Goal: Task Accomplishment & Management: Manage account settings

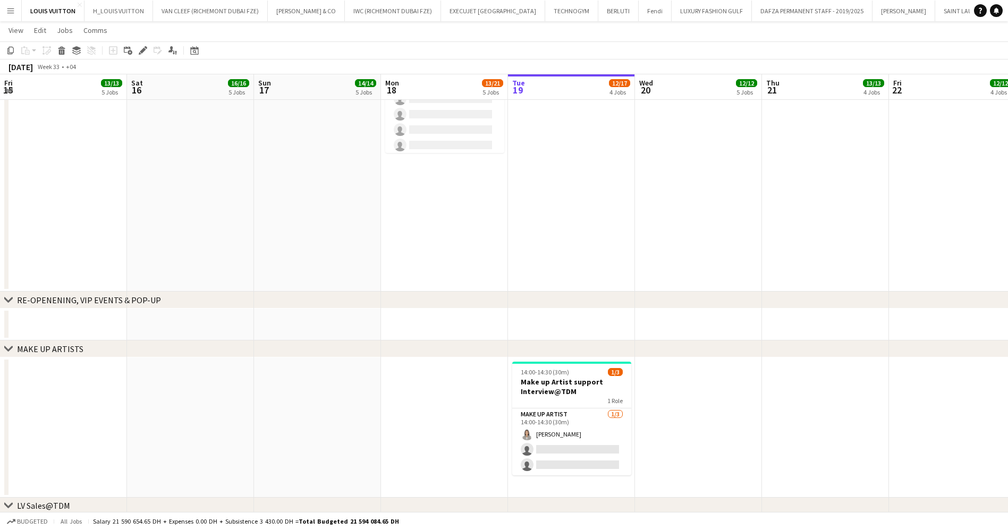
scroll to position [0, 254]
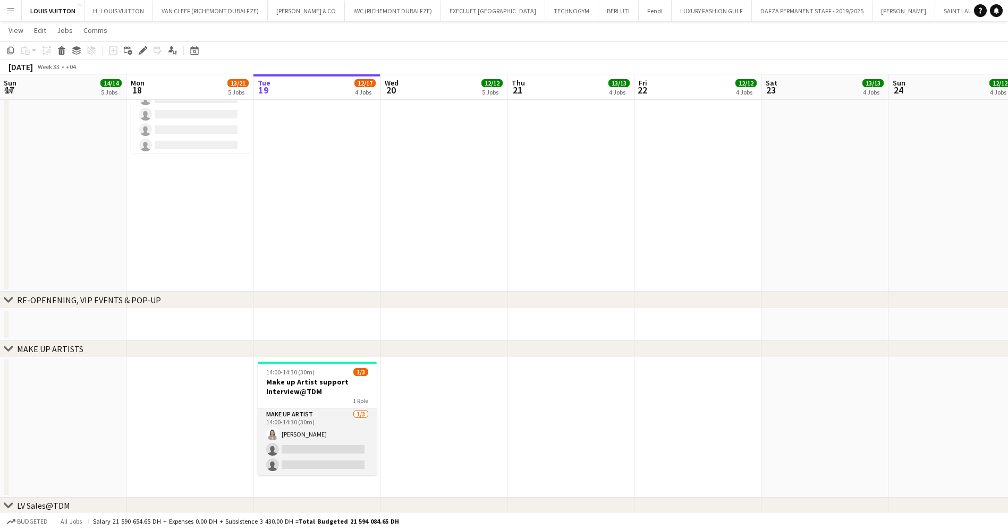
drag, startPoint x: 329, startPoint y: 451, endPoint x: 343, endPoint y: 424, distance: 30.4
click at [328, 451] on app-card-role "Make up artist [DATE] 14:00-14:30 (30m) [PERSON_NAME] single-neutral-actions si…" at bounding box center [317, 441] width 119 height 67
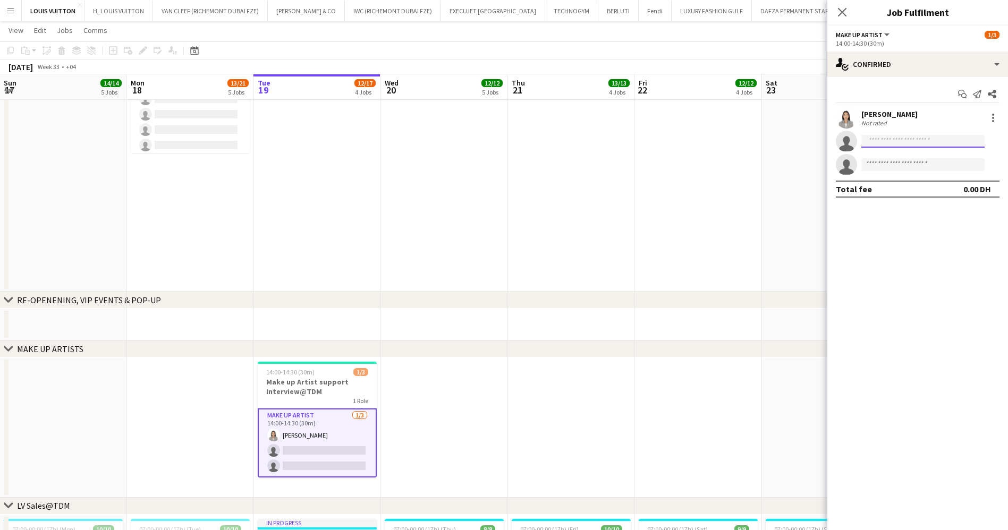
click at [892, 143] on input at bounding box center [922, 141] width 123 height 13
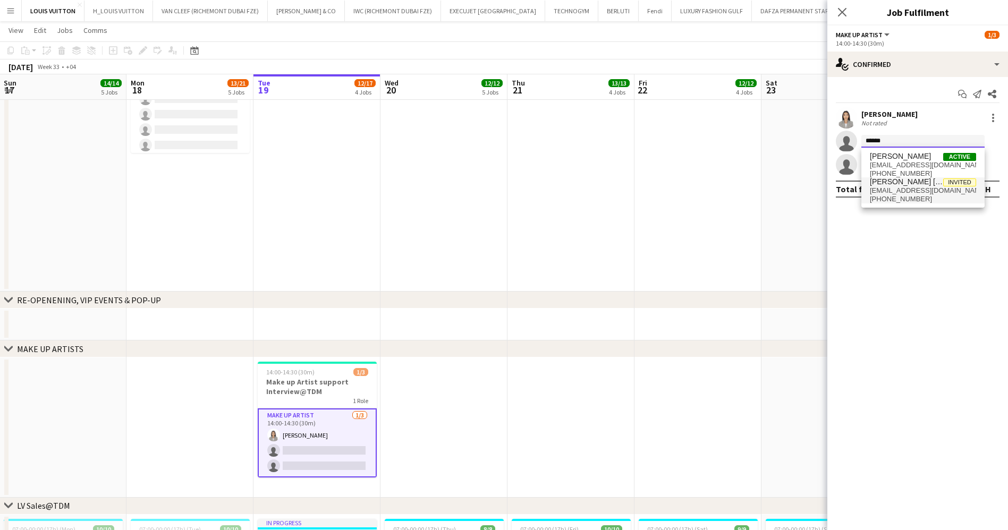
type input "******"
click at [923, 194] on span "[EMAIL_ADDRESS][DOMAIN_NAME]" at bounding box center [922, 190] width 106 height 8
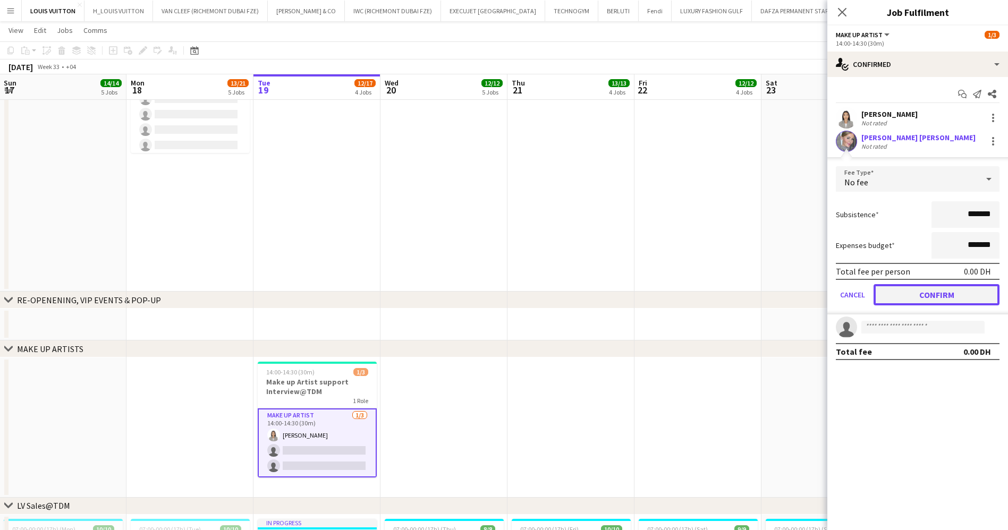
click at [926, 294] on button "Confirm" at bounding box center [936, 294] width 126 height 21
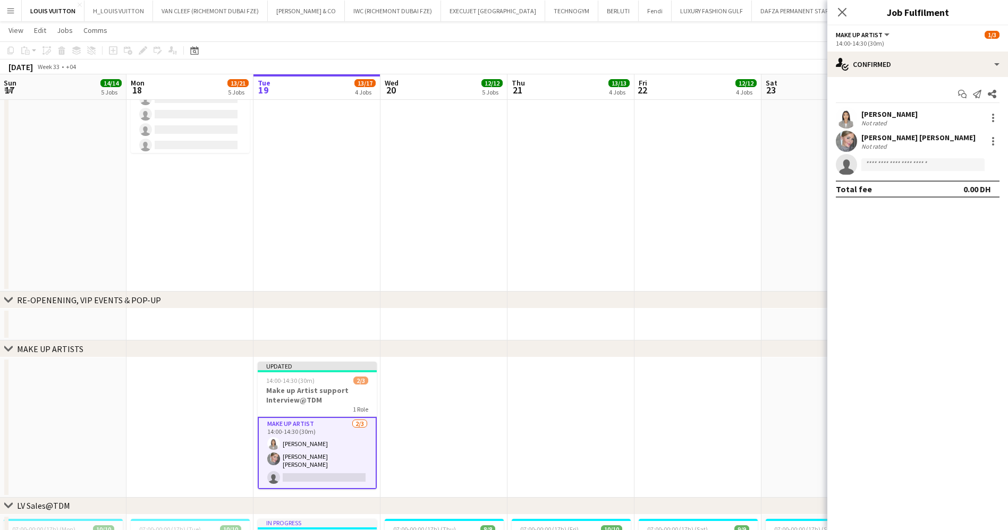
click at [711, 38] on app-page-menu "View Day view expanded Day view collapsed Month view Date picker Jump to [DATE]…" at bounding box center [504, 31] width 1008 height 20
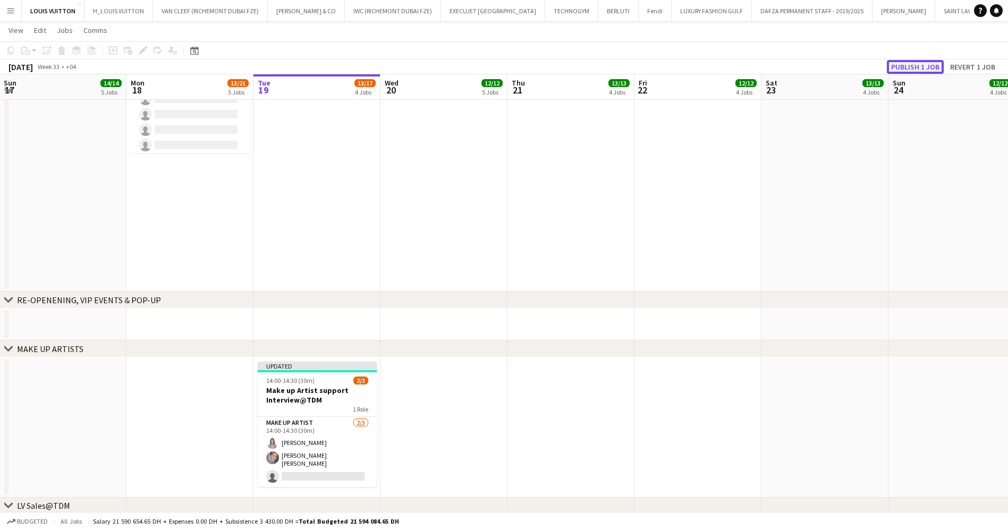
click at [916, 69] on button "Publish 1 job" at bounding box center [914, 67] width 57 height 14
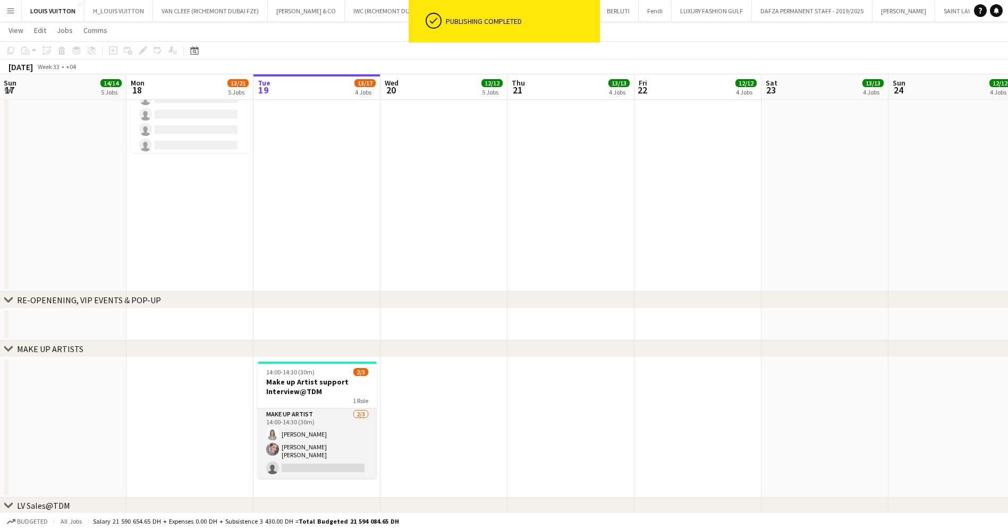
click at [329, 457] on app-card-role "Make up artist [DATE] 14:00-14:30 (30m) [PERSON_NAME] [PERSON_NAME] [PERSON_NAM…" at bounding box center [317, 443] width 119 height 70
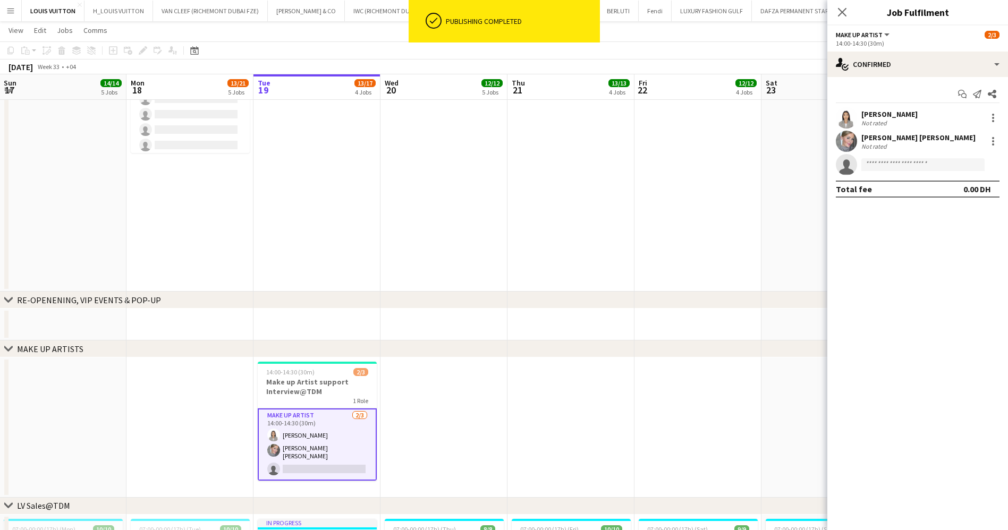
click at [862, 133] on div "[PERSON_NAME] [PERSON_NAME]" at bounding box center [918, 138] width 114 height 10
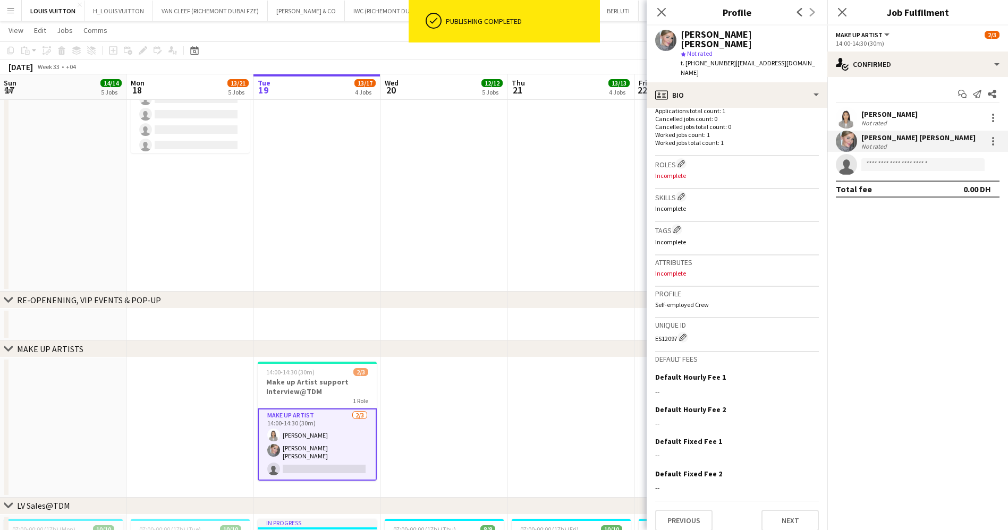
scroll to position [0, 0]
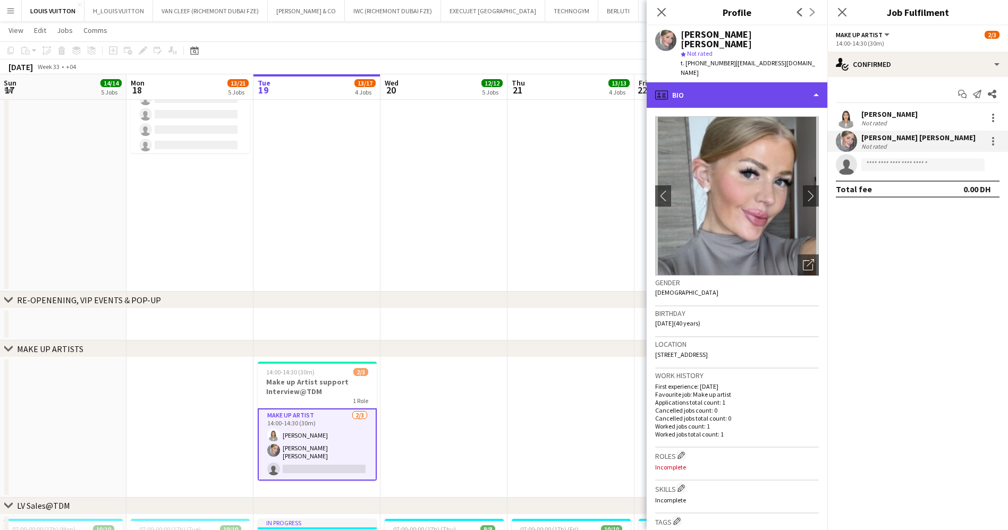
click at [733, 86] on div "profile Bio" at bounding box center [736, 94] width 181 height 25
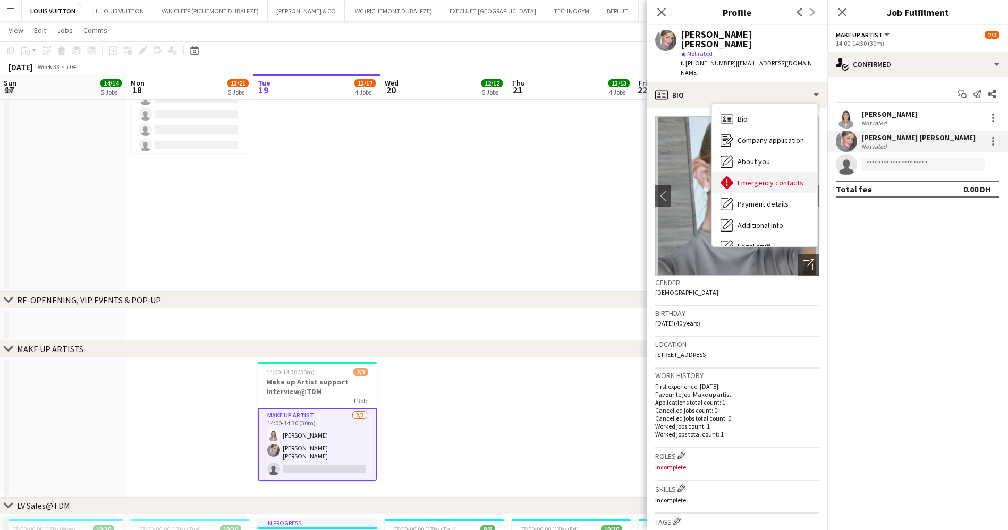
click at [773, 183] on div "Emergency contacts Emergency contacts" at bounding box center [764, 182] width 105 height 21
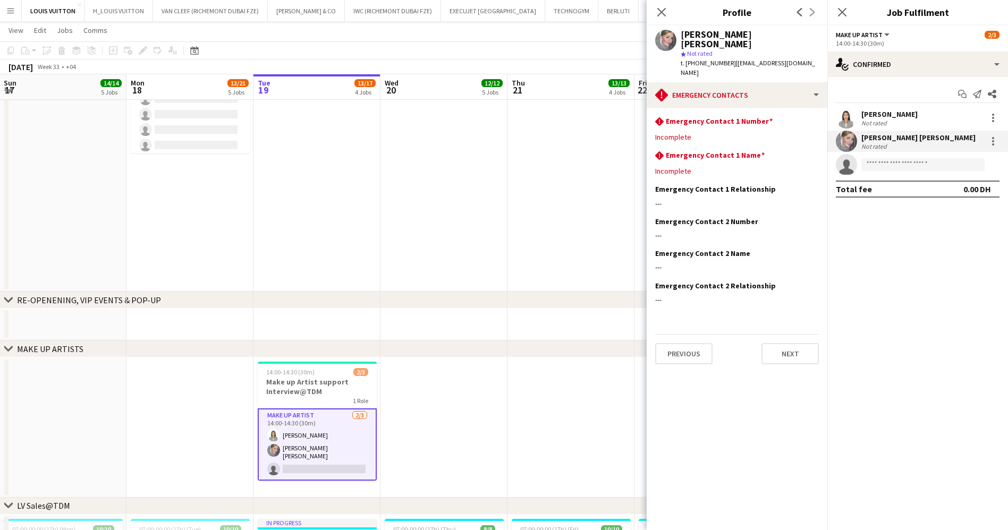
click at [583, 58] on app-toolbar "Copy Paste Paste Ctrl+V Paste with crew Ctrl+Shift+V Paste linked Job [GEOGRAPH…" at bounding box center [504, 50] width 1008 height 18
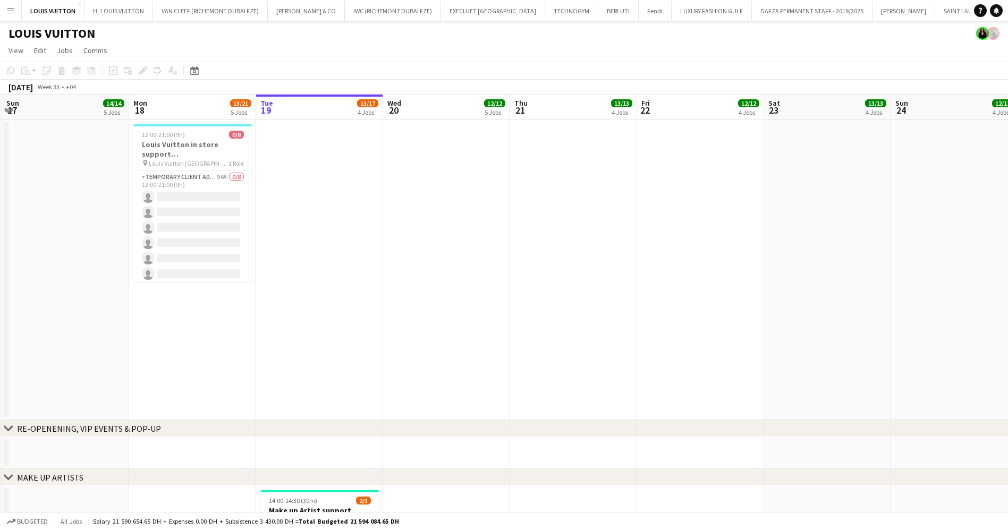
drag, startPoint x: 231, startPoint y: 245, endPoint x: 237, endPoint y: 267, distance: 23.1
drag, startPoint x: 511, startPoint y: 321, endPoint x: 371, endPoint y: 342, distance: 141.7
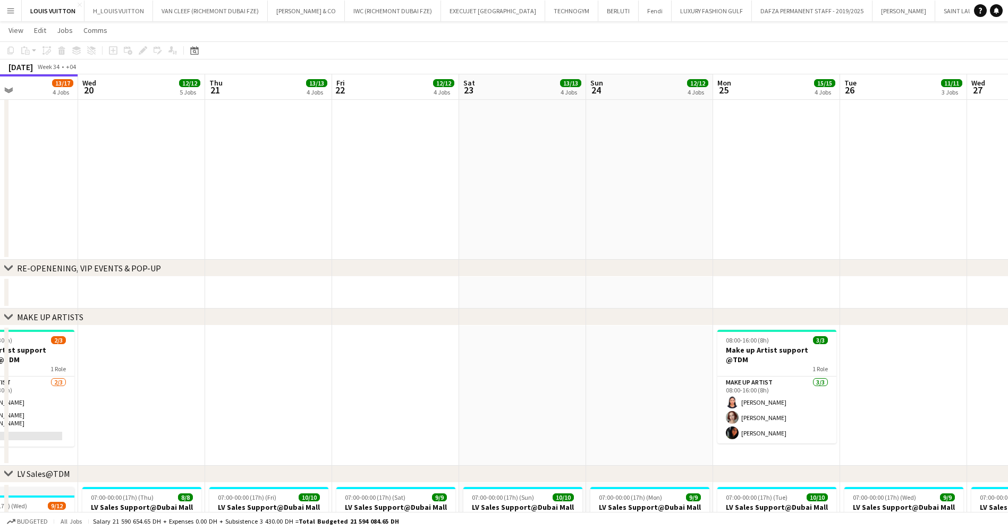
scroll to position [0, 260]
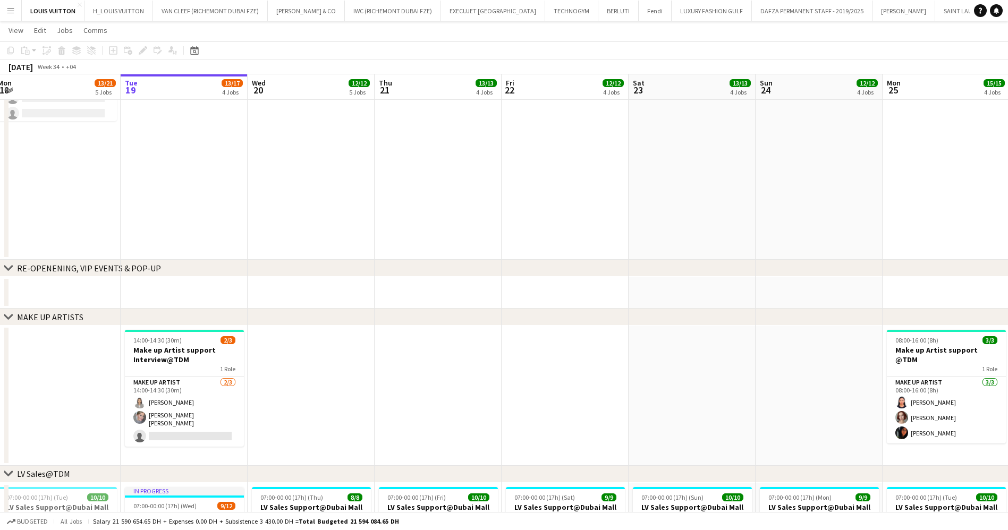
drag, startPoint x: 374, startPoint y: 403, endPoint x: 543, endPoint y: 384, distance: 170.5
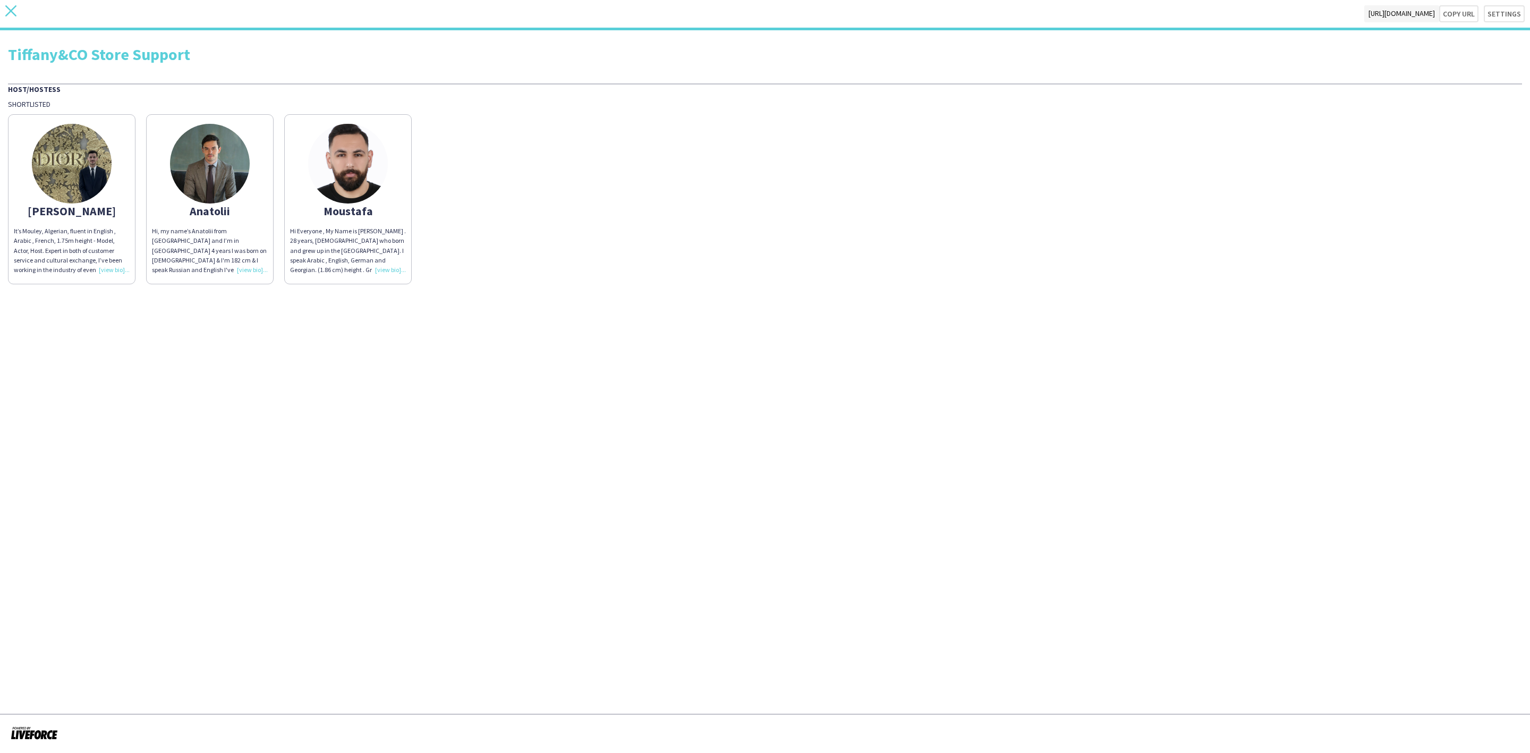
click at [10, 14] on icon "close" at bounding box center [10, 10] width 11 height 11
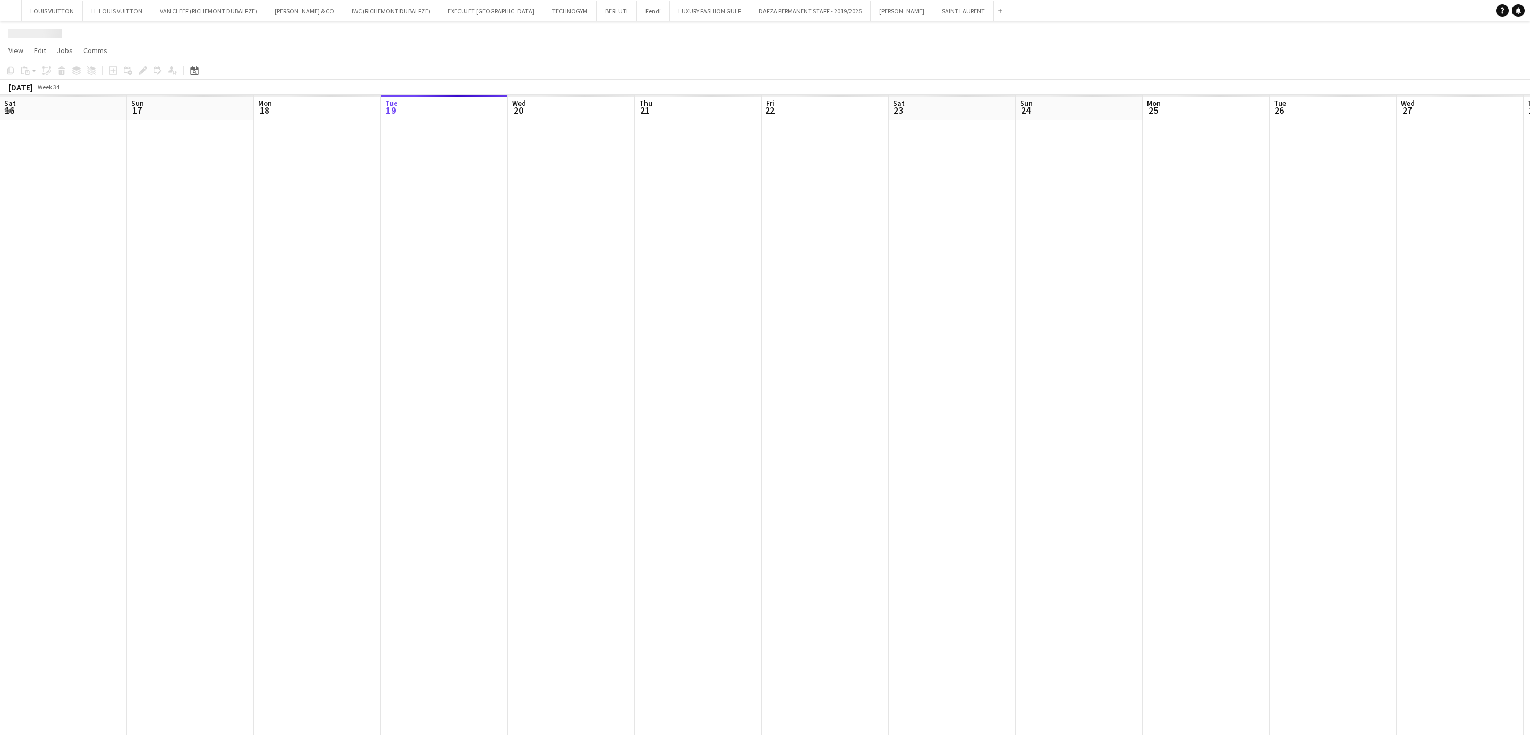
scroll to position [0, 254]
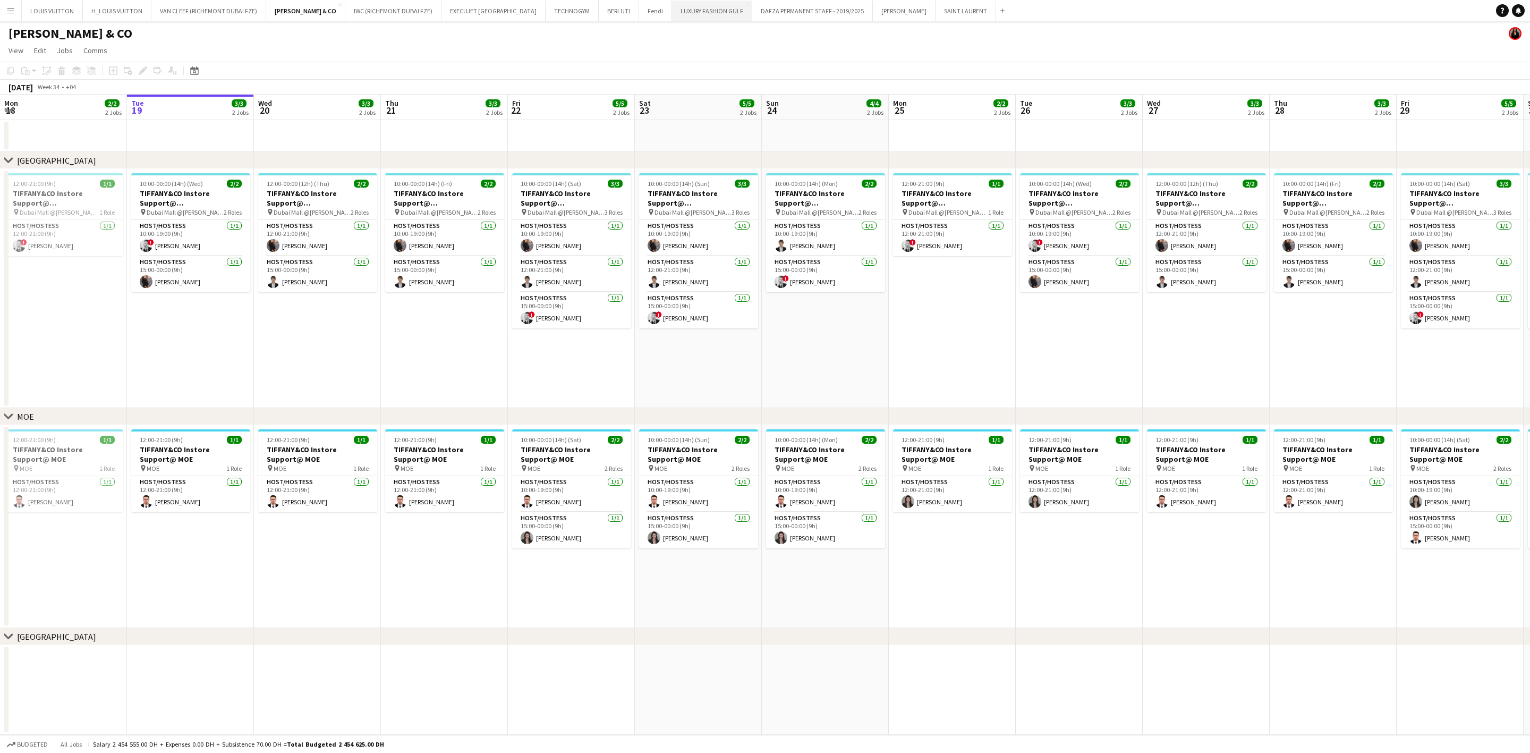
click at [701, 12] on button "LUXURY FASHION GULF Close" at bounding box center [712, 11] width 80 height 21
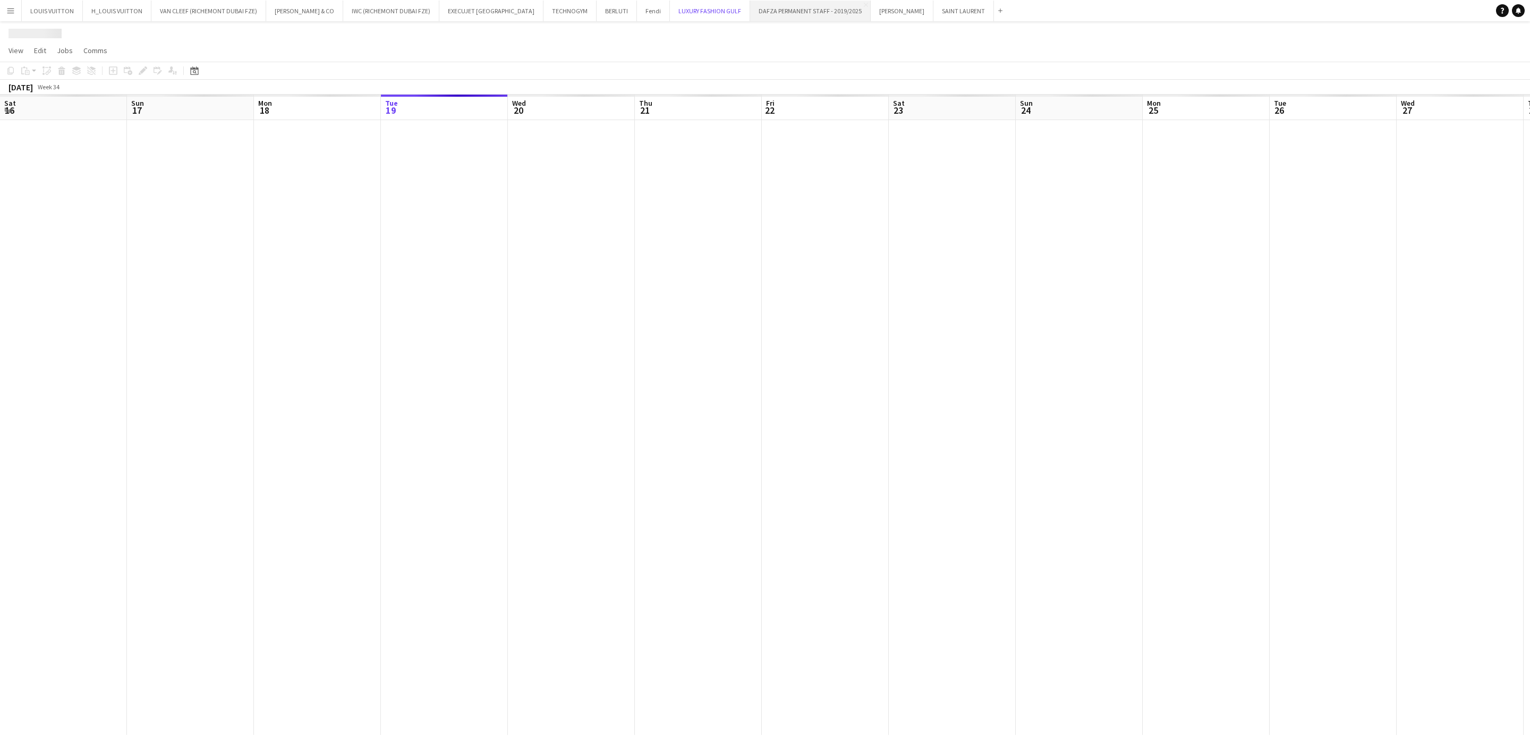
scroll to position [0, 254]
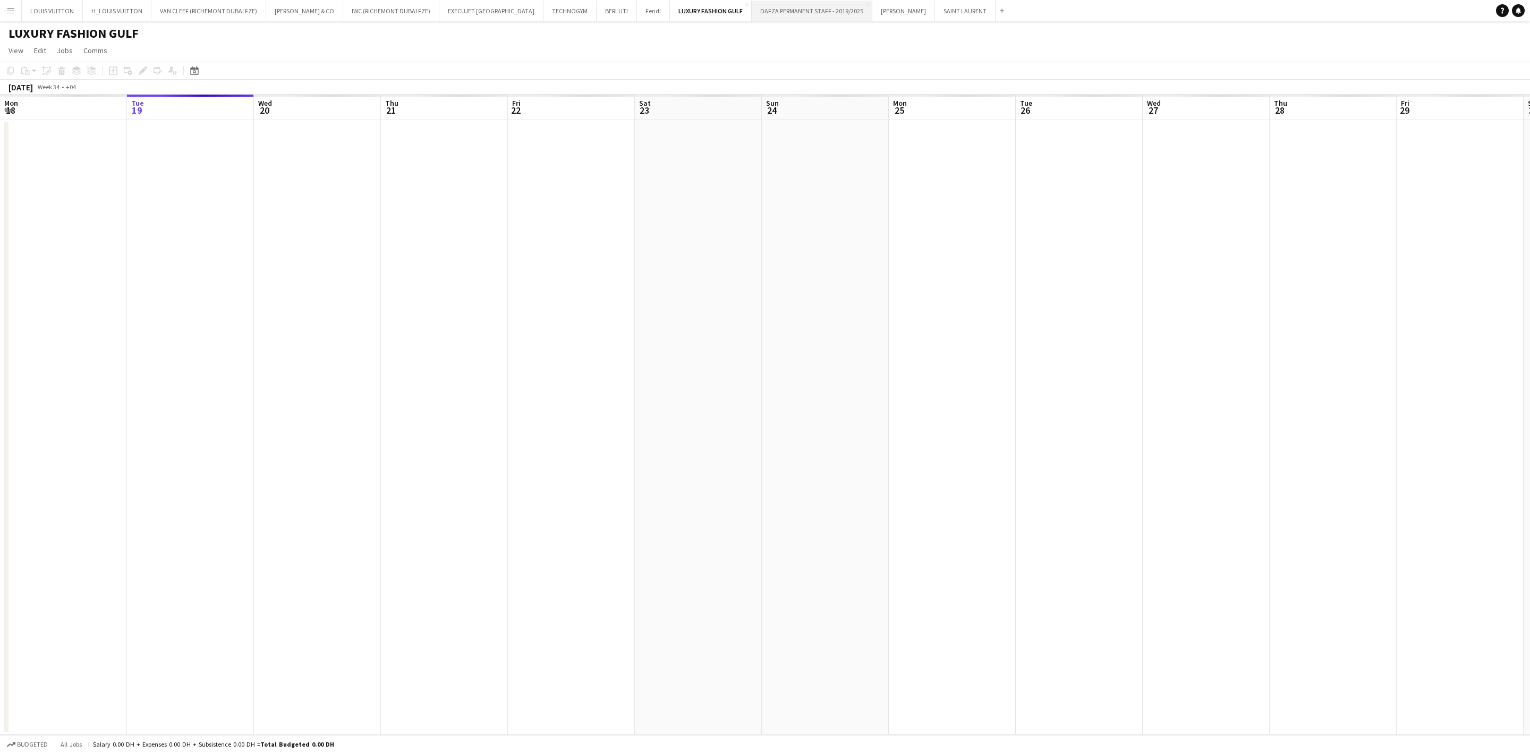
click at [752, 11] on button "DAFZA PERMANENT STAFF - 2019/2025 Close" at bounding box center [812, 11] width 121 height 21
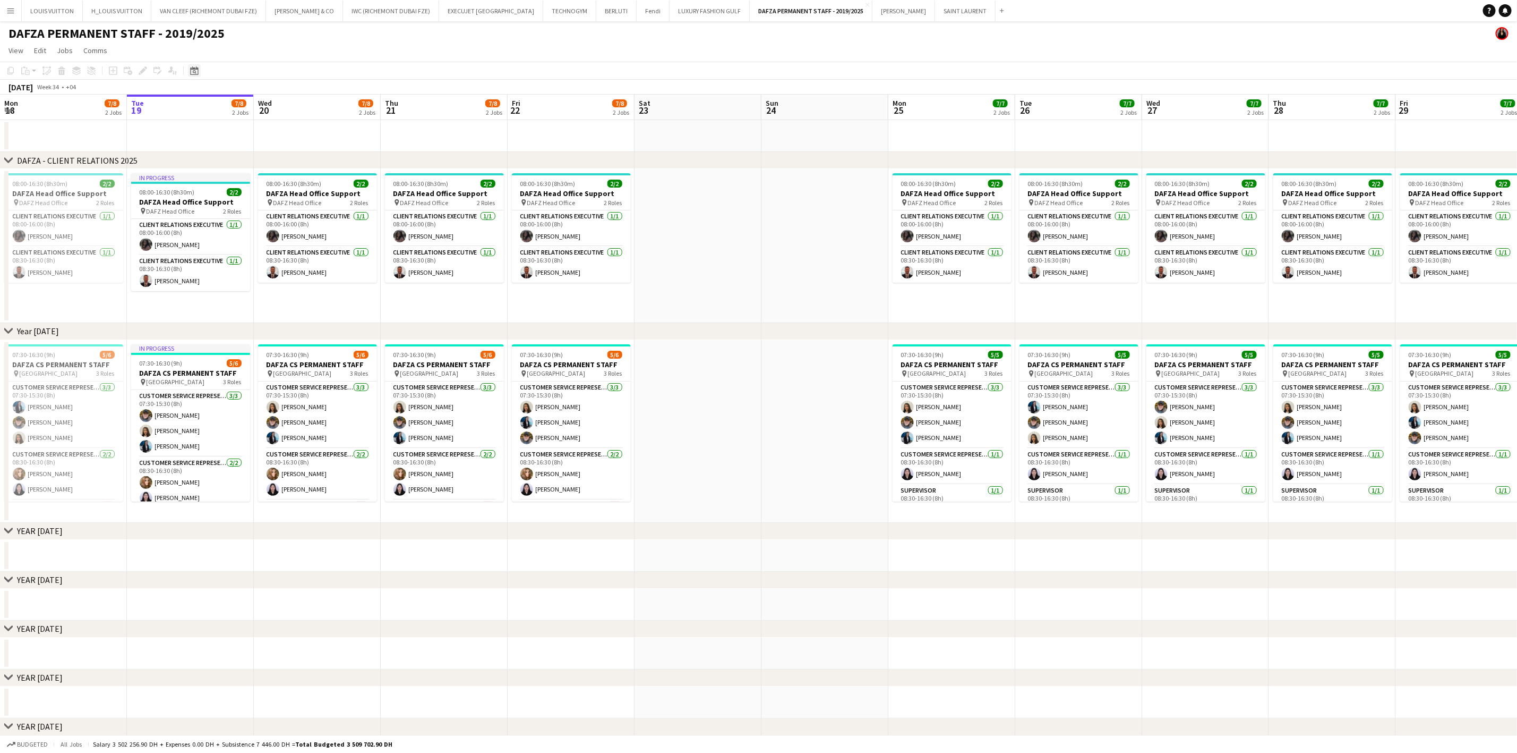
click at [198, 72] on div "Date picker" at bounding box center [194, 70] width 13 height 13
click at [258, 107] on span "Previous month" at bounding box center [258, 107] width 21 height 21
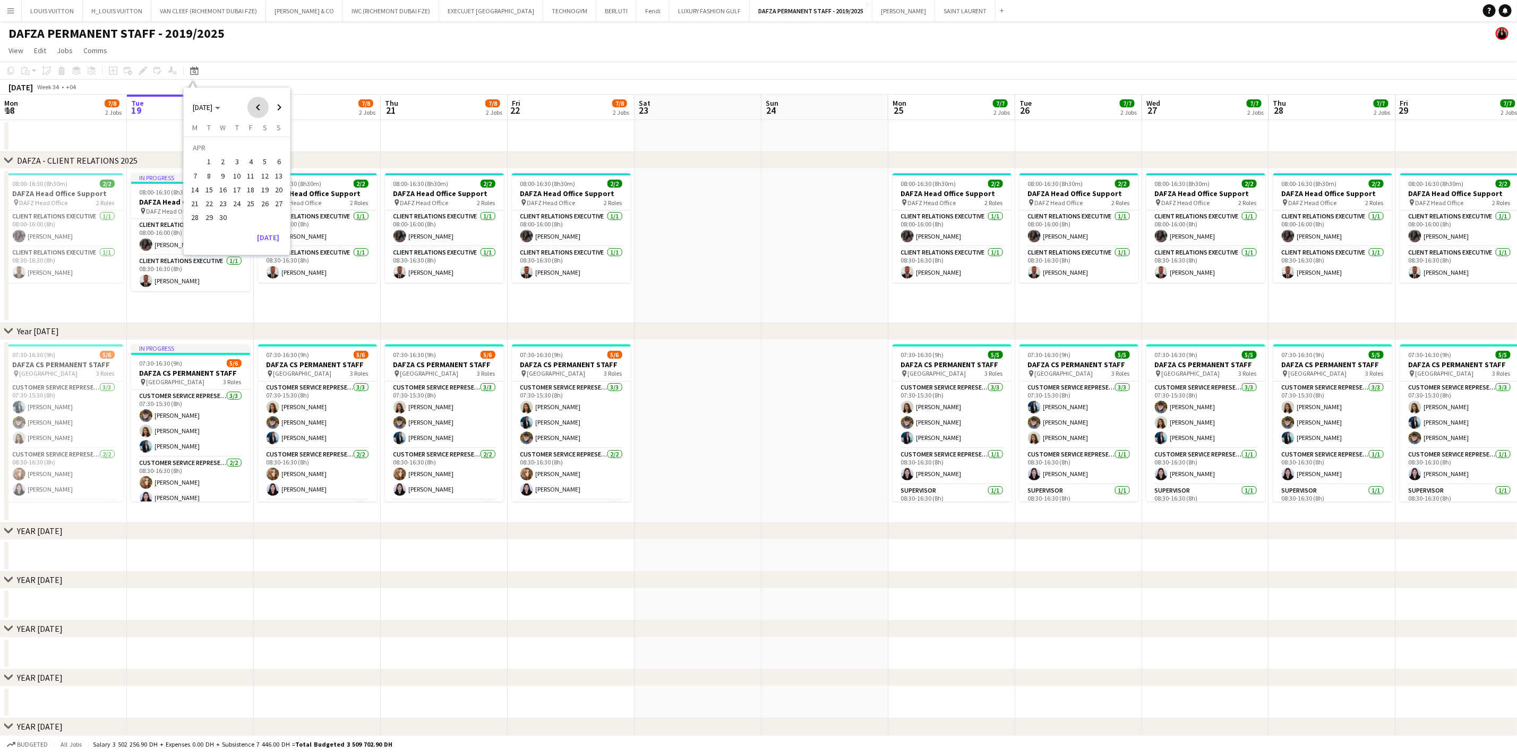
click at [258, 107] on span "Previous month" at bounding box center [258, 107] width 21 height 21
click at [272, 142] on button "2" at bounding box center [279, 149] width 14 height 16
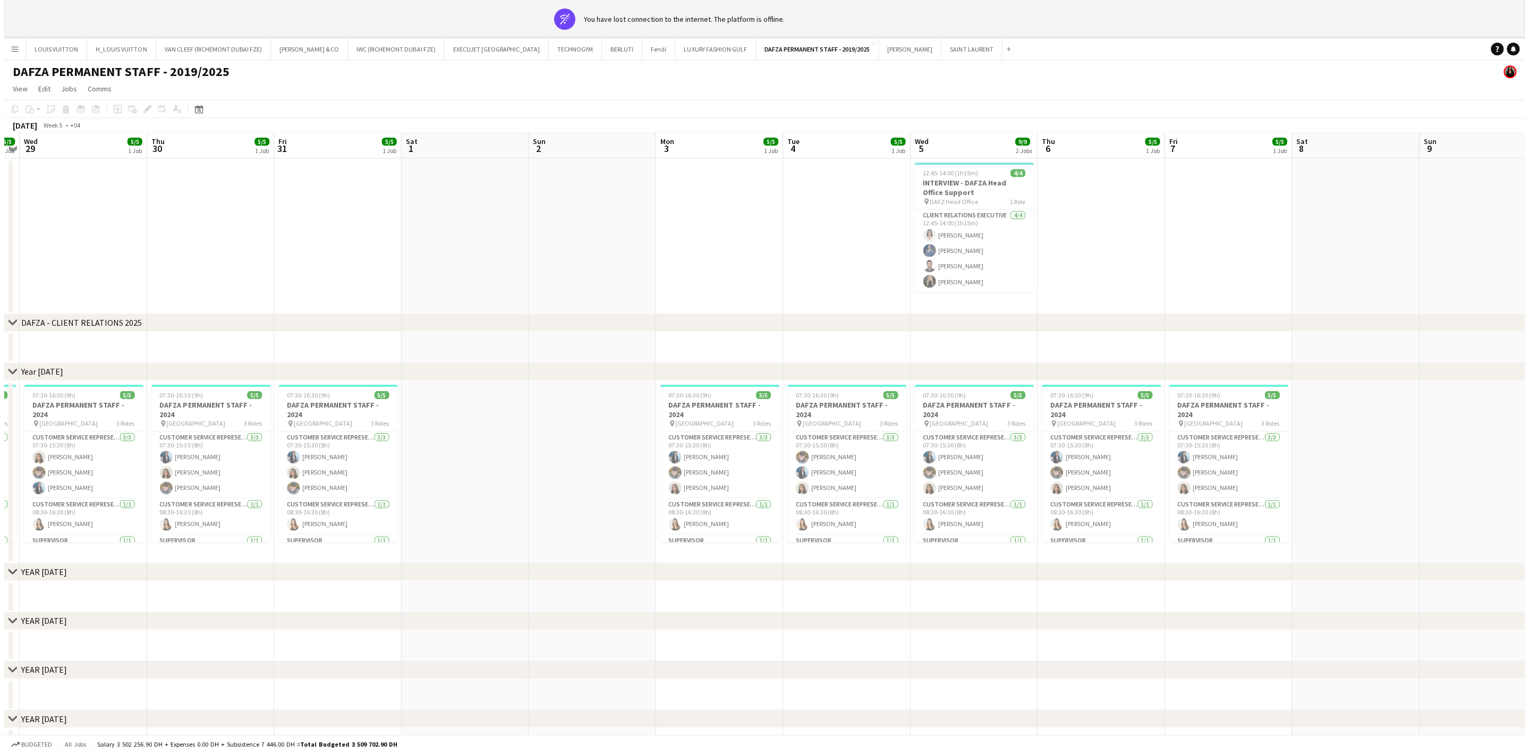
scroll to position [0, 365]
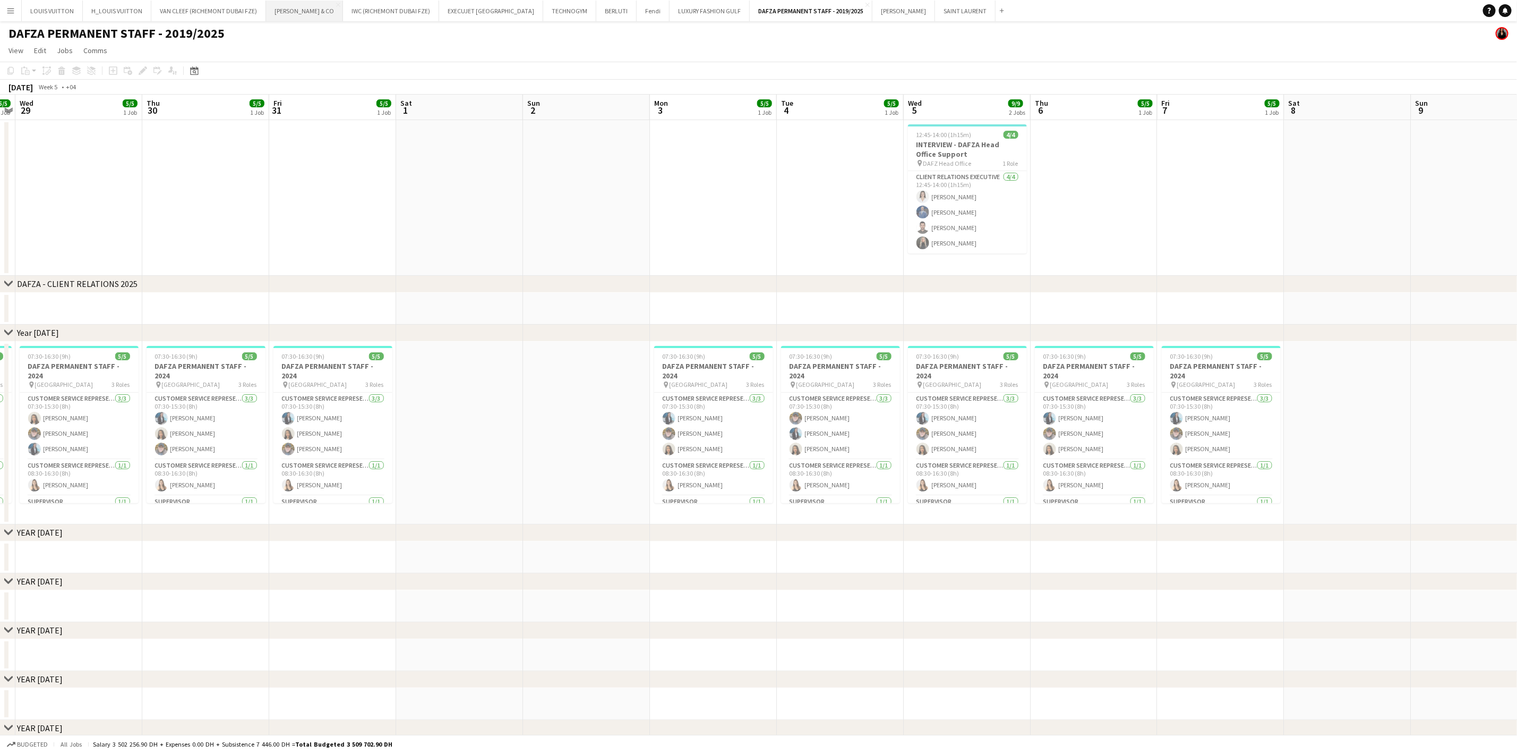
drag, startPoint x: 290, startPoint y: 11, endPoint x: 283, endPoint y: 1, distance: 13.0
click at [290, 11] on button "TIFFANY & CO Close" at bounding box center [304, 11] width 77 height 21
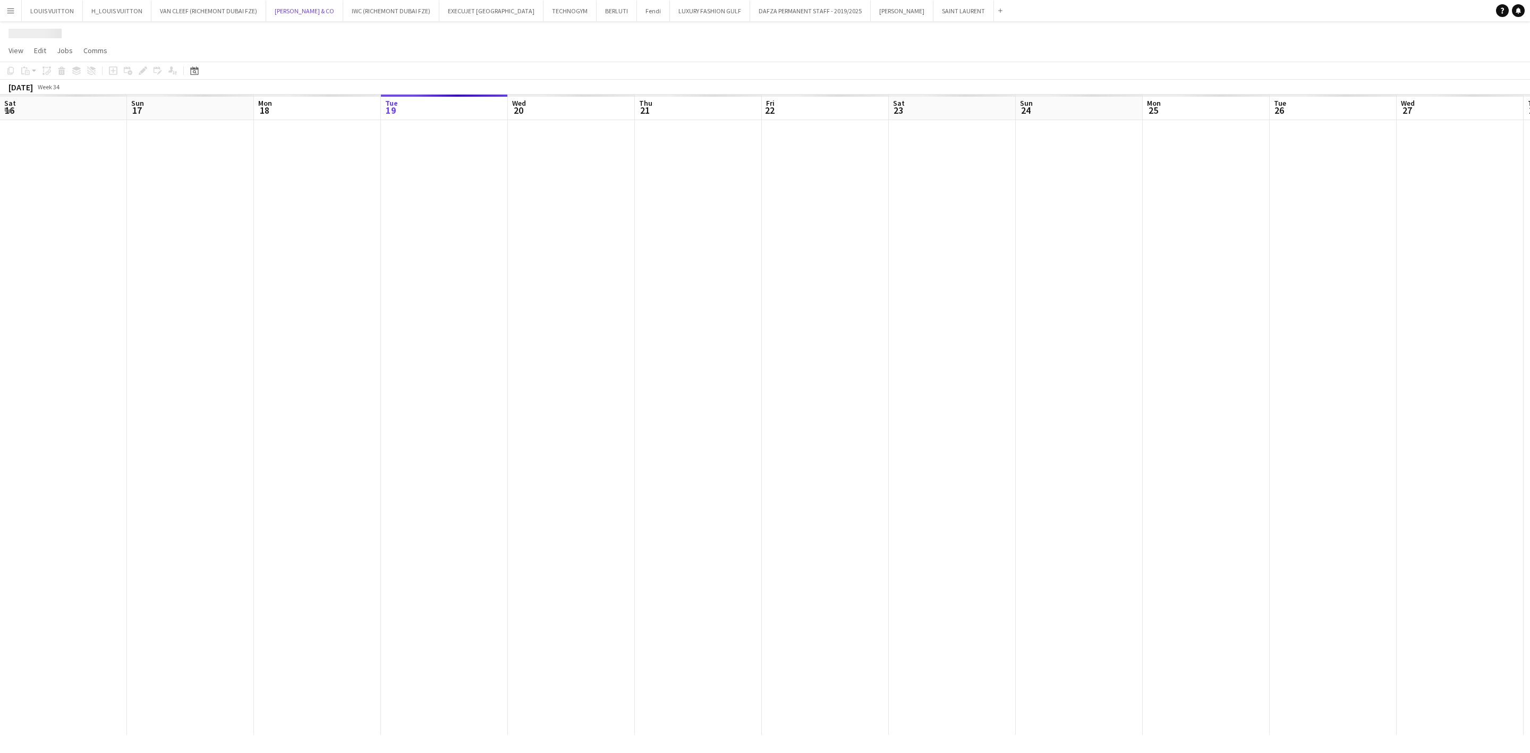
scroll to position [0, 254]
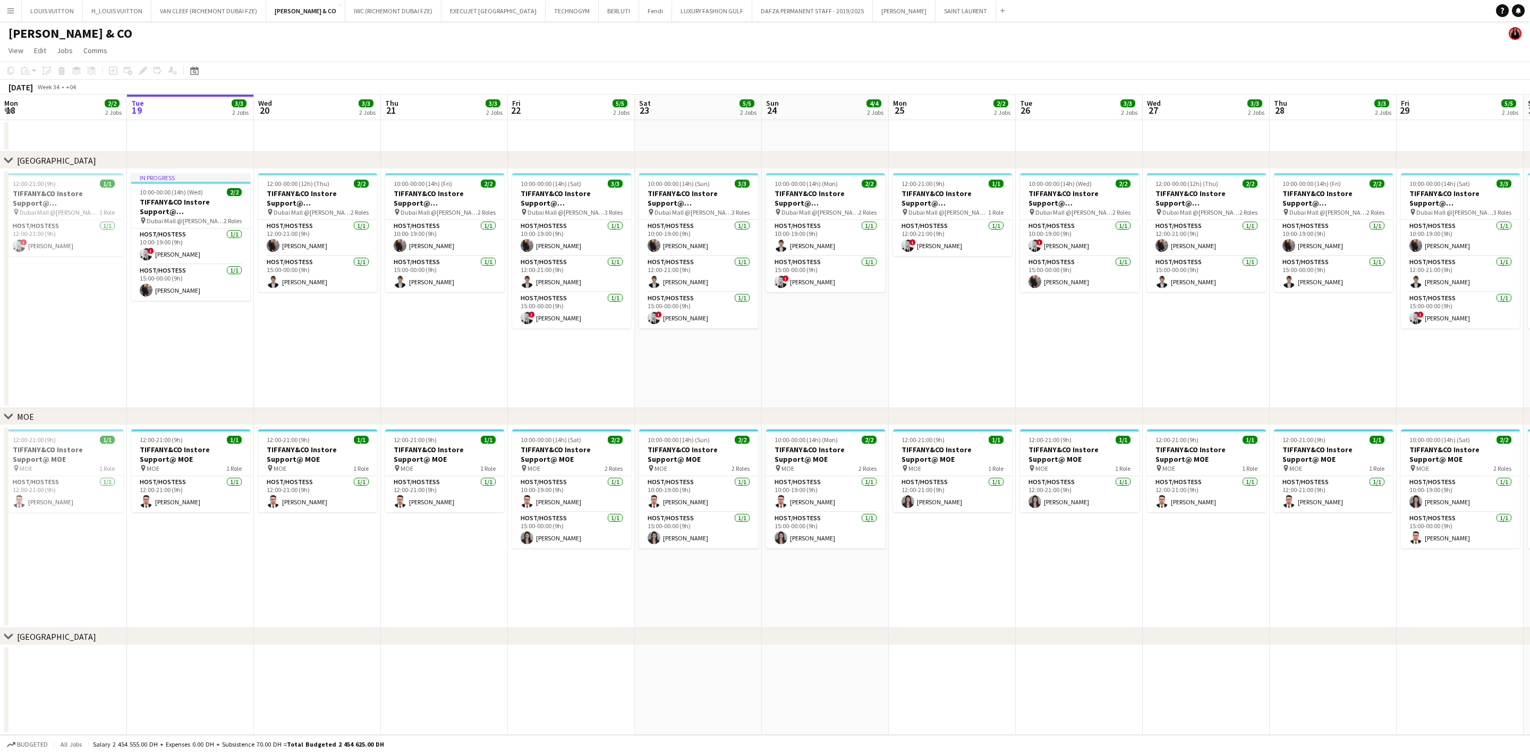
click at [351, 336] on app-date-cell "12:00-00:00 (12h) (Thu) 2/2 TIFFANY&CO Instore Support@ Dubai Mall pin Dubai Ma…" at bounding box center [317, 288] width 127 height 239
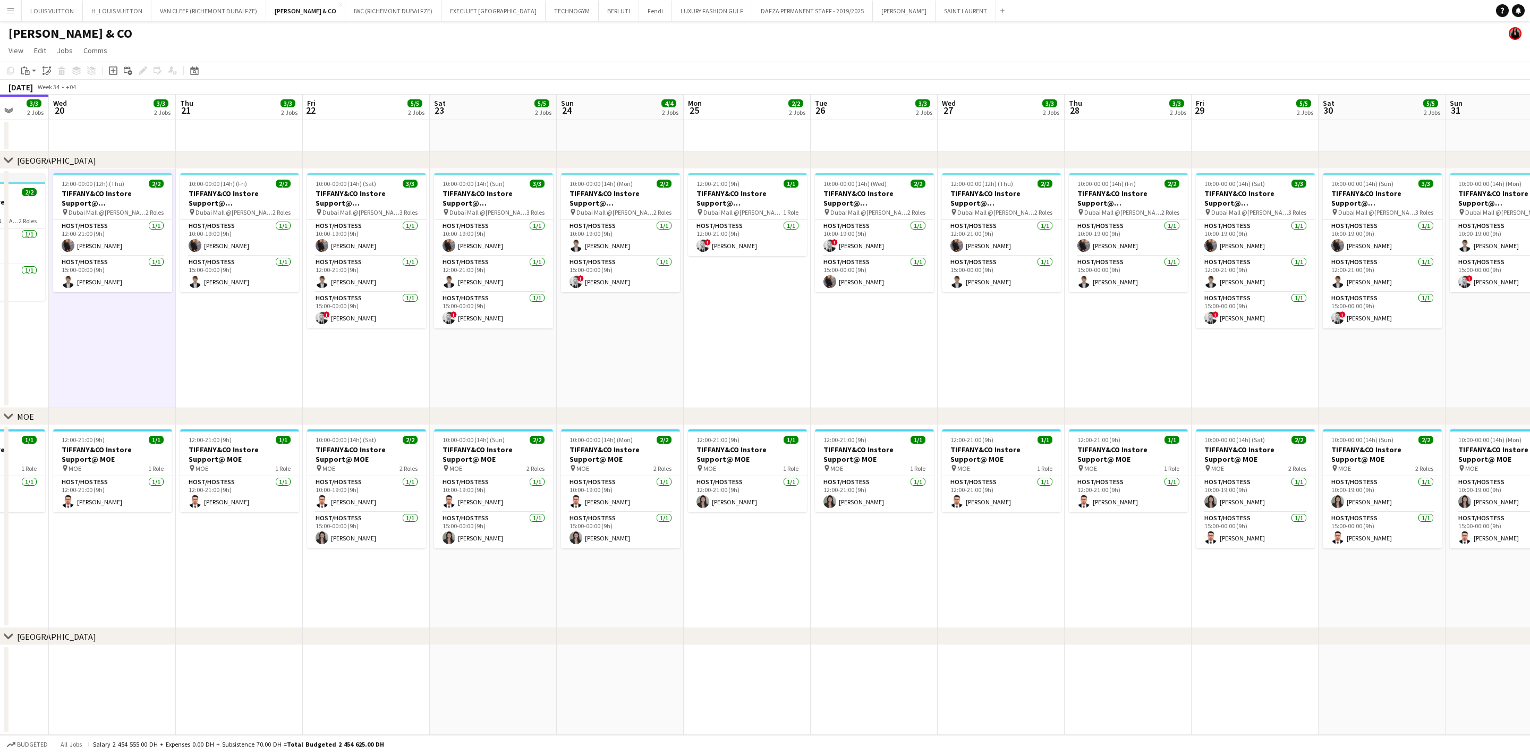
drag, startPoint x: 569, startPoint y: 363, endPoint x: 594, endPoint y: 346, distance: 30.5
click at [526, 363] on app-calendar-viewport "Sat 16 5/5 2 Jobs Sun 17 3/4 2 Jobs Mon 18 2/2 2 Jobs Tue 19 3/3 2 Jobs Wed 20 …" at bounding box center [765, 415] width 1530 height 640
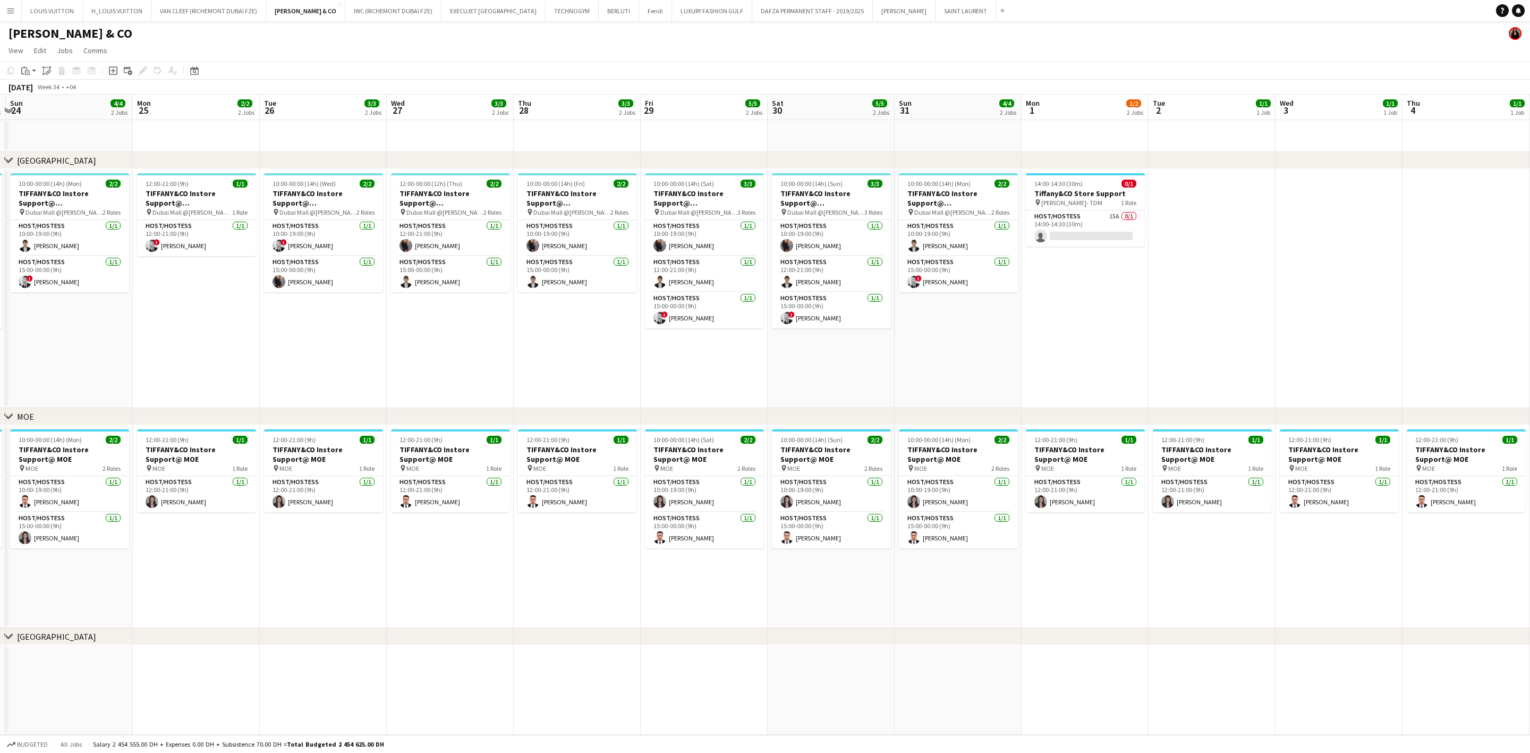
drag, startPoint x: 711, startPoint y: 354, endPoint x: 686, endPoint y: 353, distance: 25.0
click at [687, 354] on app-calendar-viewport "Thu 21 3/3 2 Jobs Fri 22 5/5 2 Jobs Sat 23 5/5 2 Jobs Sun 24 4/4 2 Jobs Mon 25 …" at bounding box center [765, 415] width 1530 height 640
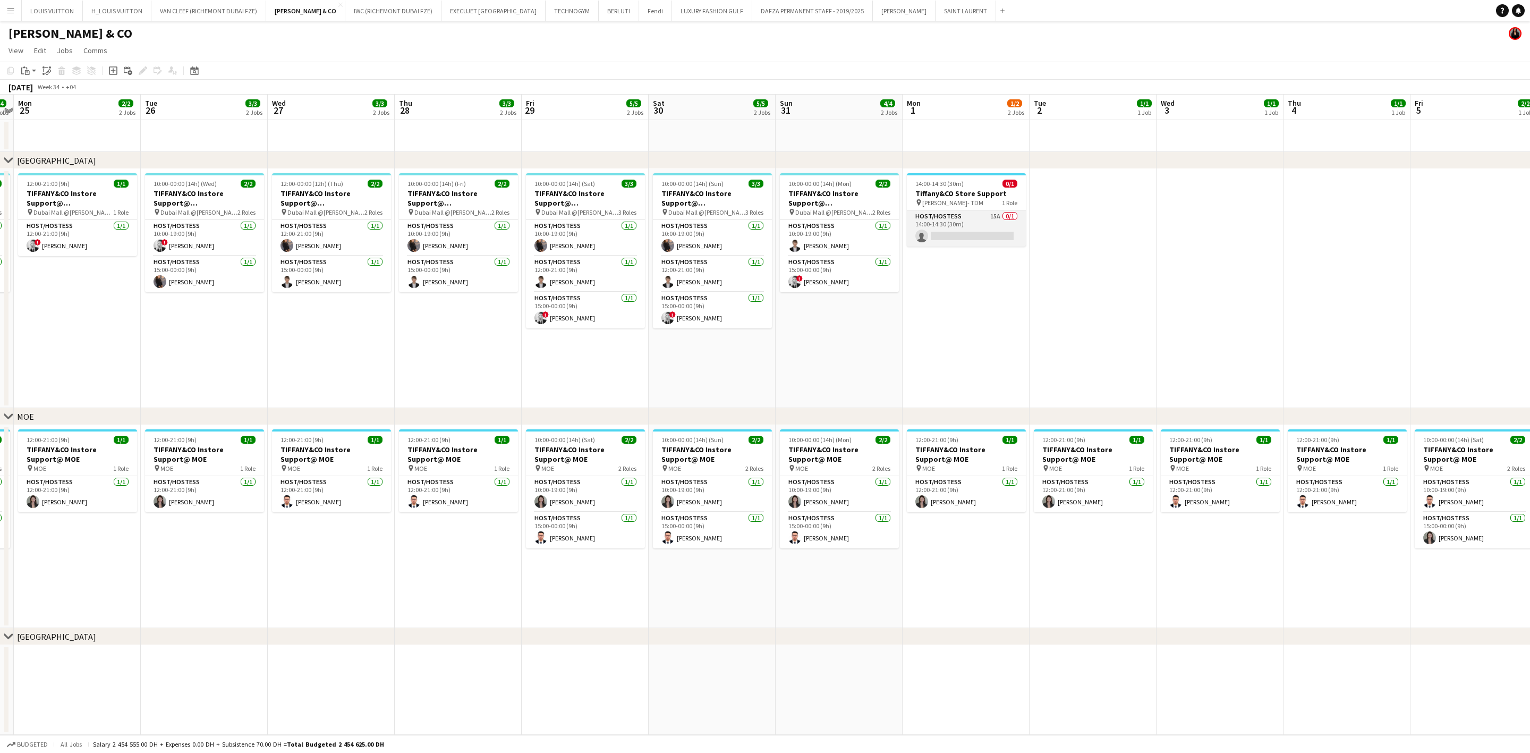
click at [980, 220] on app-card-role "Host/Hostess 15A 0/1 14:00-14:30 (30m) single-neutral-actions" at bounding box center [966, 228] width 119 height 36
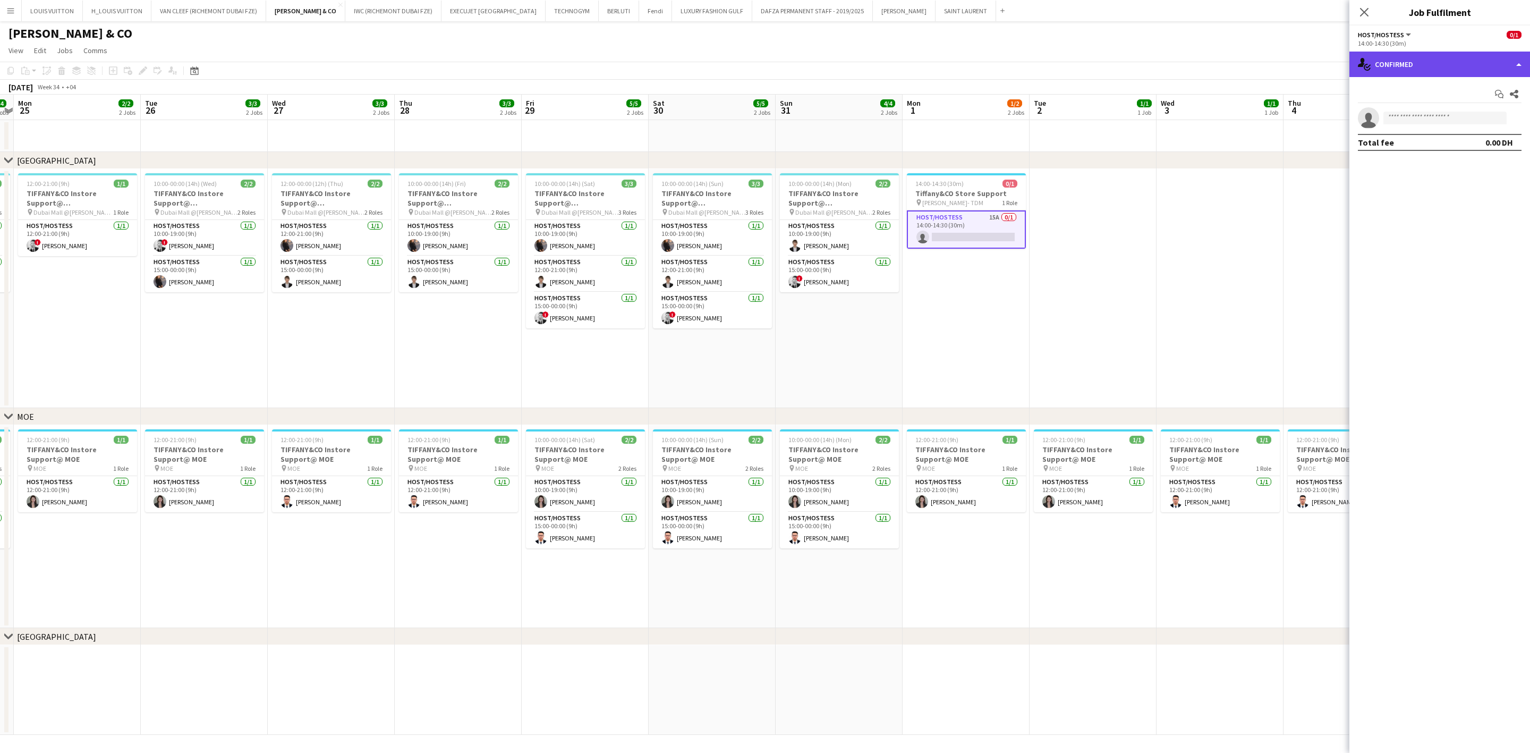
click at [1455, 52] on div "single-neutral-actions-check-2 Confirmed" at bounding box center [1439, 64] width 181 height 25
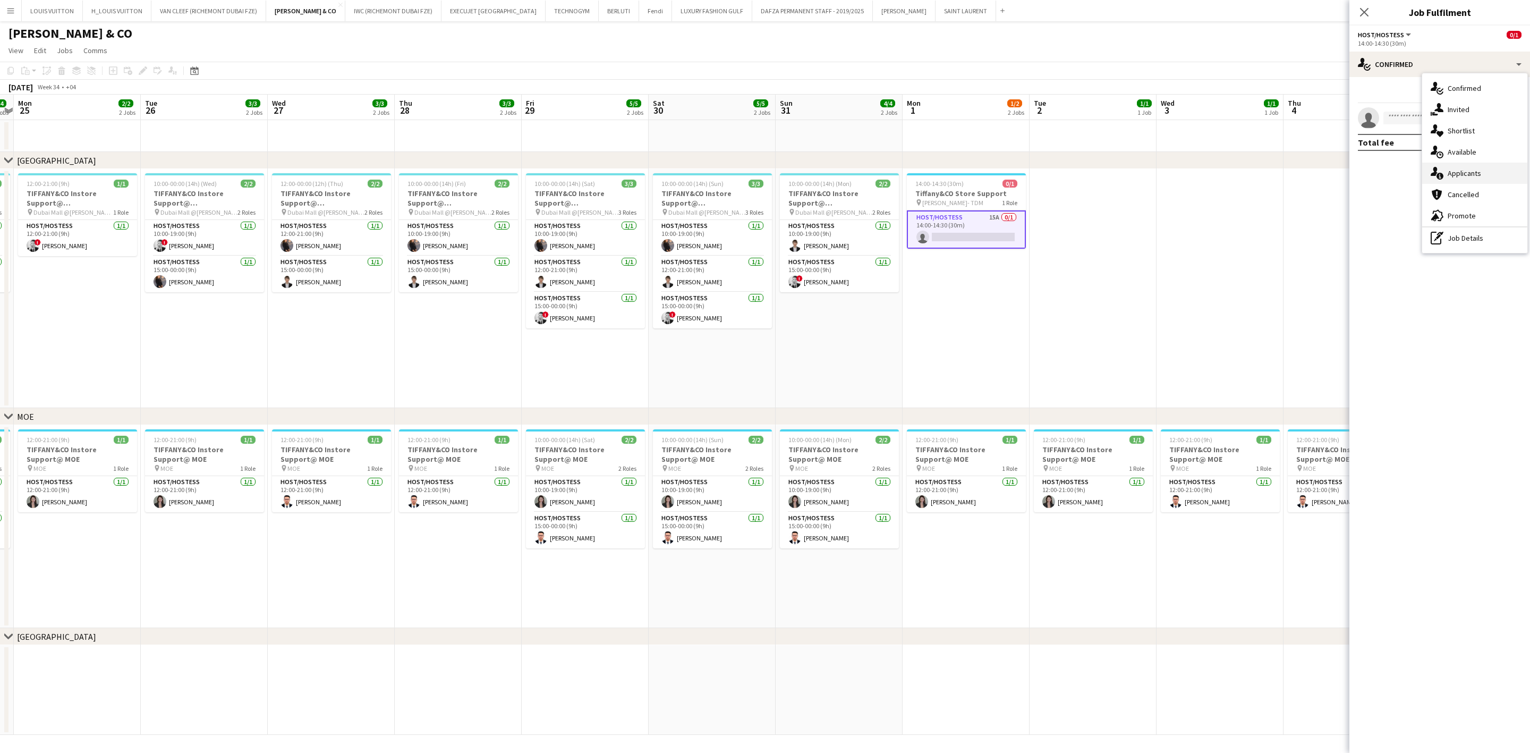
click at [1460, 166] on div "single-neutral-actions-information Applicants" at bounding box center [1474, 173] width 105 height 21
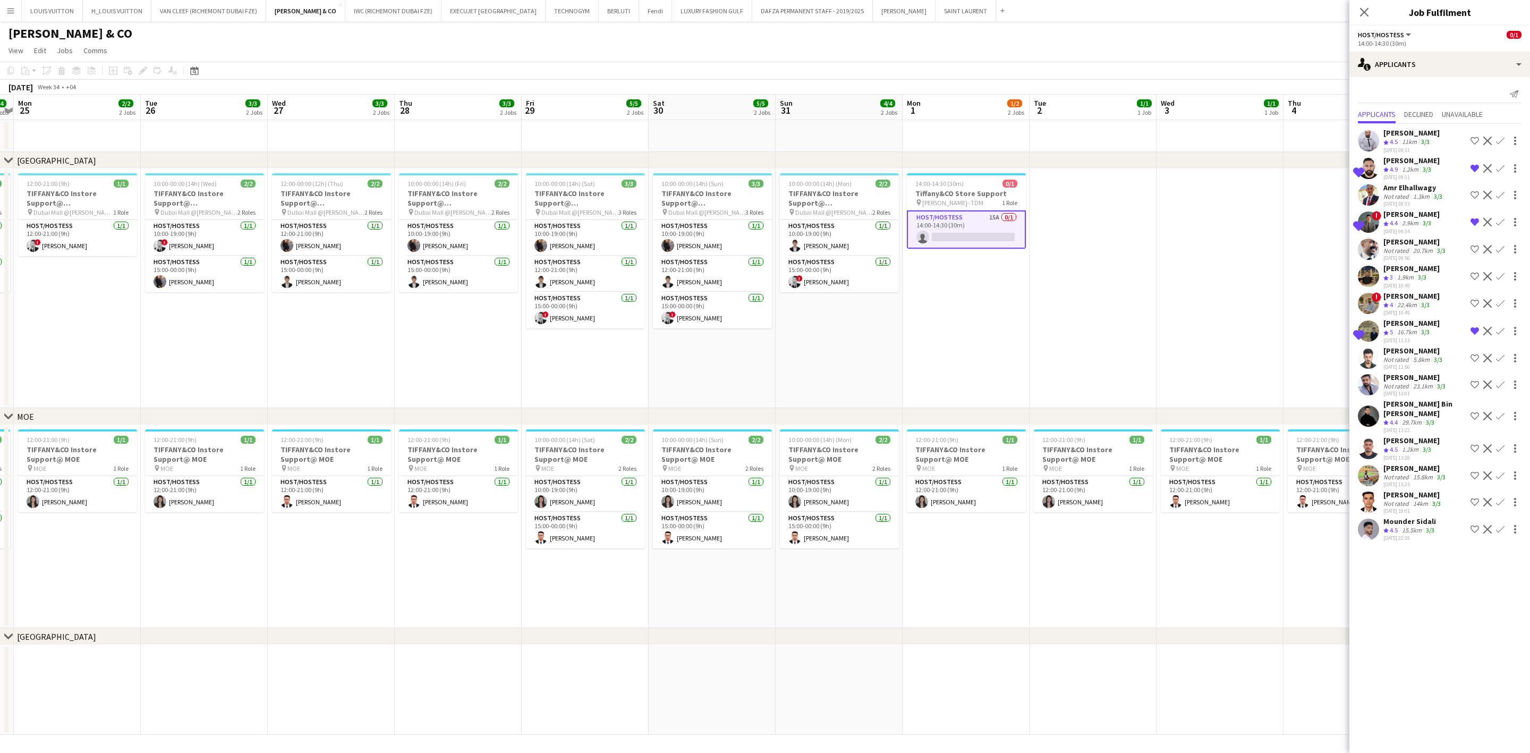
click at [1430, 534] on app-skills-label "3/3" at bounding box center [1430, 530] width 8 height 8
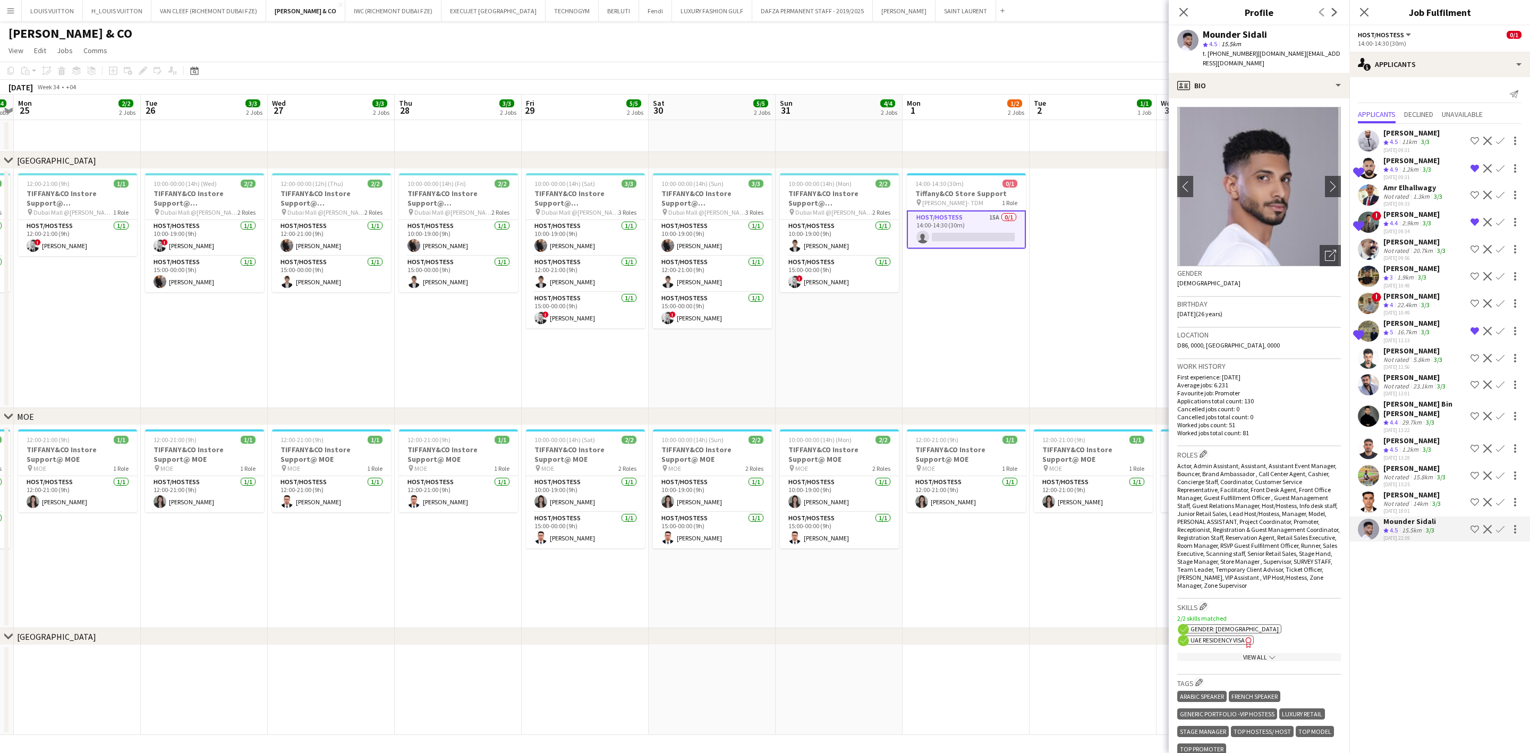
click at [1425, 507] on div "14km" at bounding box center [1420, 503] width 19 height 8
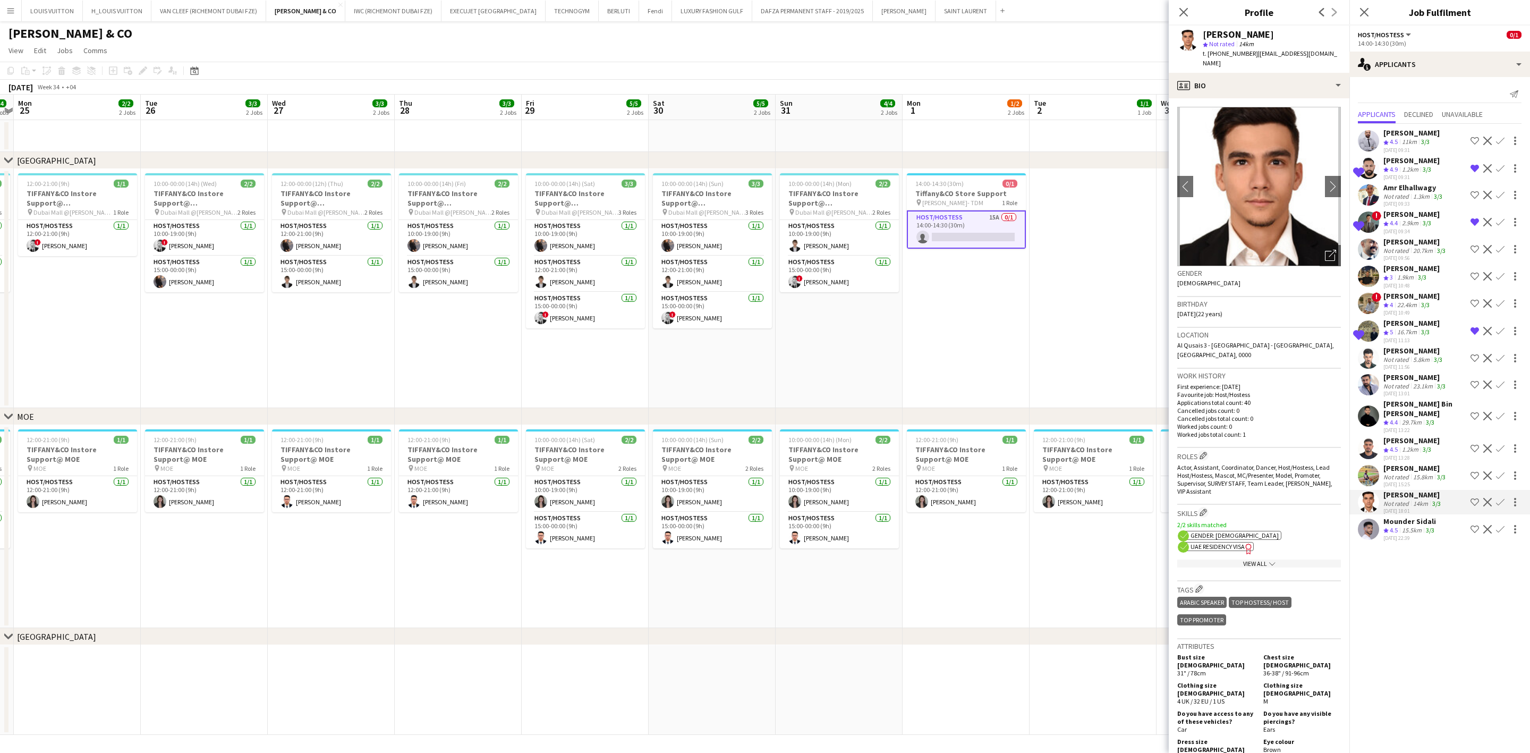
click at [1420, 473] on div "[PERSON_NAME]" at bounding box center [1415, 468] width 64 height 10
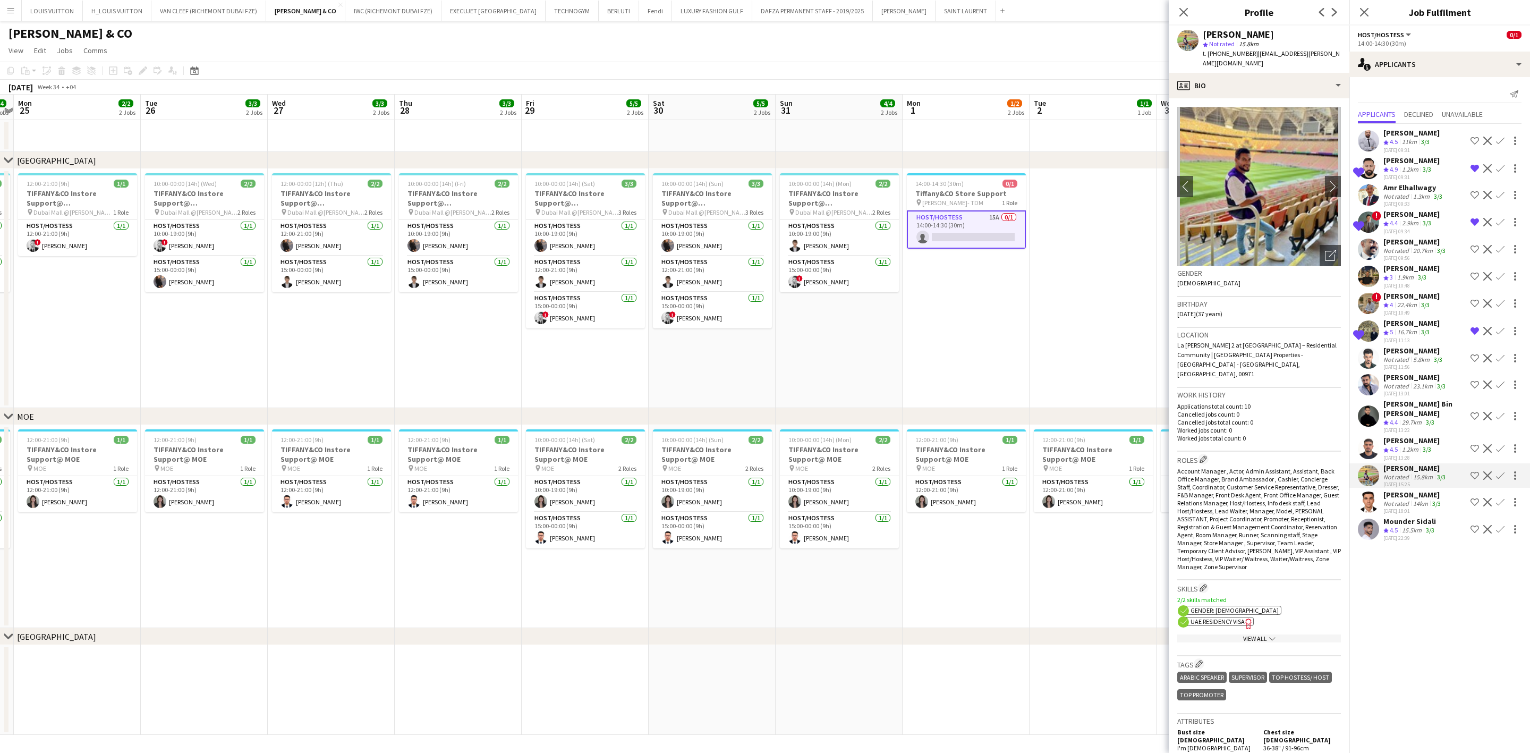
click at [1046, 45] on app-page-menu "View Day view expanded Day view collapsed Month view Date picker Jump to [DATE]…" at bounding box center [765, 51] width 1530 height 20
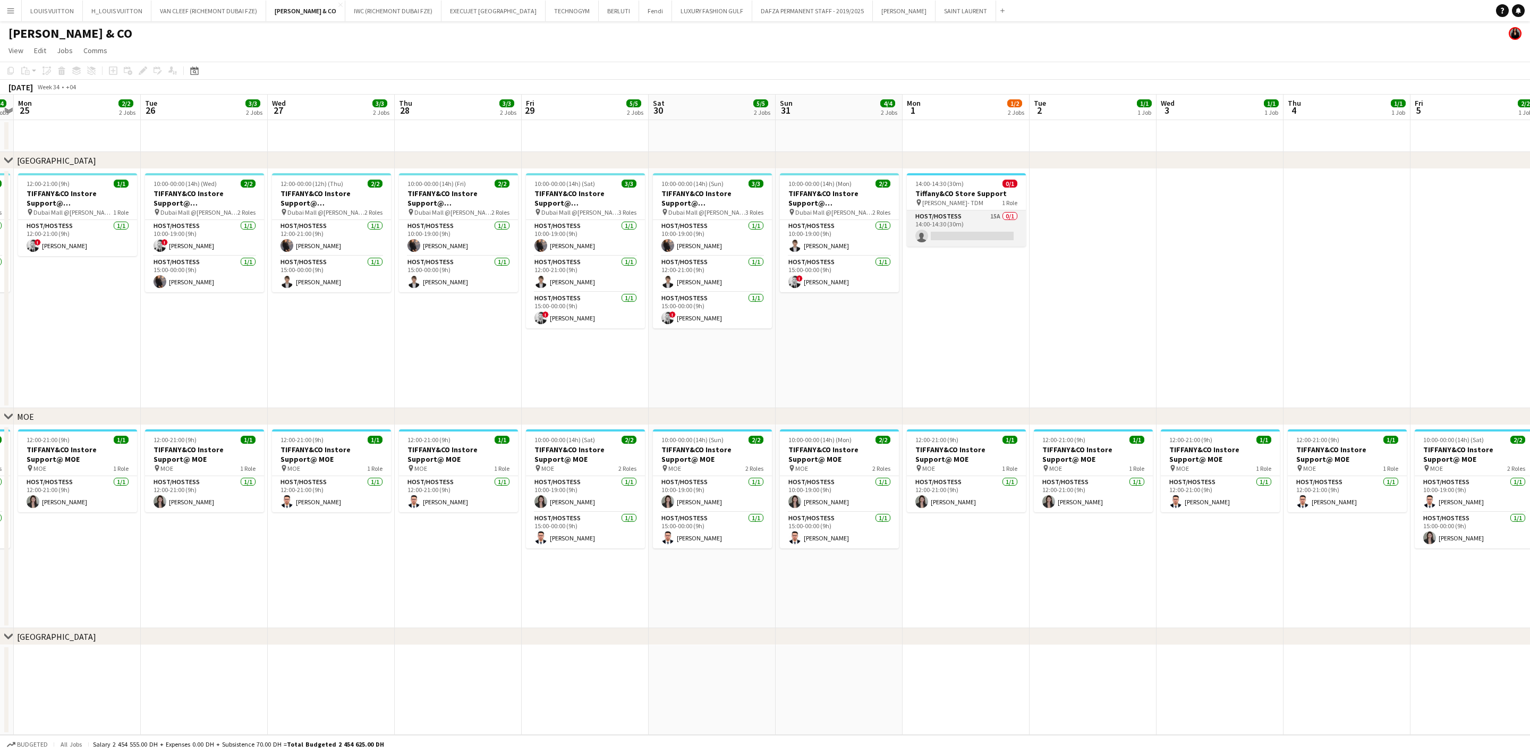
click at [972, 230] on app-card-role "Host/Hostess 15A 0/1 14:00-14:30 (30m) single-neutral-actions" at bounding box center [966, 228] width 119 height 36
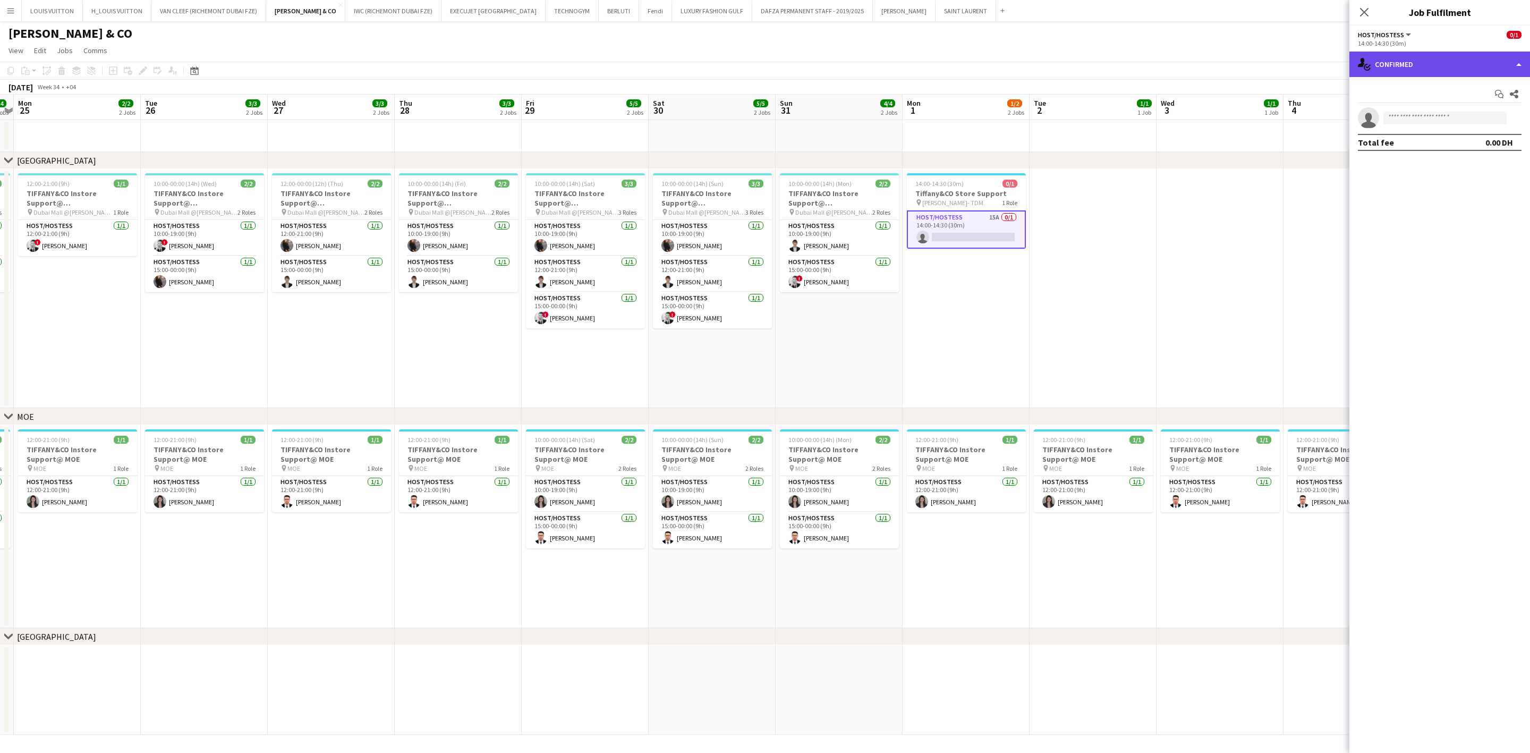
click at [1412, 64] on div "single-neutral-actions-check-2 Confirmed" at bounding box center [1439, 64] width 181 height 25
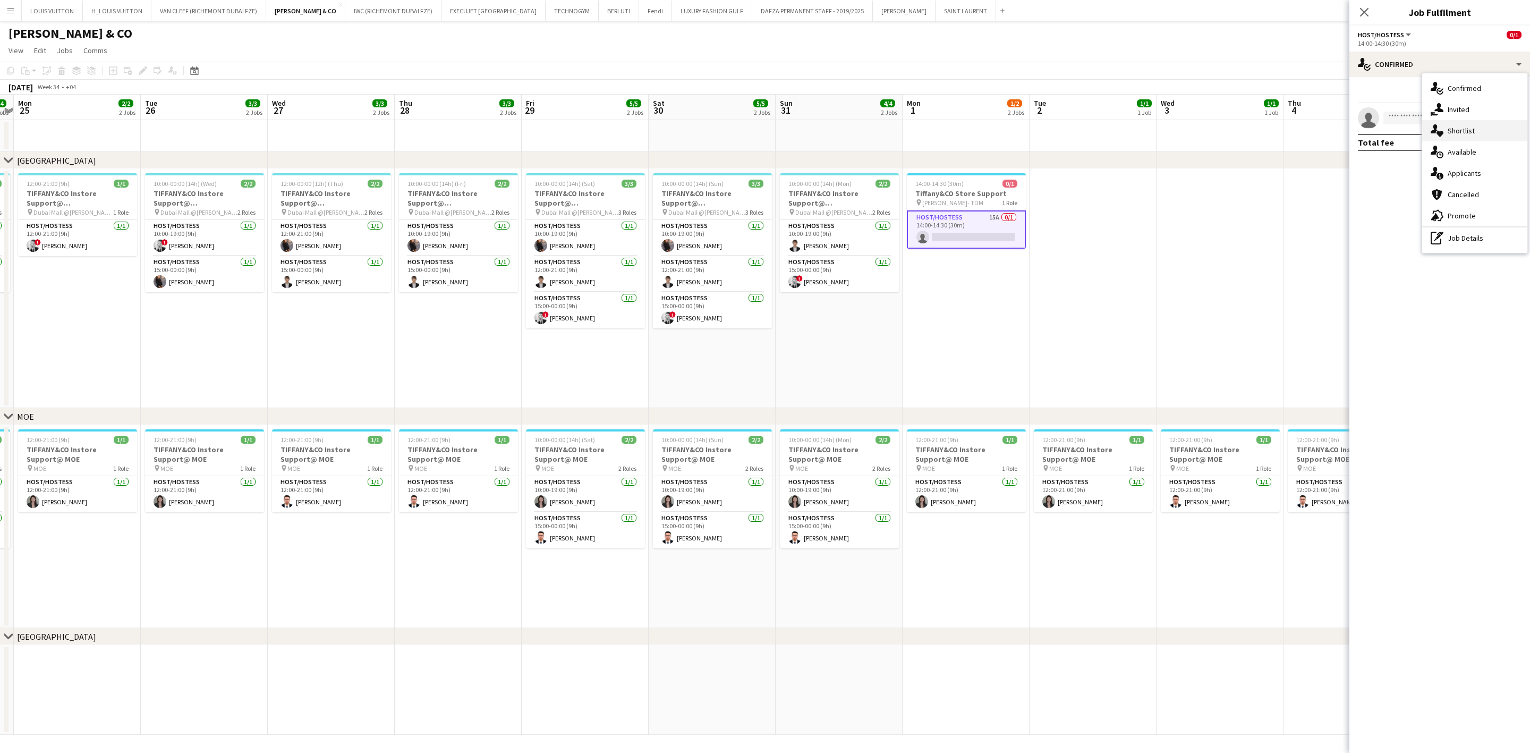
click at [1460, 126] on div "single-neutral-actions-heart Shortlist" at bounding box center [1474, 130] width 105 height 21
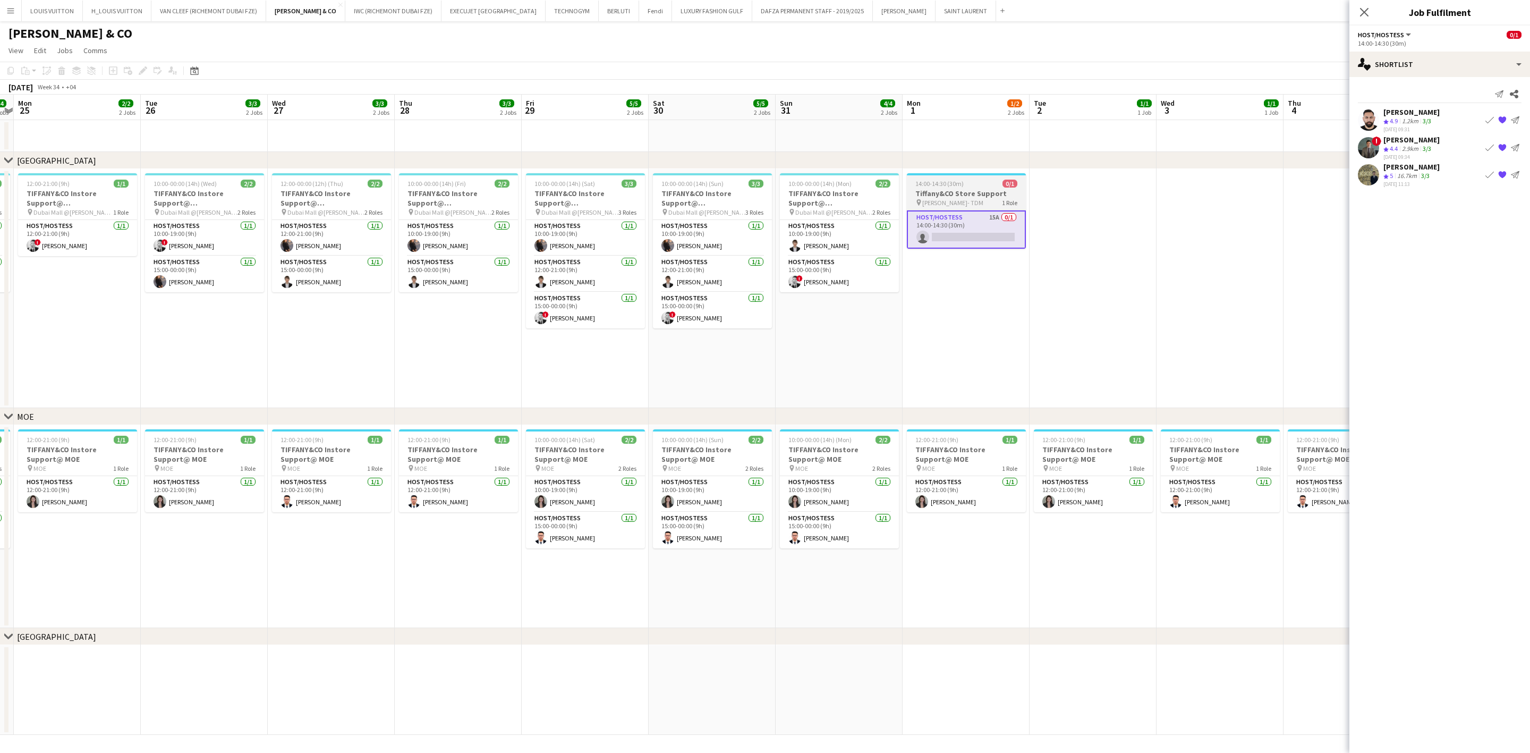
click at [941, 194] on h3 "Tiffany&CO Store Support" at bounding box center [966, 194] width 119 height 10
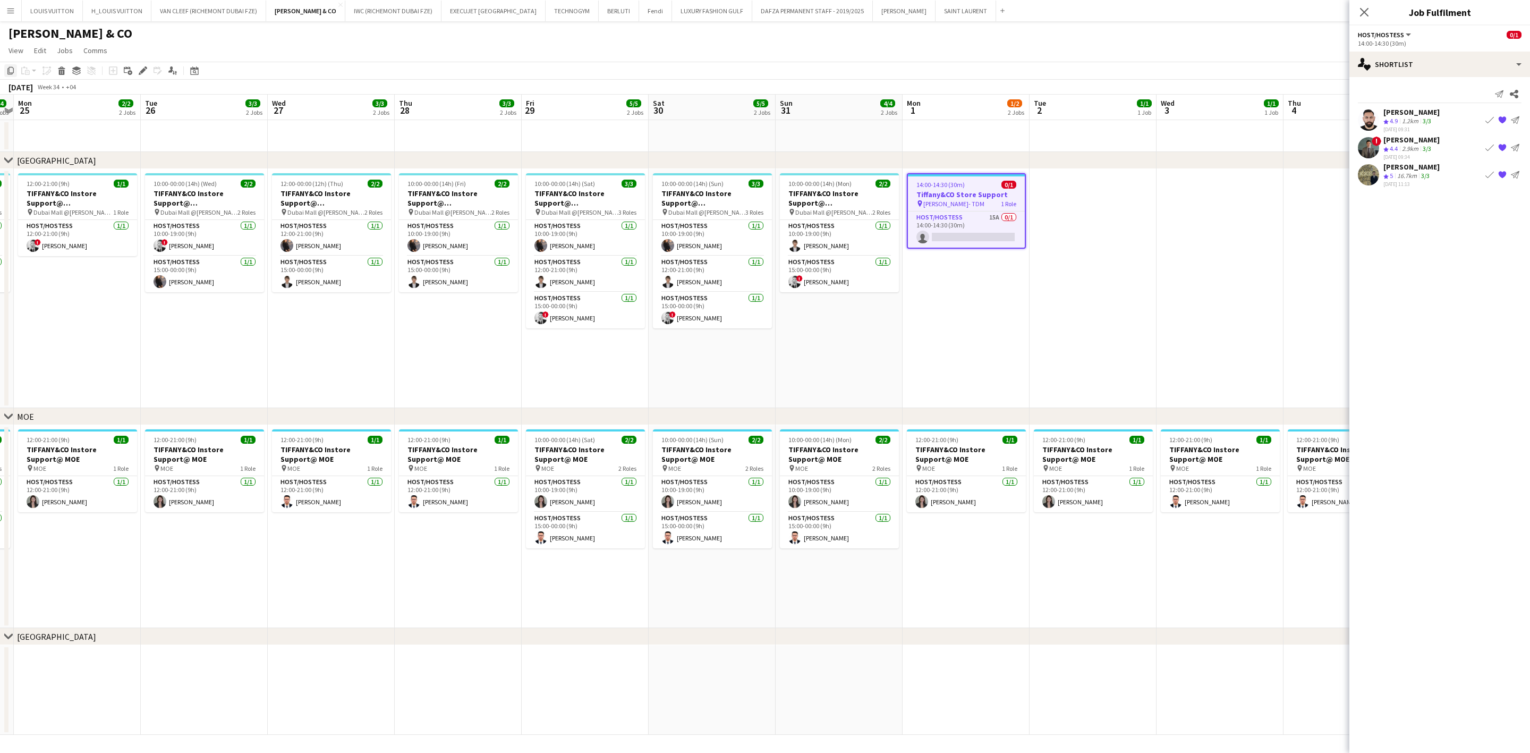
click at [5, 69] on div "Copy" at bounding box center [10, 70] width 13 height 13
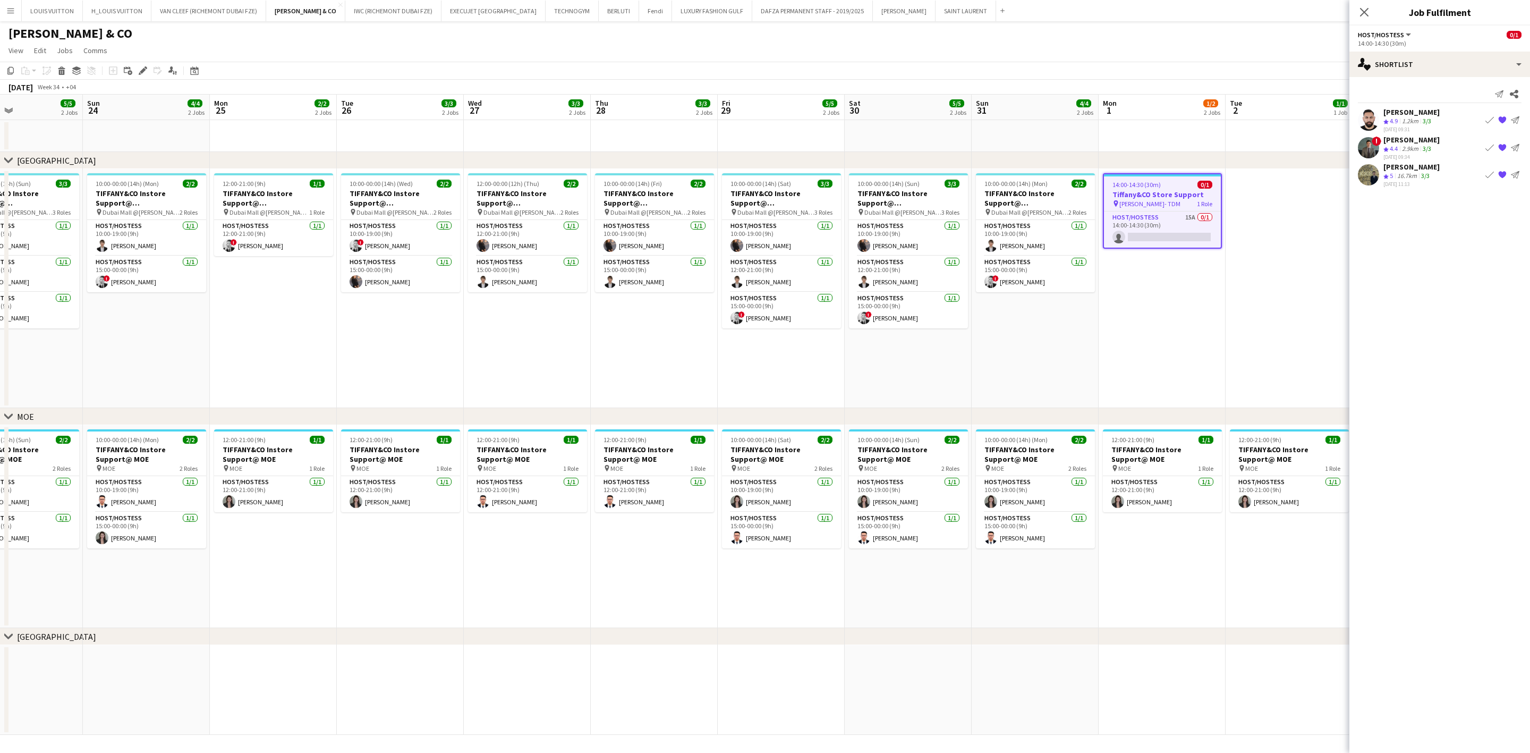
drag, startPoint x: 203, startPoint y: 352, endPoint x: 399, endPoint y: 344, distance: 196.1
click at [399, 344] on app-calendar-viewport "Thu 21 3/3 2 Jobs Fri 22 5/5 2 Jobs Sat 23 5/5 2 Jobs Sun 24 4/4 2 Jobs Mon 25 …" at bounding box center [765, 415] width 1530 height 640
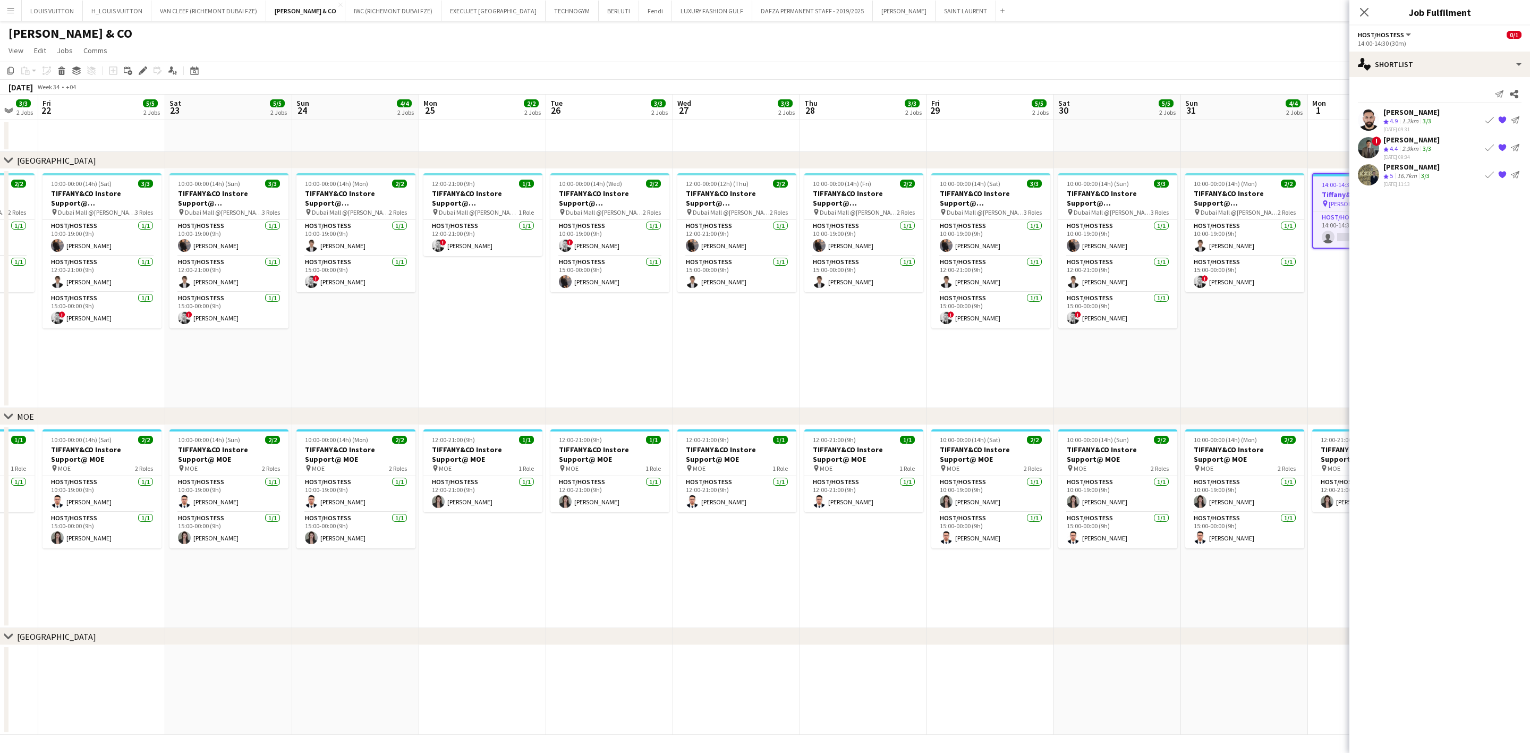
drag, startPoint x: 257, startPoint y: 329, endPoint x: 466, endPoint y: 327, distance: 209.3
click at [466, 327] on app-calendar-viewport "Wed 20 3/3 2 Jobs Thu 21 3/3 2 Jobs Fri 22 5/5 2 Jobs Sat 23 5/5 2 Jobs Sun 24 …" at bounding box center [765, 415] width 1530 height 640
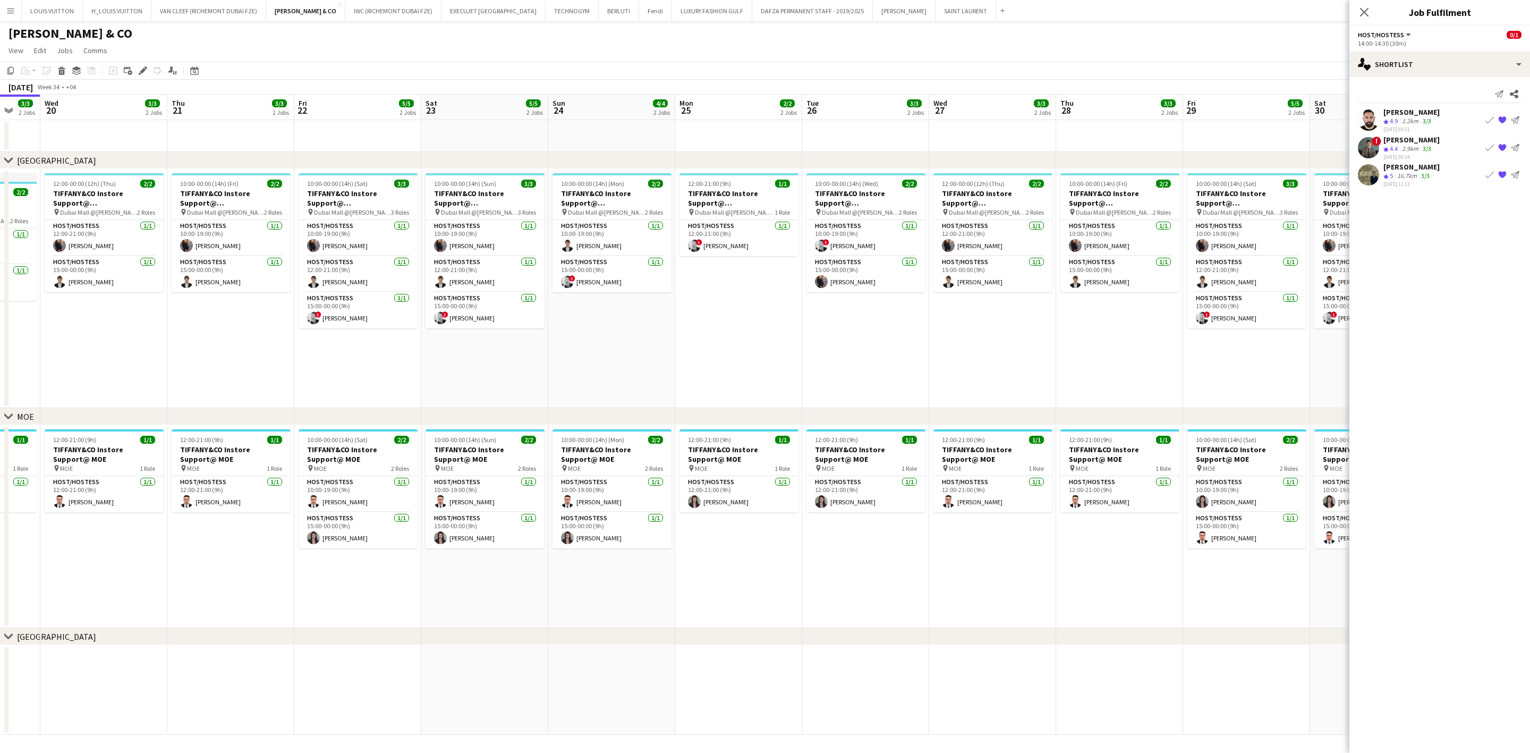
drag, startPoint x: 296, startPoint y: 329, endPoint x: 553, endPoint y: 327, distance: 256.5
click at [553, 327] on app-calendar-viewport "Mon 18 2/2 2 Jobs Tue 19 3/3 2 Jobs Wed 20 3/3 2 Jobs Thu 21 3/3 2 Jobs Fri 22 …" at bounding box center [765, 415] width 1530 height 640
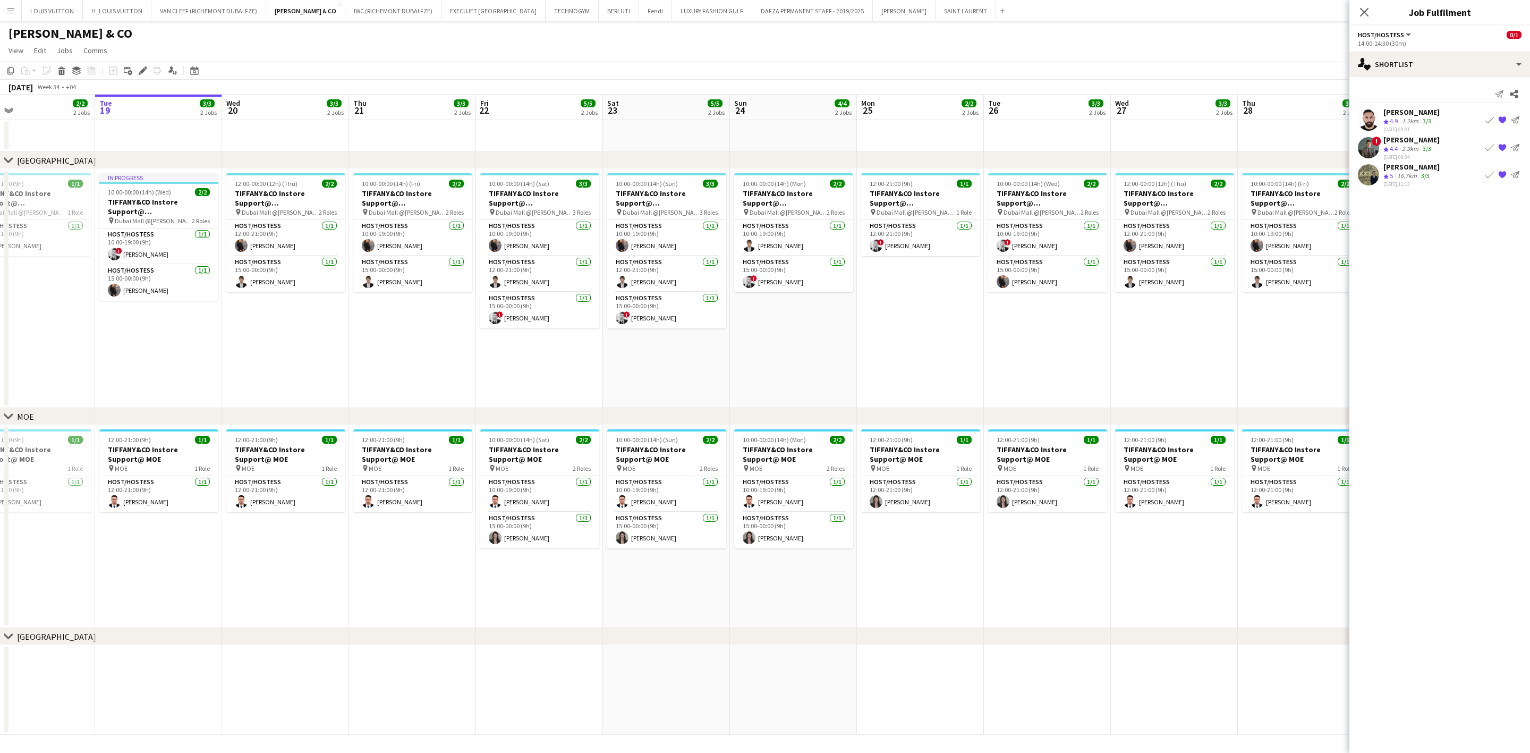
drag, startPoint x: 235, startPoint y: 328, endPoint x: 416, endPoint y: 324, distance: 181.7
click at [416, 324] on app-calendar-viewport "Sat 16 5/5 2 Jobs Sun 17 3/4 2 Jobs Mon 18 2/2 2 Jobs Tue 19 3/3 2 Jobs Wed 20 …" at bounding box center [765, 415] width 1530 height 640
drag, startPoint x: 348, startPoint y: 332, endPoint x: 314, endPoint y: 330, distance: 34.0
click at [354, 332] on app-calendar-viewport "Sat 16 5/5 2 Jobs Sun 17 3/4 2 Jobs Mon 18 2/2 2 Jobs Tue 19 3/3 2 Jobs Wed 20 …" at bounding box center [765, 415] width 1530 height 640
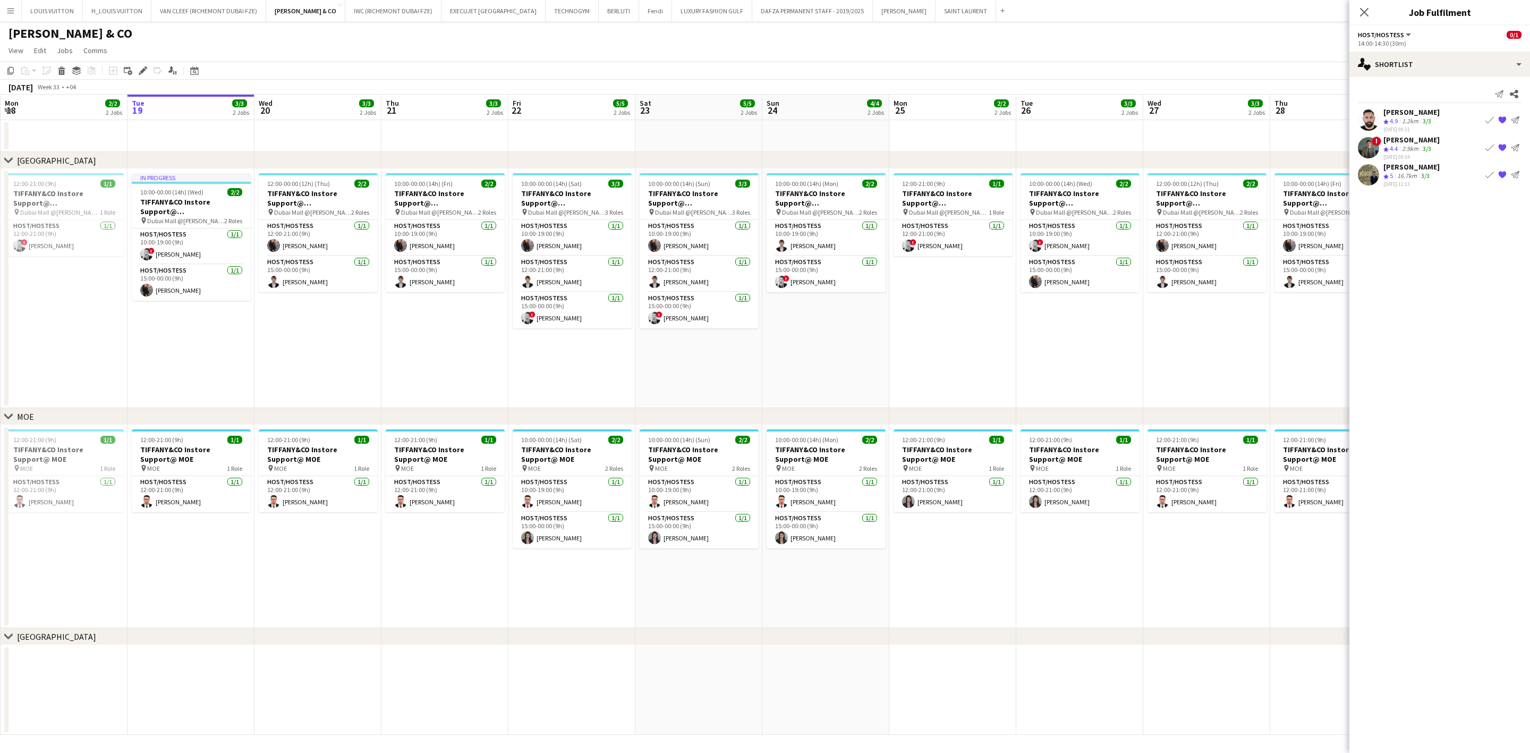
click at [262, 321] on app-date-cell "12:00-00:00 (12h) (Thu) 2/2 TIFFANY&CO Instore Support@ Dubai Mall pin Dubai Ma…" at bounding box center [317, 288] width 127 height 239
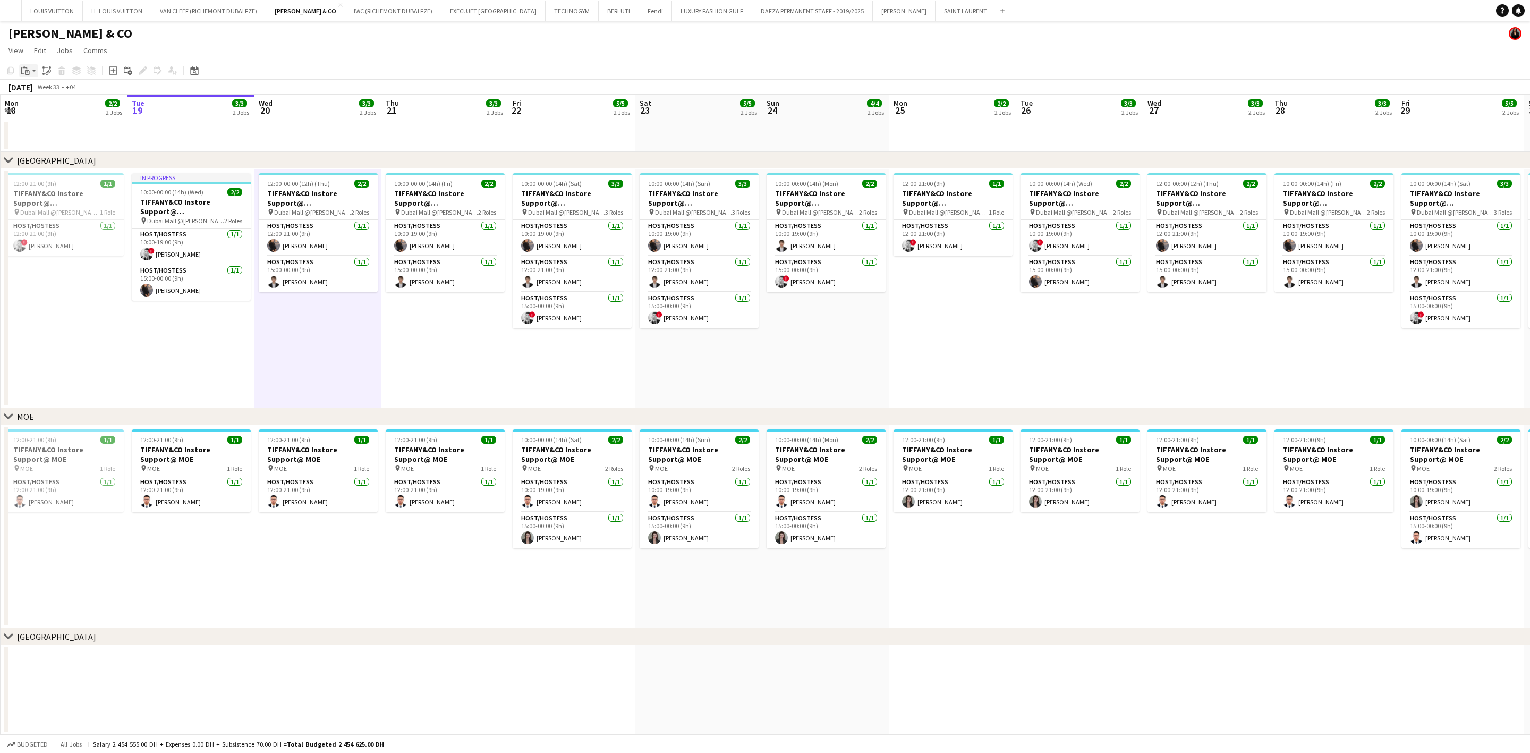
click at [22, 73] on icon "Paste" at bounding box center [25, 70] width 8 height 8
click at [40, 85] on div "Paste Ctrl+V Paste with crew Ctrl+Shift+V" at bounding box center [78, 100] width 118 height 46
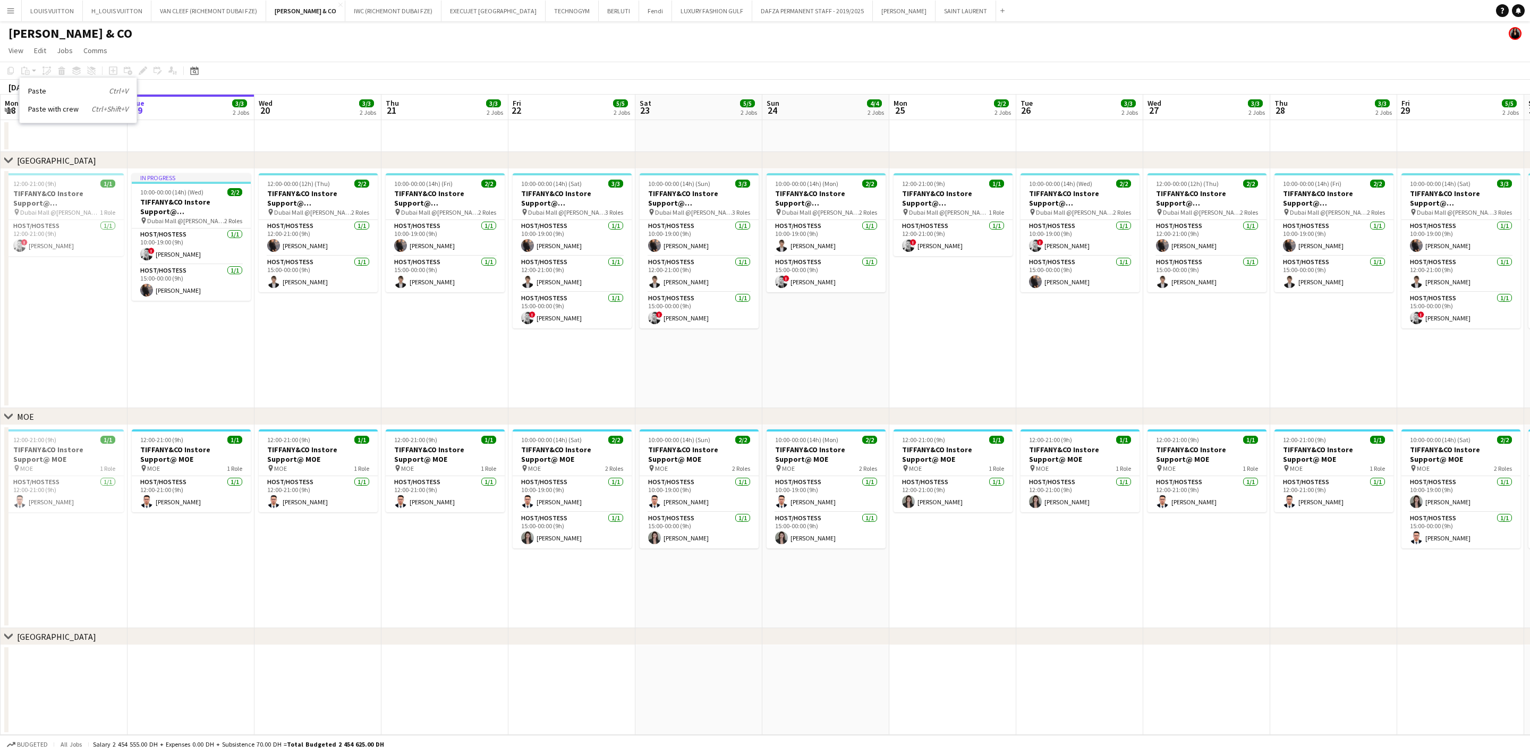
click at [323, 346] on app-date-cell "12:00-00:00 (12h) (Thu) 2/2 TIFFANY&CO Instore Support@ Dubai Mall pin Dubai Ma…" at bounding box center [317, 288] width 127 height 239
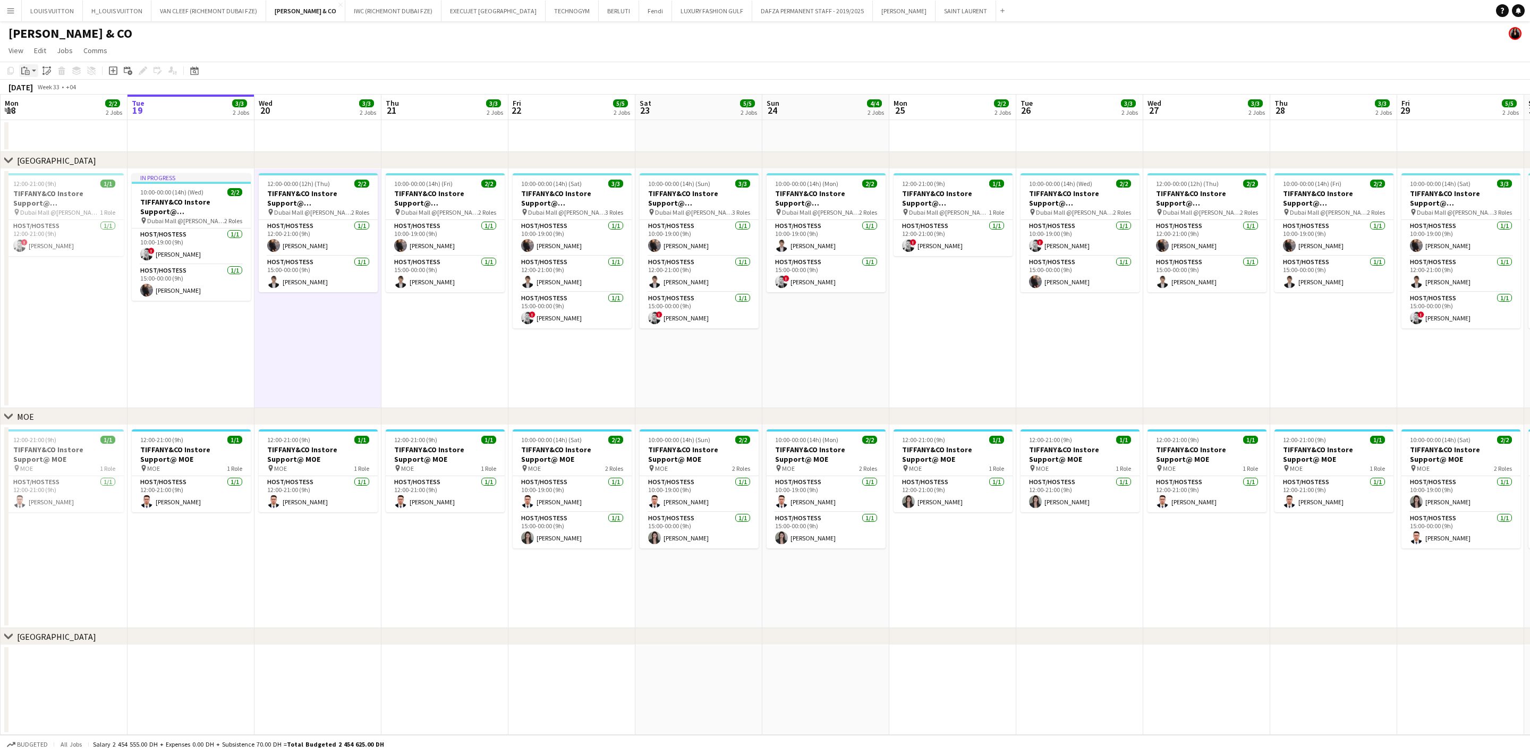
click at [26, 67] on icon at bounding box center [26, 68] width 1 height 2
click at [40, 91] on link "Paste Ctrl+V" at bounding box center [78, 91] width 100 height 10
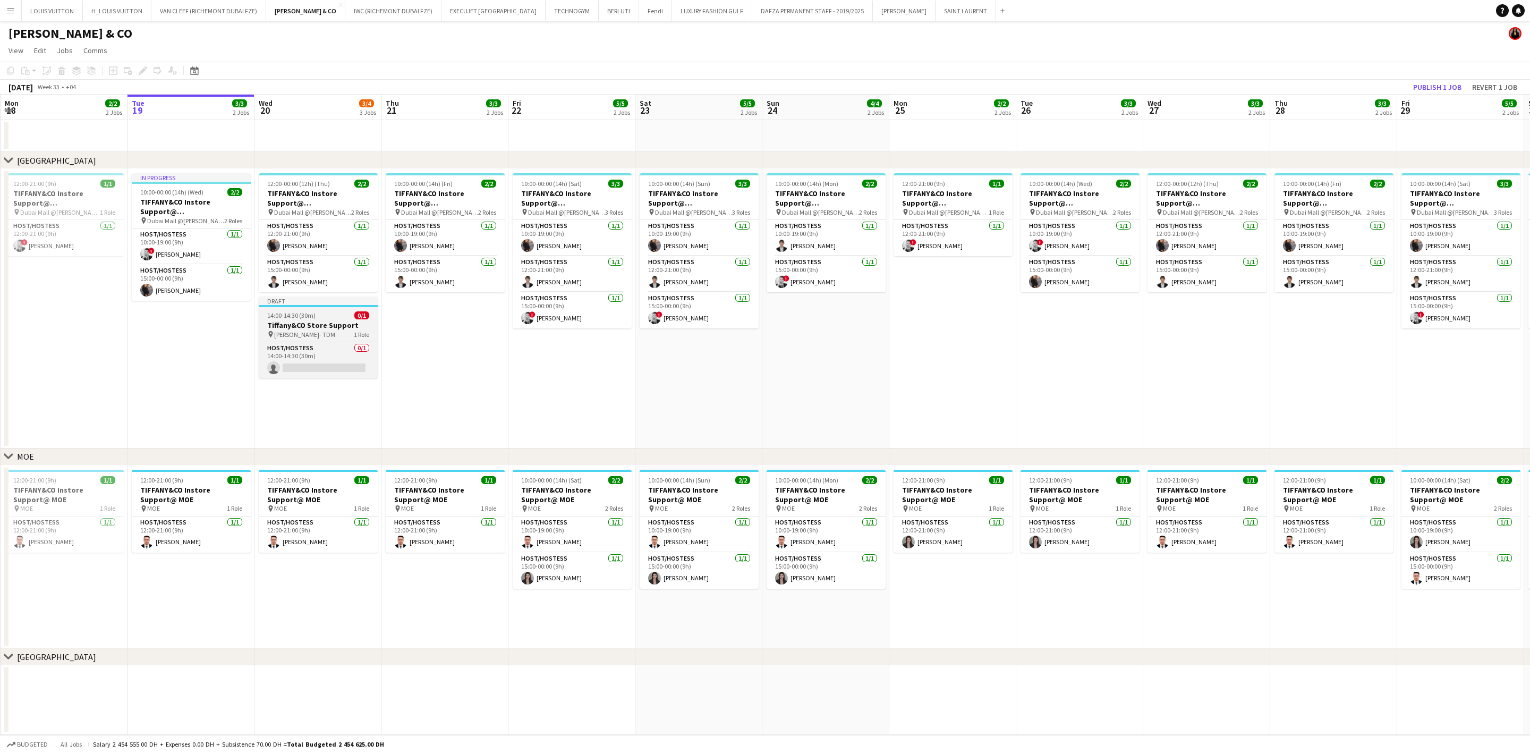
click at [343, 321] on h3 "Tiffany&CO Store Support" at bounding box center [318, 325] width 119 height 10
click at [139, 74] on icon at bounding box center [140, 73] width 3 height 3
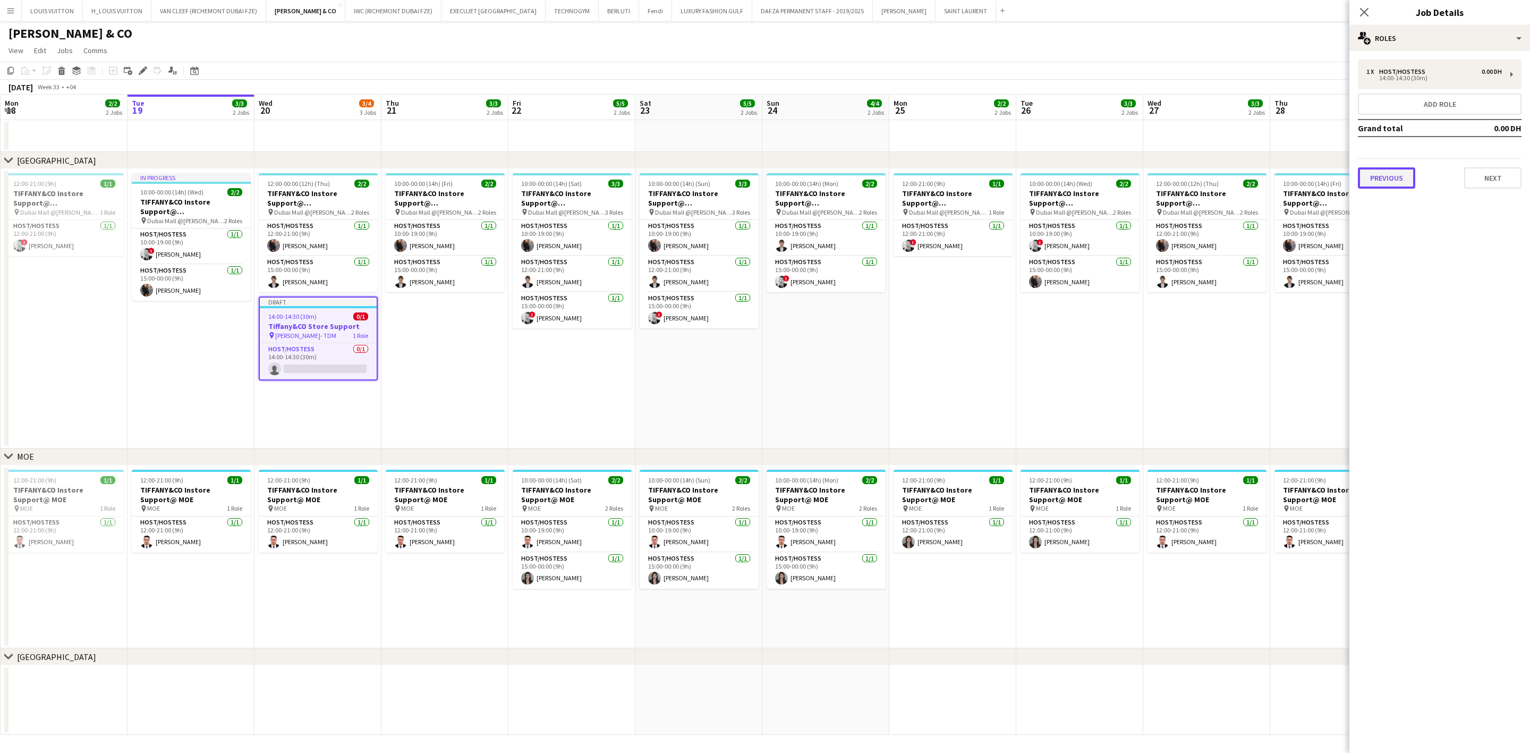
click at [1393, 179] on button "Previous" at bounding box center [1386, 177] width 57 height 21
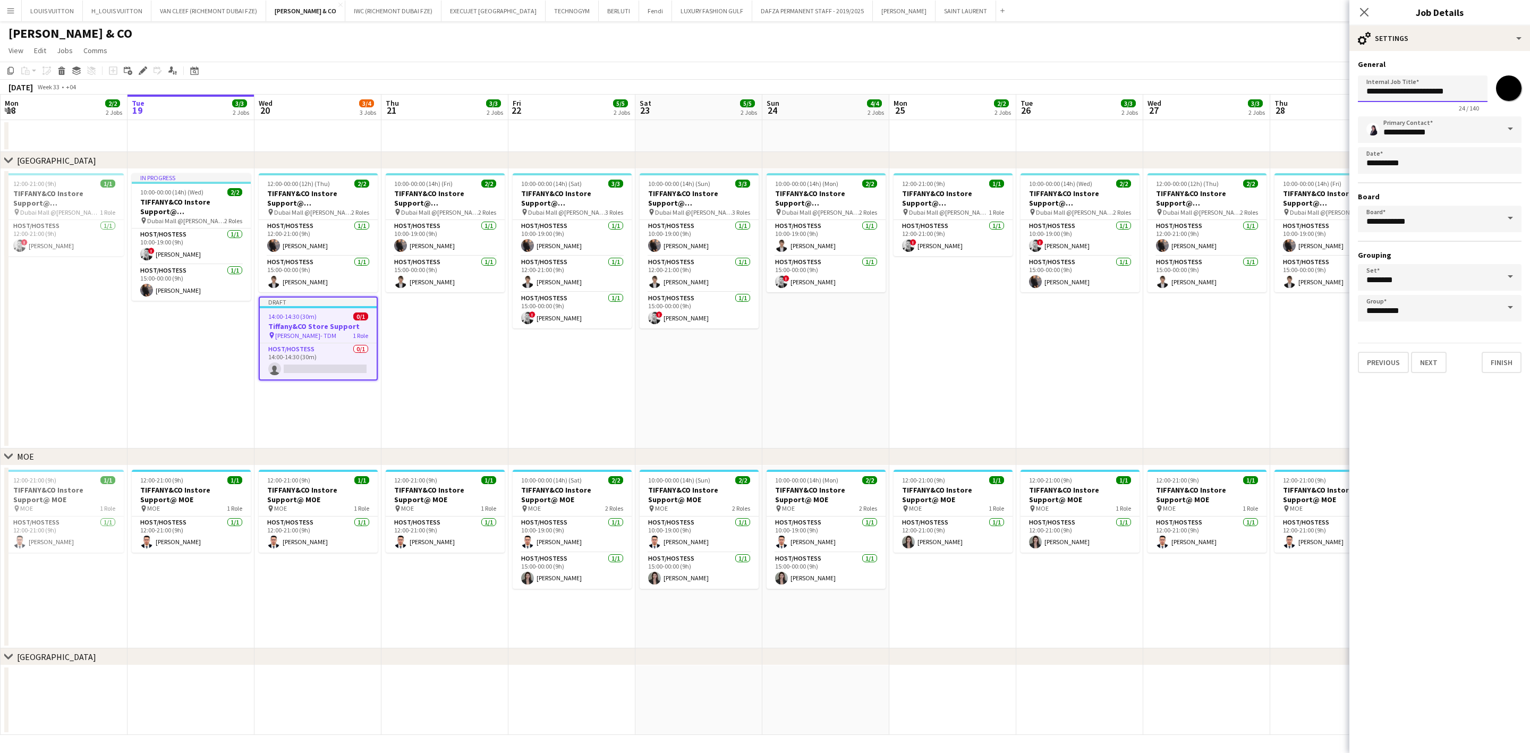
click at [1458, 89] on input "**********" at bounding box center [1423, 88] width 130 height 27
type input "**********"
click at [1321, 48] on app-page-menu "View Day view expanded Day view collapsed Month view Date picker Jump to [DATE]…" at bounding box center [765, 51] width 1530 height 20
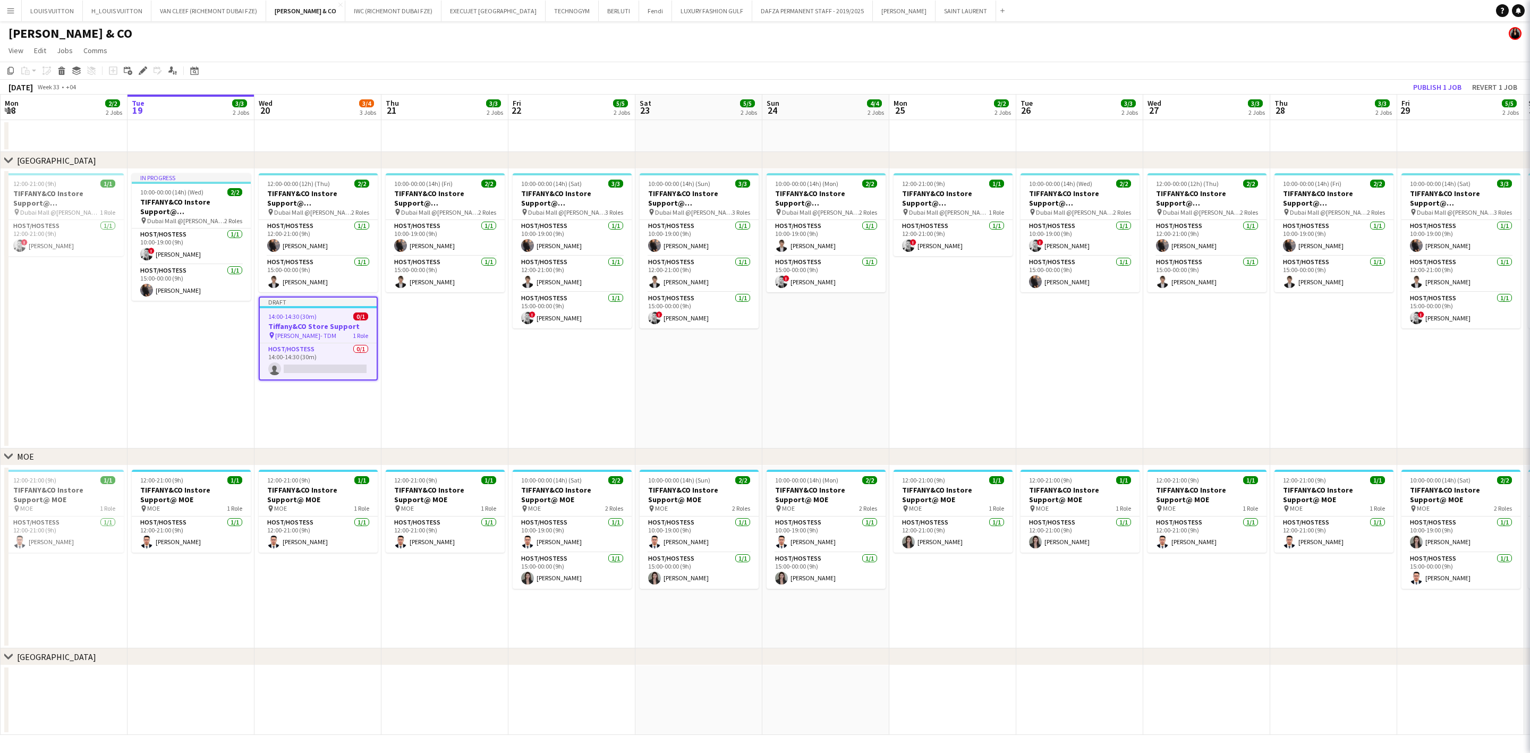
scroll to position [0, 0]
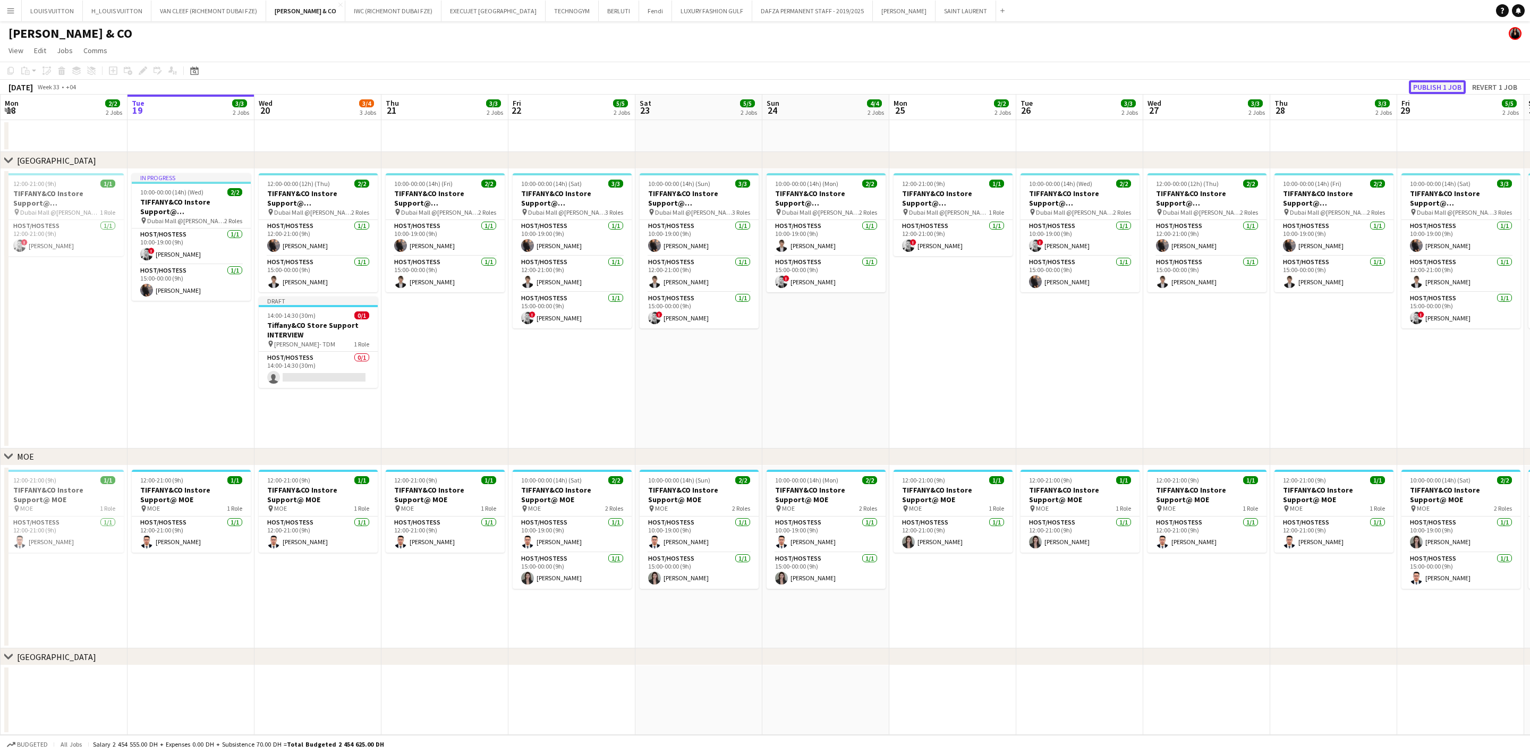
click at [1452, 83] on button "Publish 1 job" at bounding box center [1437, 87] width 57 height 14
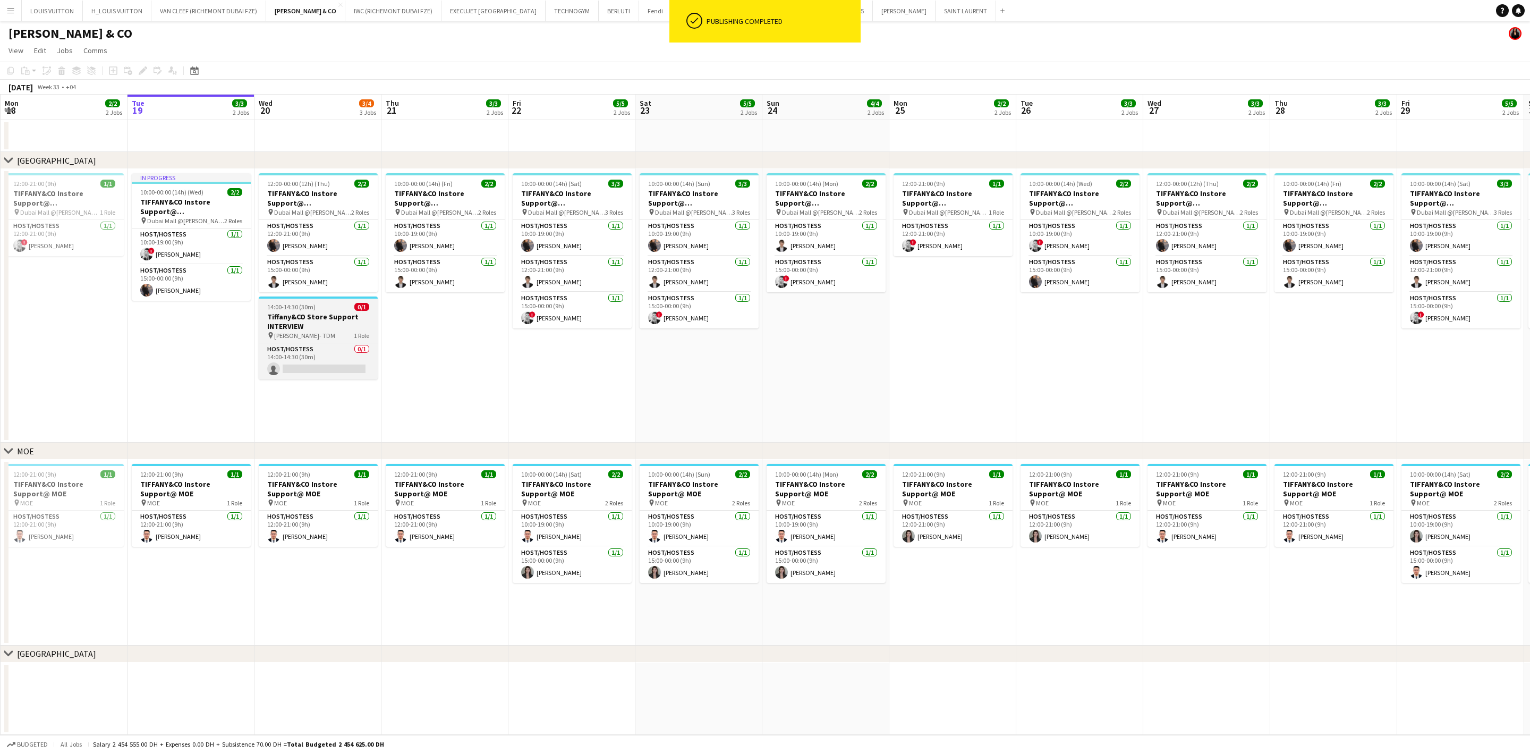
click at [338, 308] on div "14:00-14:30 (30m) 0/1" at bounding box center [318, 307] width 119 height 8
click at [142, 69] on icon "Edit" at bounding box center [143, 70] width 8 height 8
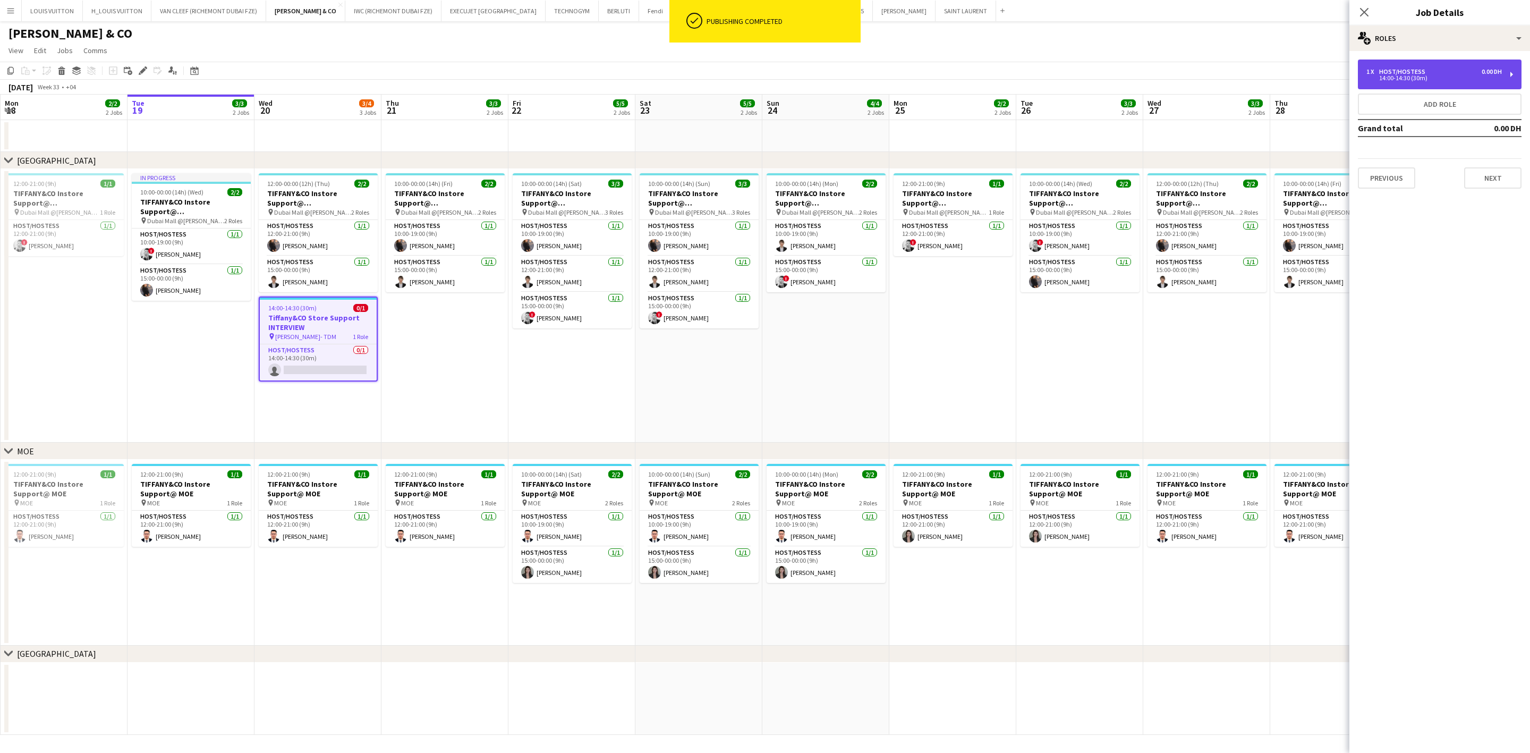
click at [1416, 76] on div "14:00-14:30 (30m)" at bounding box center [1433, 77] width 135 height 5
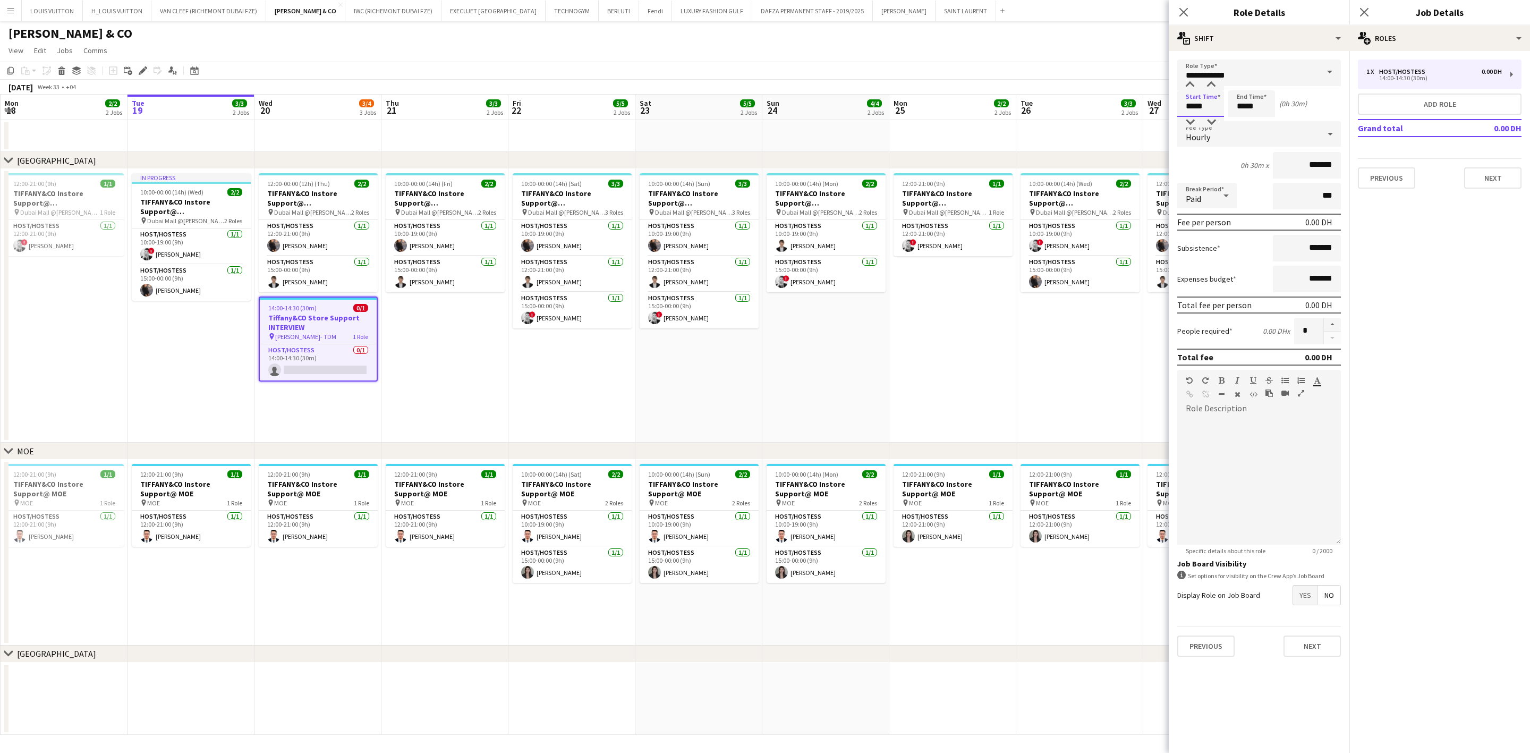
drag, startPoint x: 1214, startPoint y: 106, endPoint x: 1164, endPoint y: 105, distance: 50.5
click at [1164, 105] on body "Menu Boards Boards Boards All jobs Status Workforce Workforce My Workforce Recr…" at bounding box center [765, 376] width 1530 height 753
type input "*****"
drag, startPoint x: 1267, startPoint y: 104, endPoint x: 1191, endPoint y: 106, distance: 76.0
click at [1191, 106] on div "Start Time ***** End Time ***** (23h 30m)" at bounding box center [1259, 103] width 164 height 27
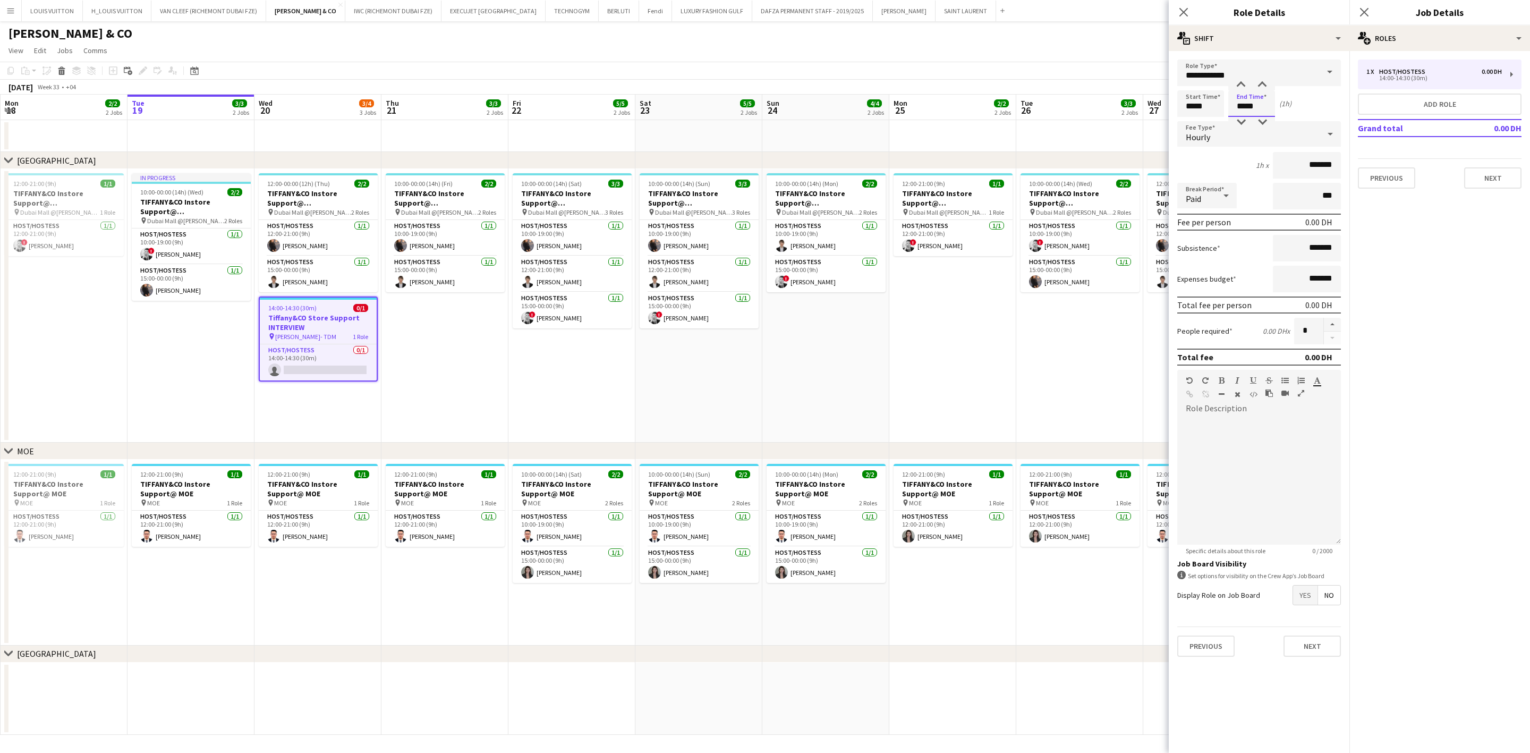
type input "*****"
click at [1322, 134] on div at bounding box center [1329, 133] width 21 height 21
click at [1241, 220] on span "No fee" at bounding box center [1258, 216] width 147 height 10
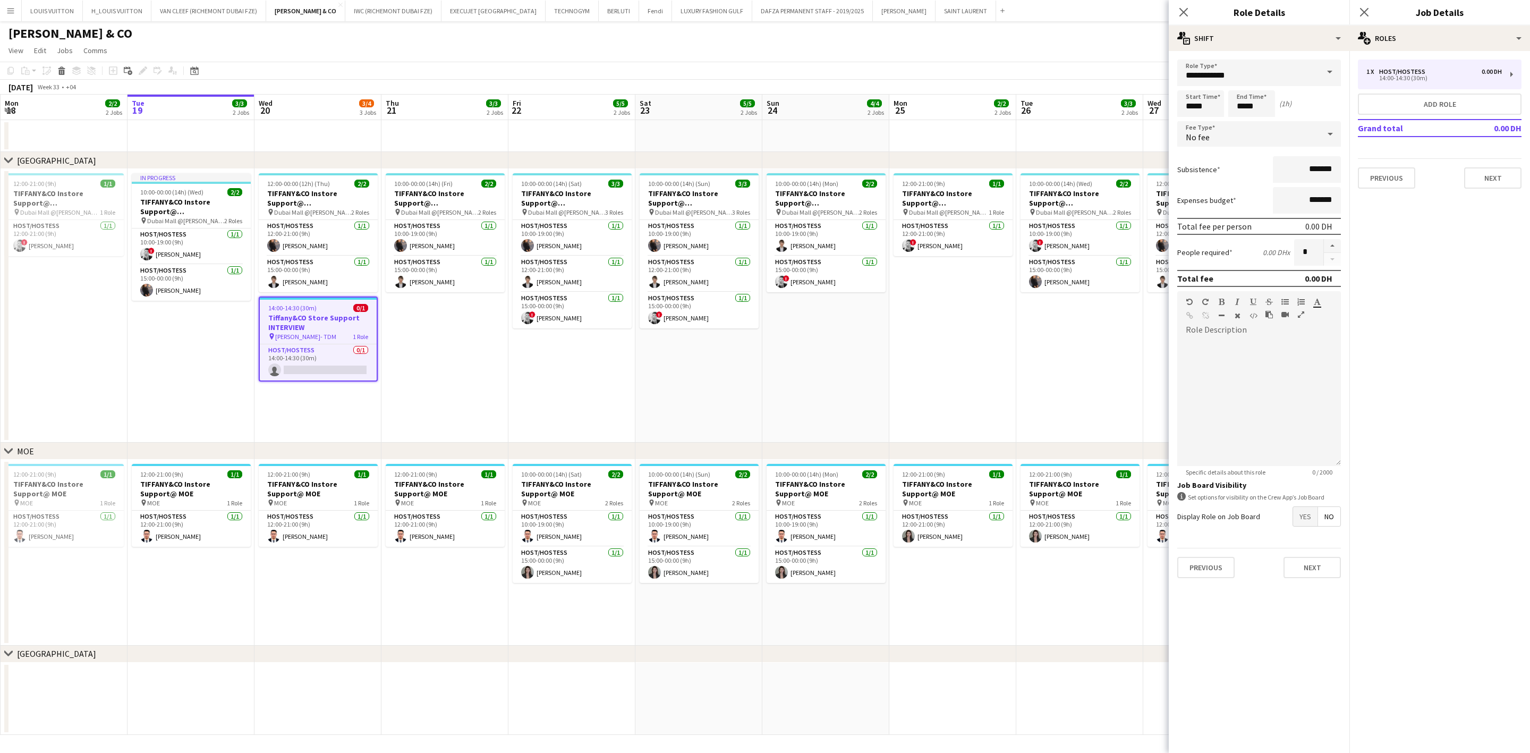
drag, startPoint x: 1073, startPoint y: 54, endPoint x: 1091, endPoint y: 37, distance: 25.2
click at [1073, 53] on app-page-menu "View Day view expanded Day view collapsed Month view Date picker Jump to [DATE]…" at bounding box center [765, 51] width 1530 height 20
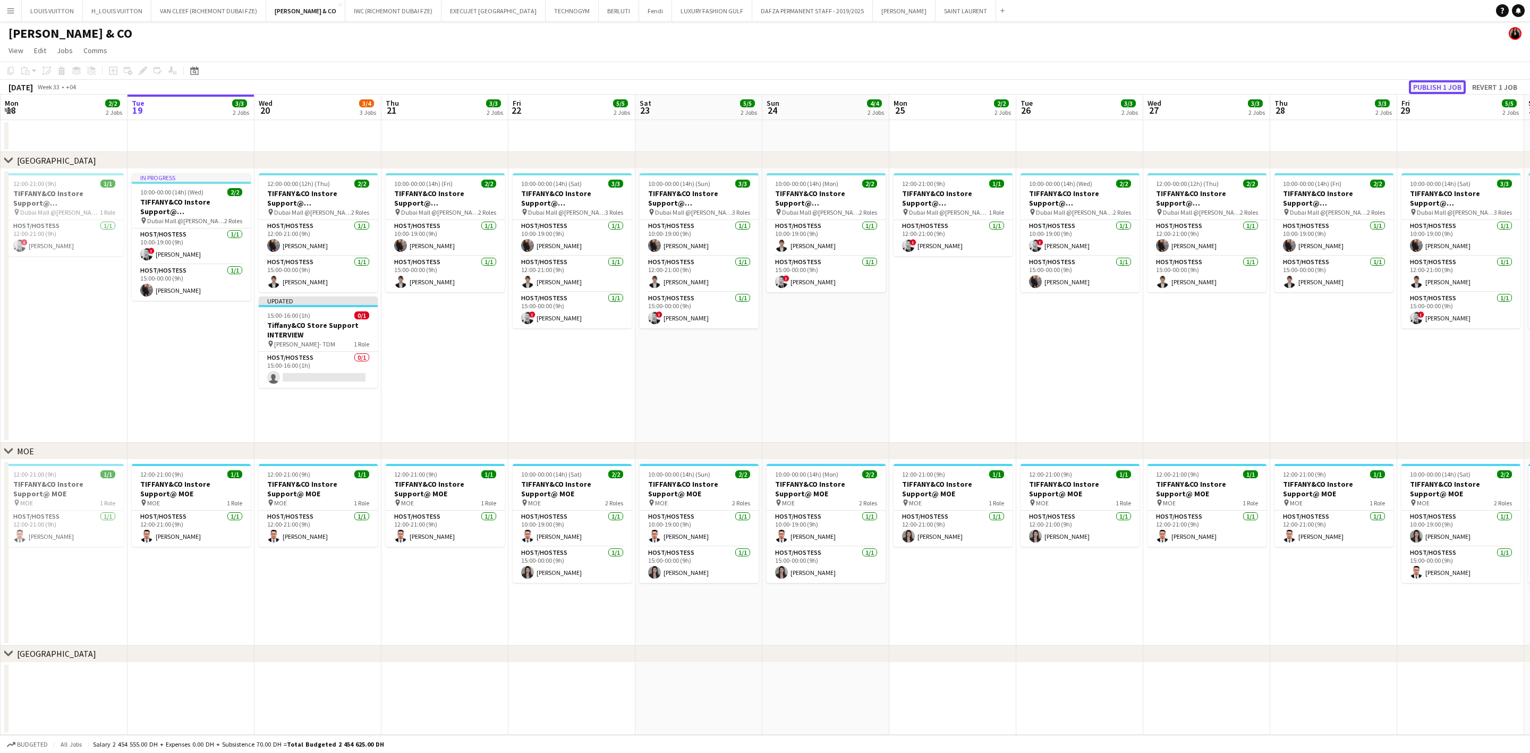
click at [1437, 80] on button "Publish 1 job" at bounding box center [1437, 87] width 57 height 14
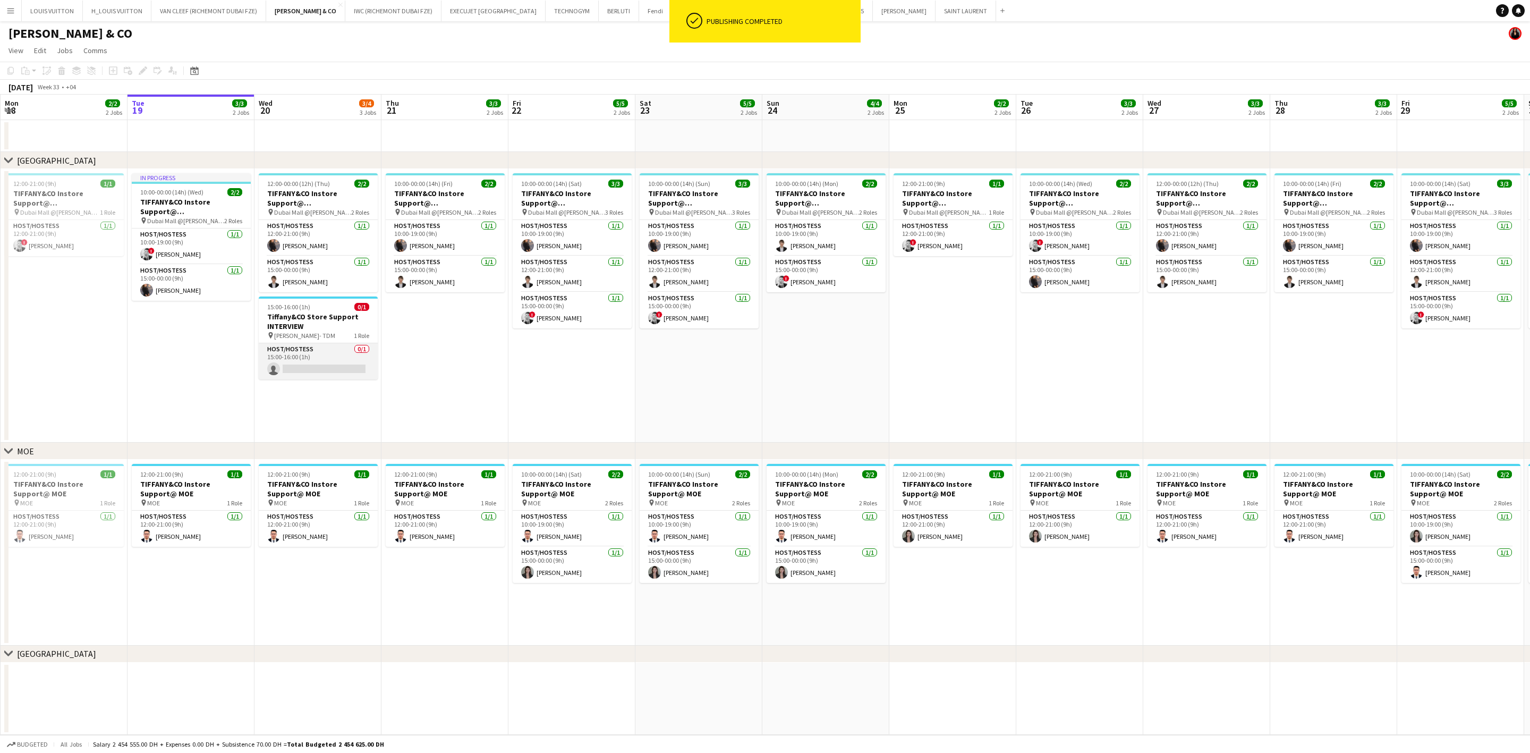
click at [305, 361] on app-card-role "Host/Hostess 0/1 15:00-16:00 (1h) single-neutral-actions" at bounding box center [318, 361] width 119 height 36
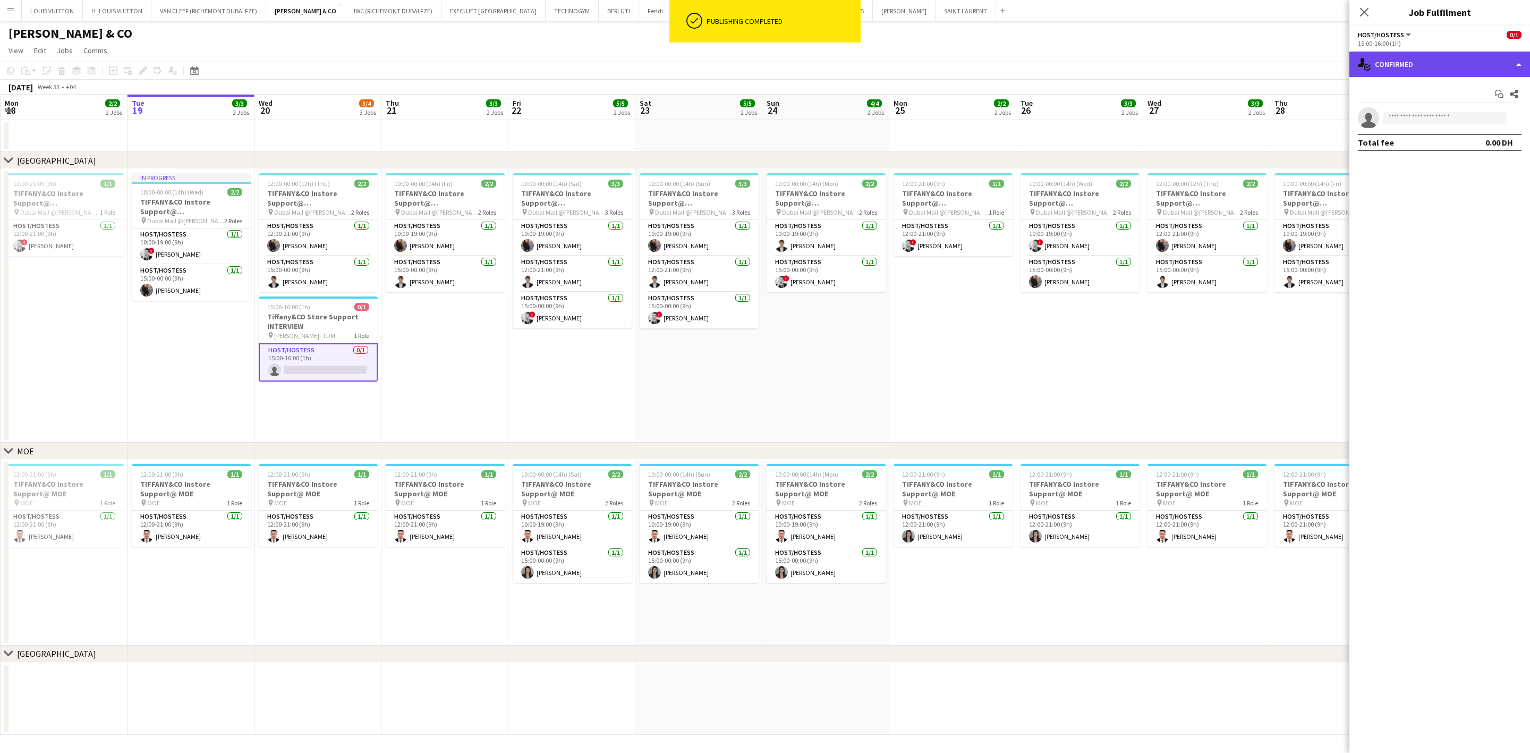
click at [1404, 71] on div "single-neutral-actions-check-2 Confirmed" at bounding box center [1439, 64] width 181 height 25
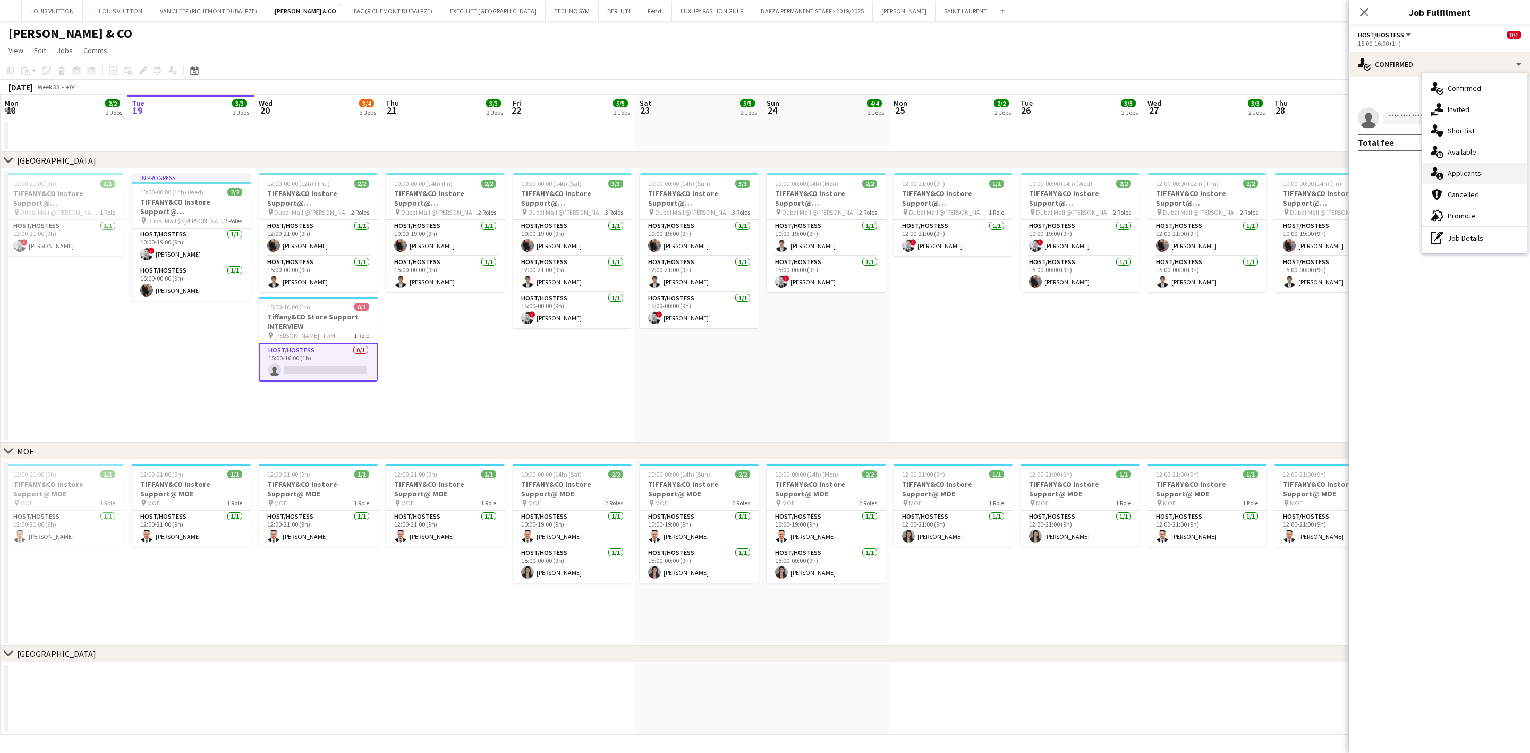
click at [1462, 177] on div "single-neutral-actions-information Applicants" at bounding box center [1474, 173] width 105 height 21
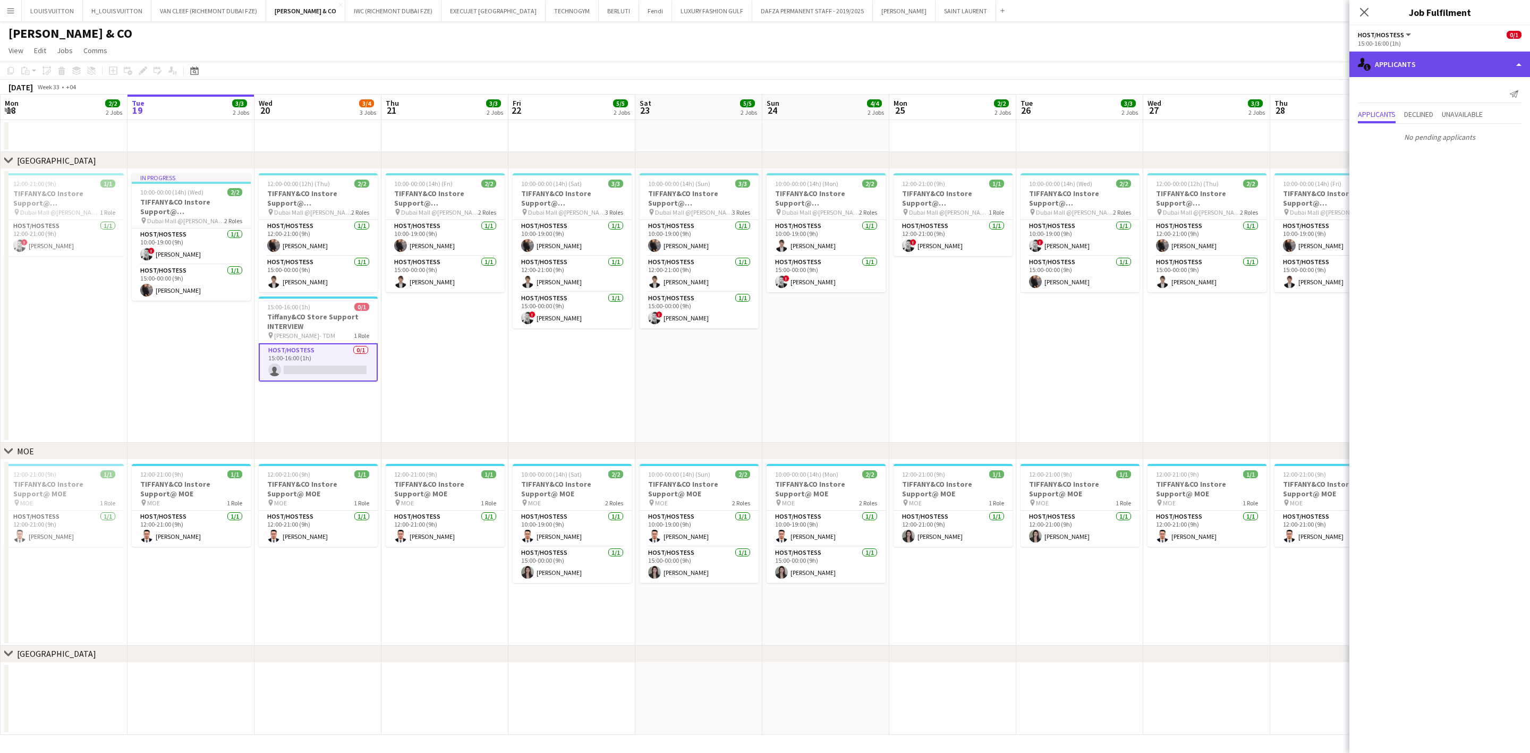
click at [1424, 67] on div "single-neutral-actions-information Applicants" at bounding box center [1439, 64] width 181 height 25
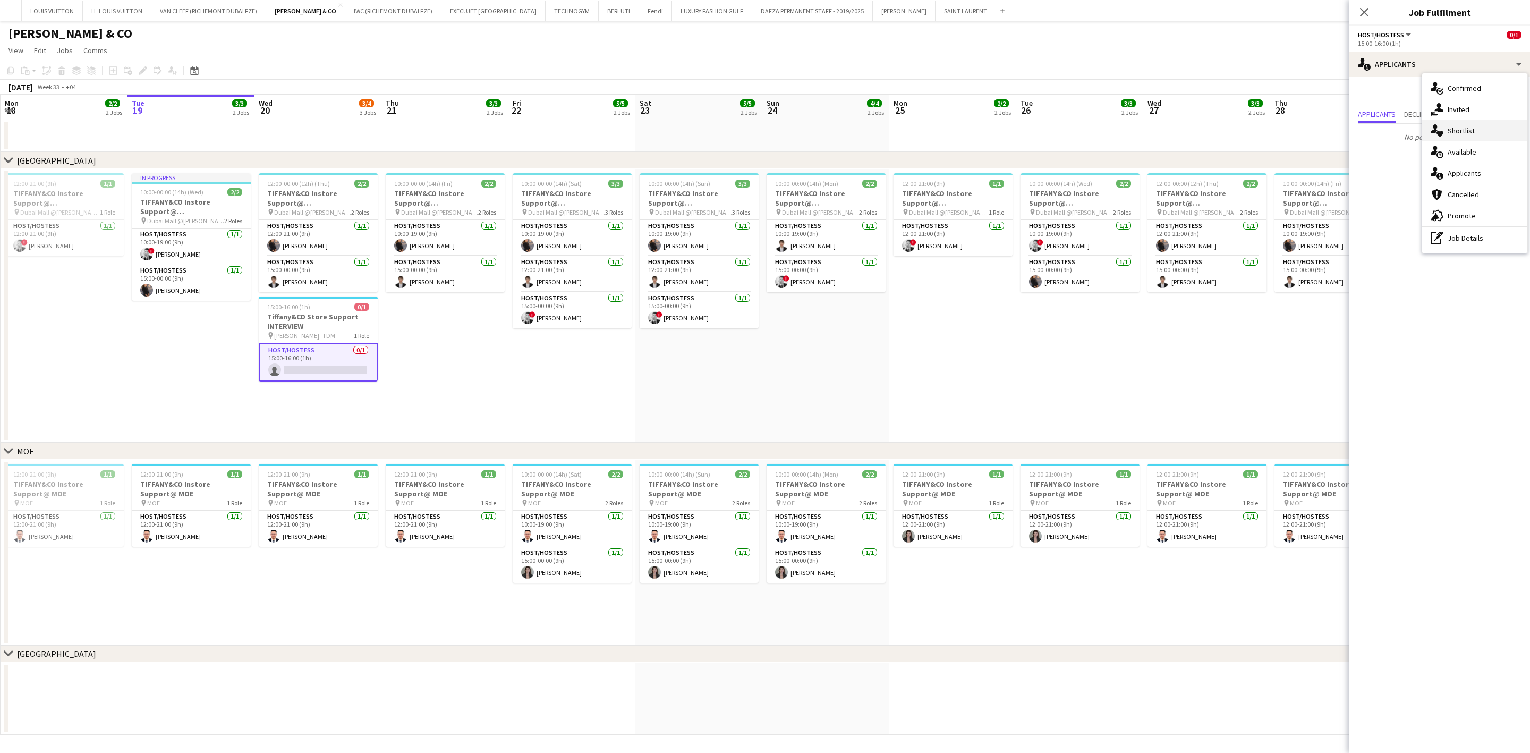
click at [1447, 129] on div "single-neutral-actions-heart Shortlist" at bounding box center [1474, 130] width 105 height 21
click at [1248, 56] on app-page-menu "View Day view expanded Day view collapsed Month view Date picker Jump to [DATE]…" at bounding box center [765, 51] width 1530 height 20
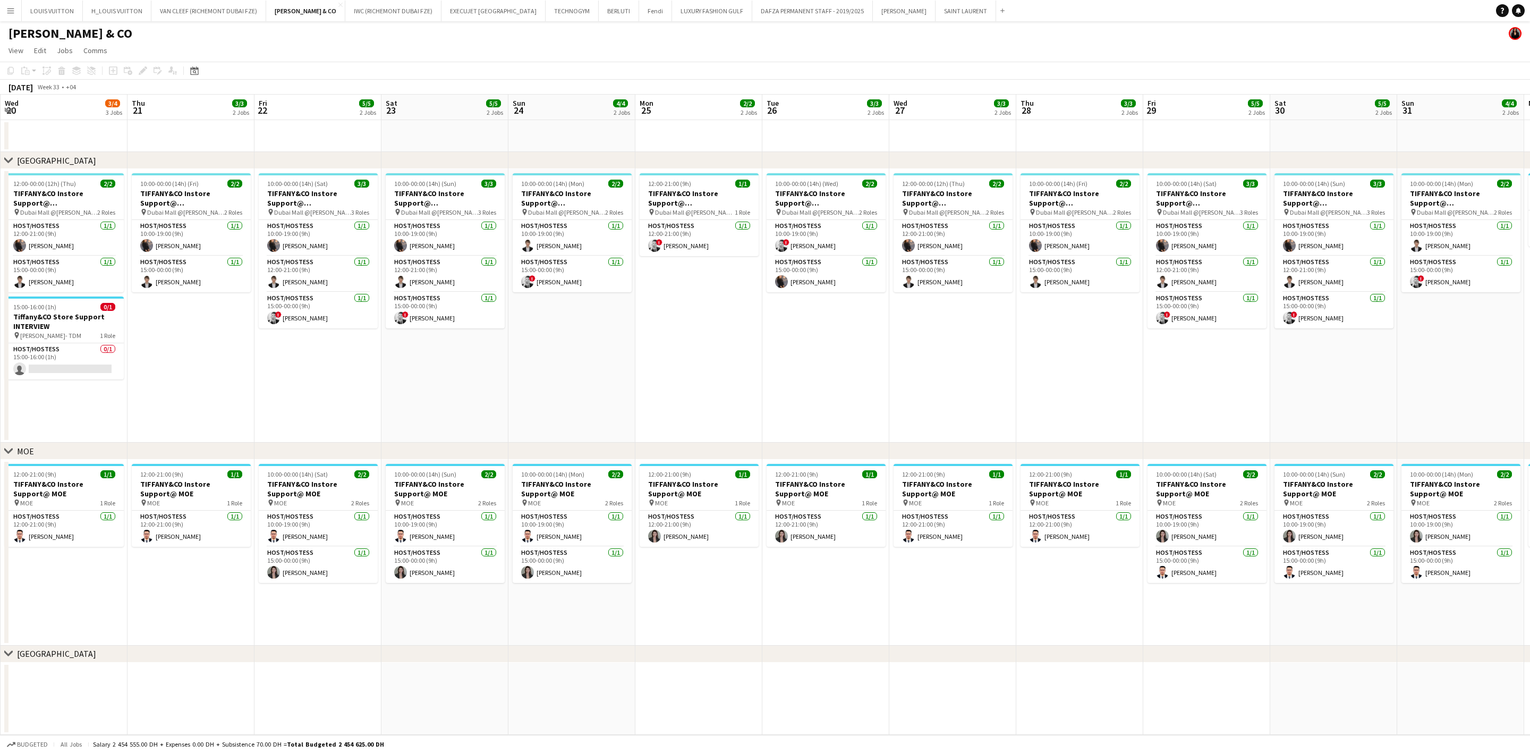
click at [975, 354] on app-calendar-viewport "Mon 18 2/2 2 Jobs Tue 19 3/3 2 Jobs Wed 20 3/4 3 Jobs Thu 21 3/3 2 Jobs Fri 22 …" at bounding box center [765, 415] width 1530 height 640
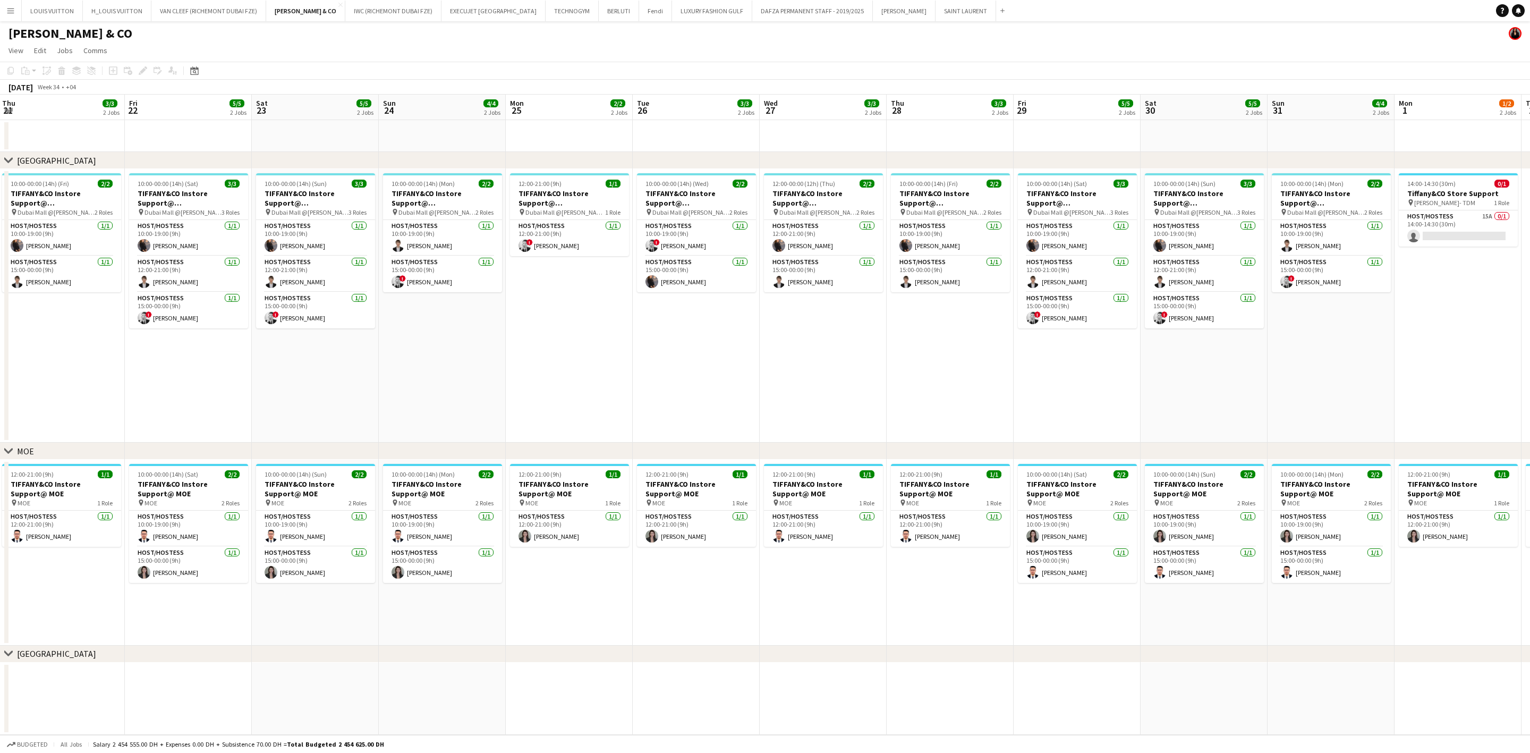
scroll to position [0, 421]
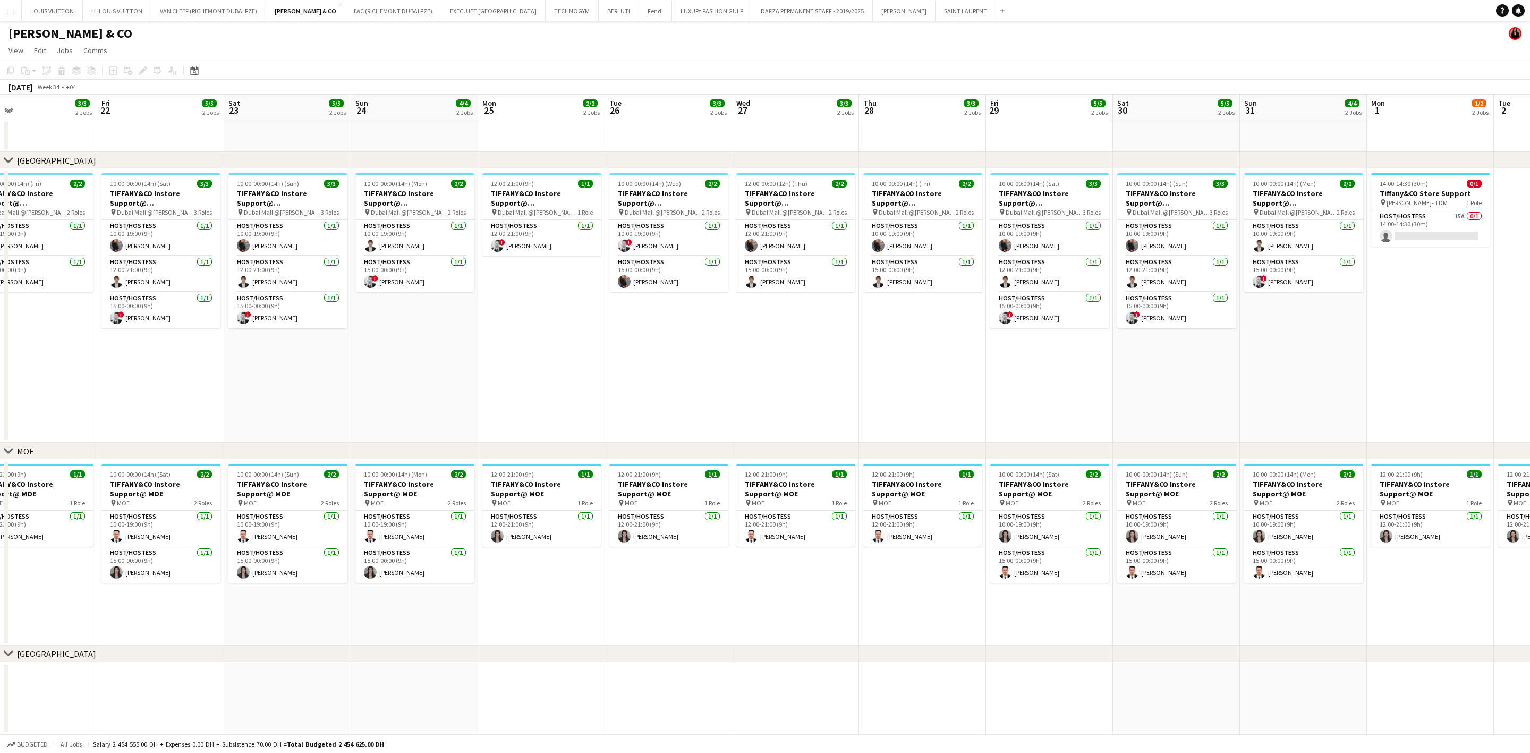
drag, startPoint x: 967, startPoint y: 364, endPoint x: 961, endPoint y: 360, distance: 7.4
click at [956, 364] on app-calendar-viewport "Mon 18 2/2 2 Jobs Tue 19 3/3 2 Jobs Wed 20 3/4 3 Jobs Thu 21 3/3 2 Jobs Fri 22 …" at bounding box center [765, 415] width 1530 height 640
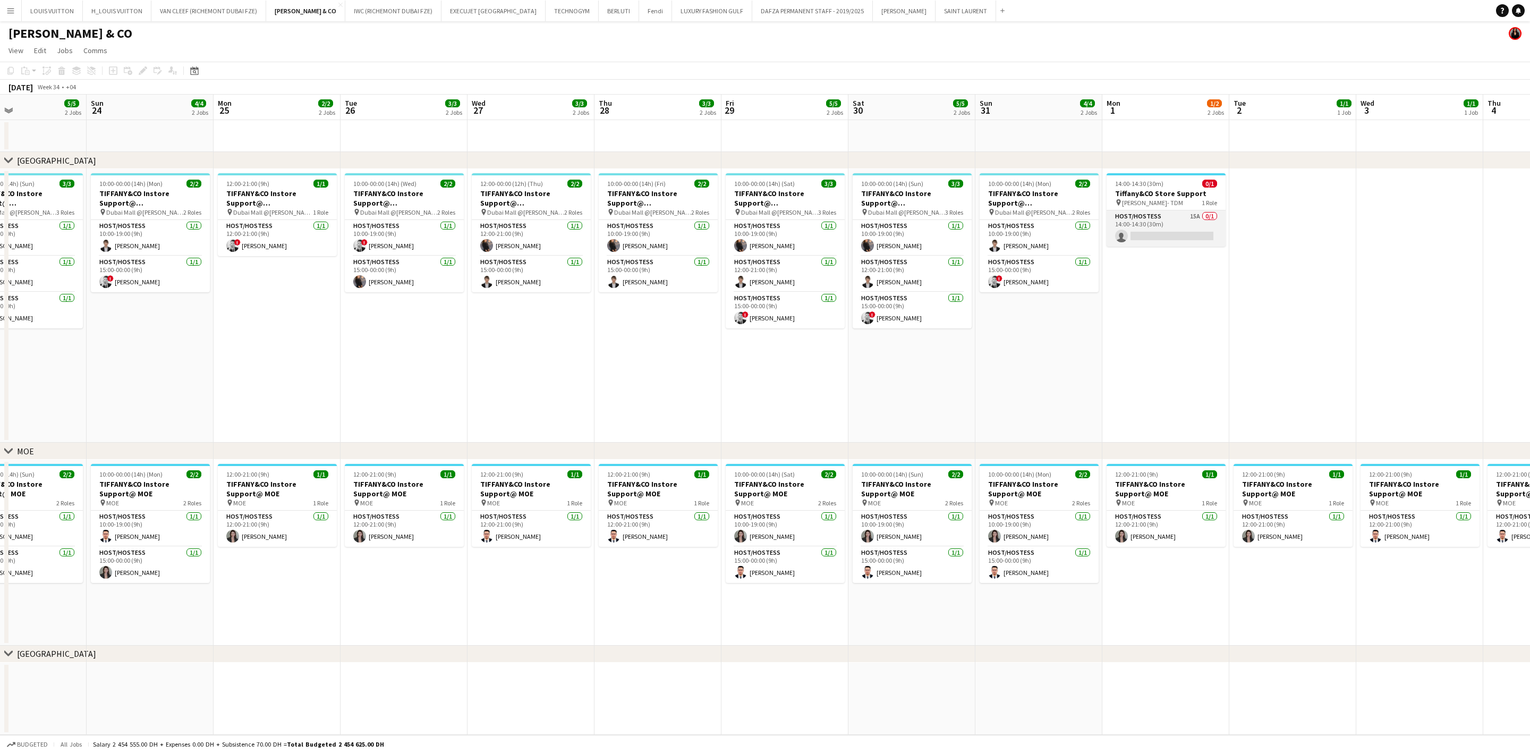
click at [1180, 226] on app-card-role "Host/Hostess 15A 0/1 14:00-14:30 (30m) single-neutral-actions" at bounding box center [1165, 228] width 119 height 36
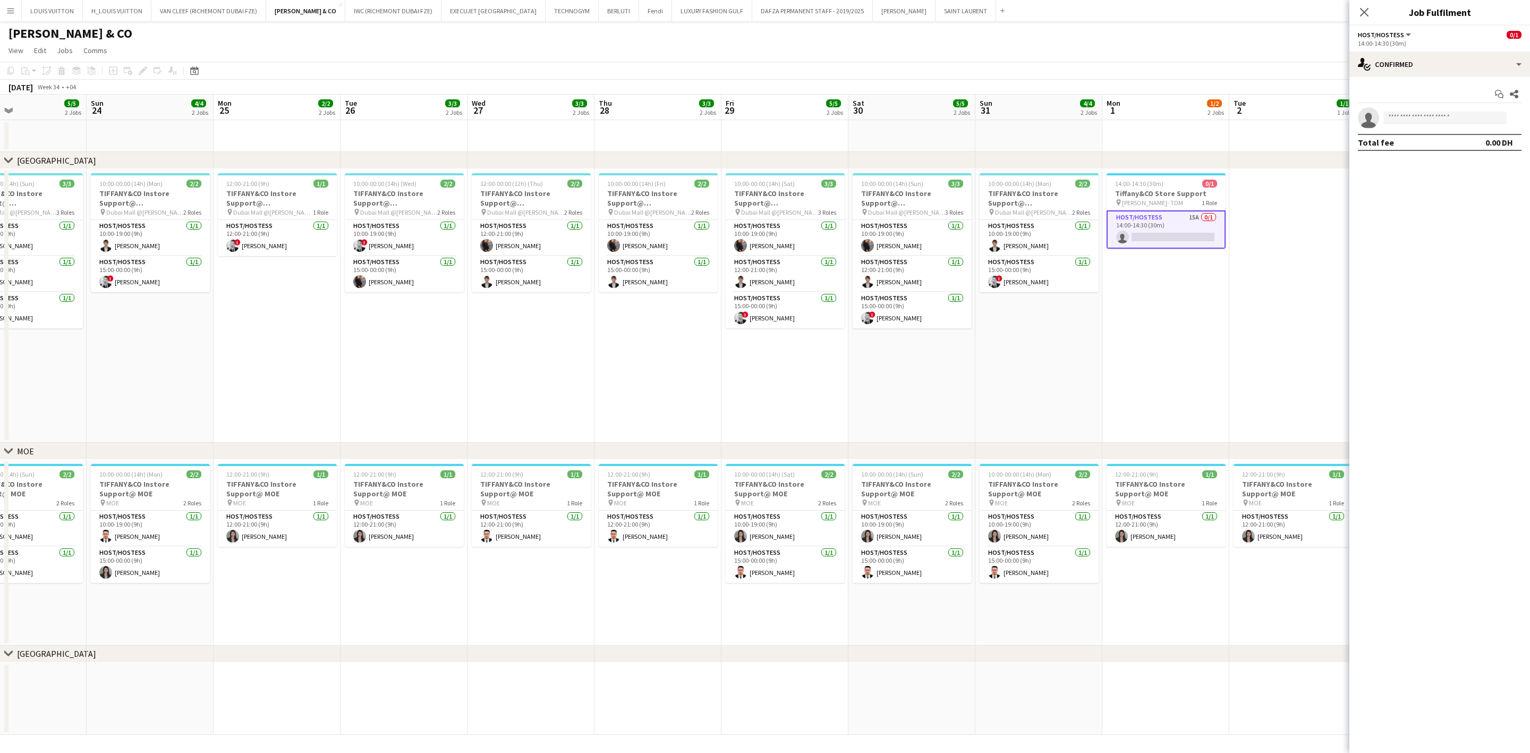
drag, startPoint x: 561, startPoint y: 384, endPoint x: 1060, endPoint y: 385, distance: 499.3
click at [1060, 385] on app-calendar-viewport "Wed 20 3/4 3 Jobs Thu 21 3/3 2 Jobs Fri 22 5/5 2 Jobs Sat 23 5/5 2 Jobs Sun 24 …" at bounding box center [765, 415] width 1530 height 640
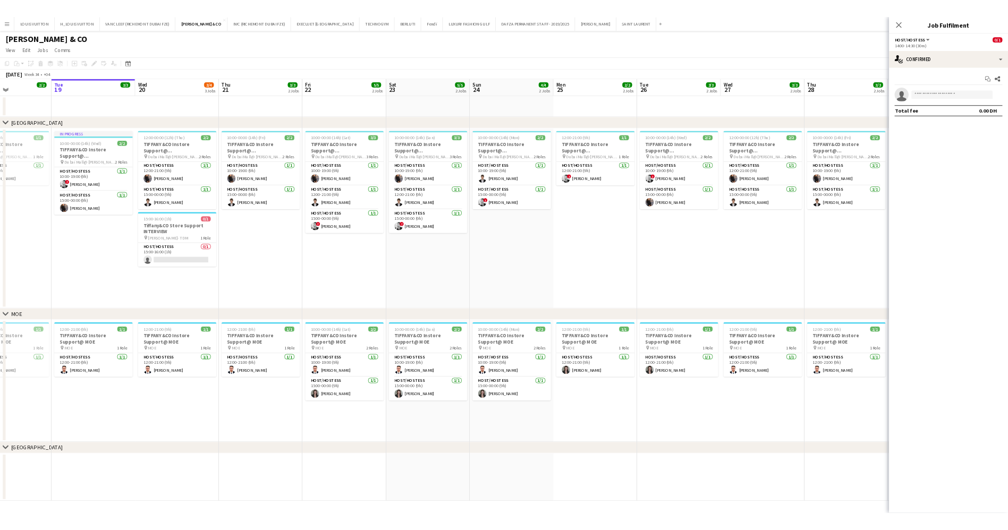
scroll to position [0, 303]
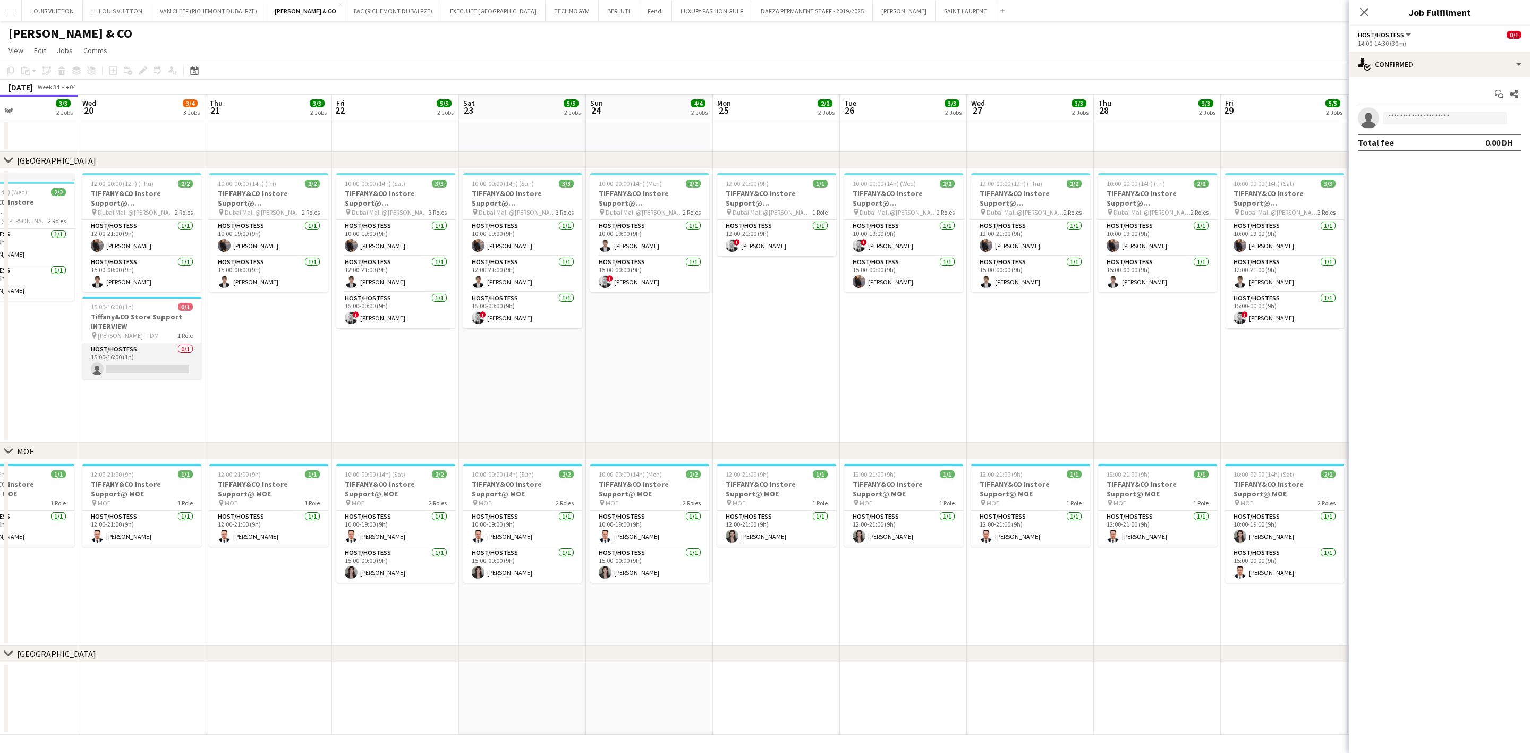
click at [114, 369] on app-card-role "Host/Hostess 0/1 15:00-16:00 (1h) single-neutral-actions" at bounding box center [141, 361] width 119 height 36
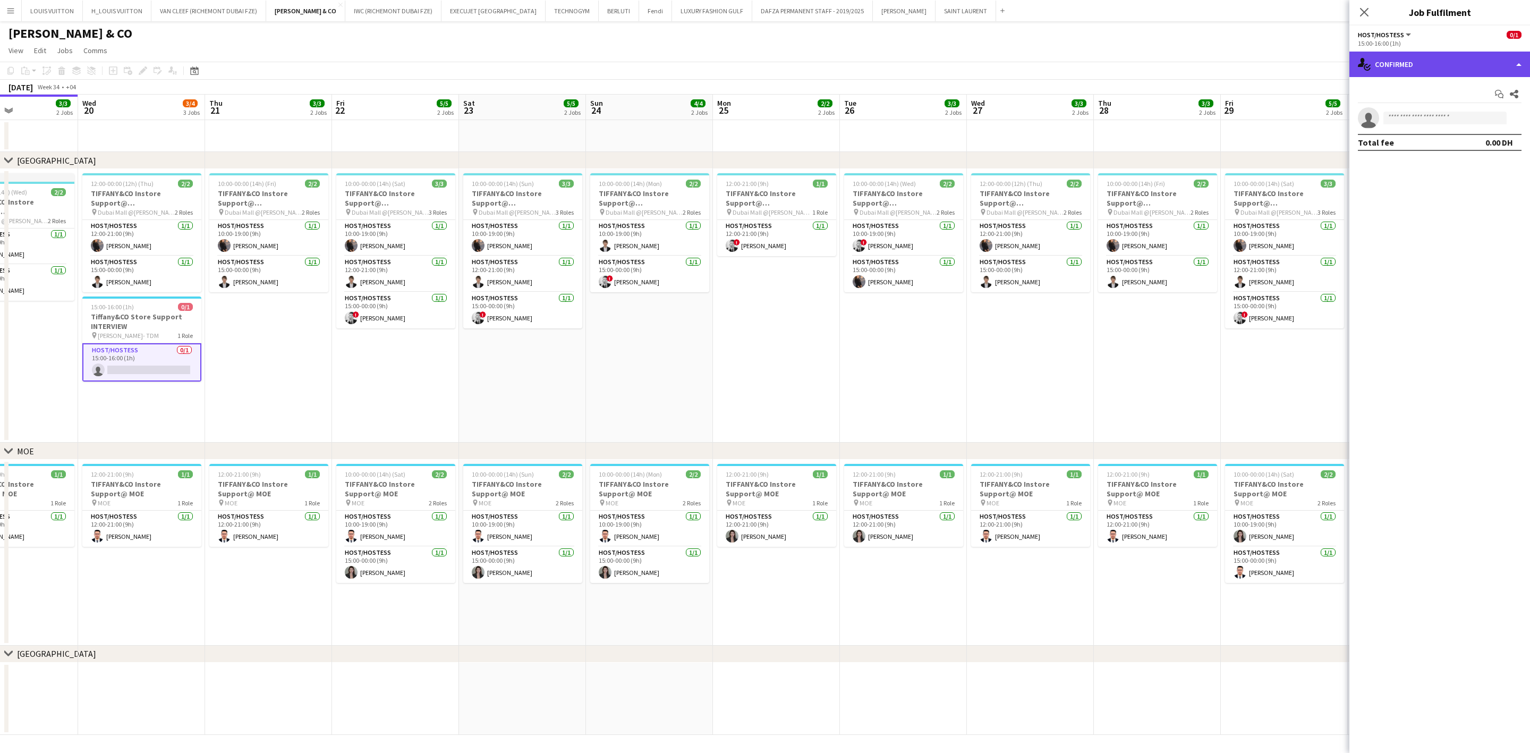
click at [1400, 69] on div "single-neutral-actions-check-2 Confirmed" at bounding box center [1439, 64] width 181 height 25
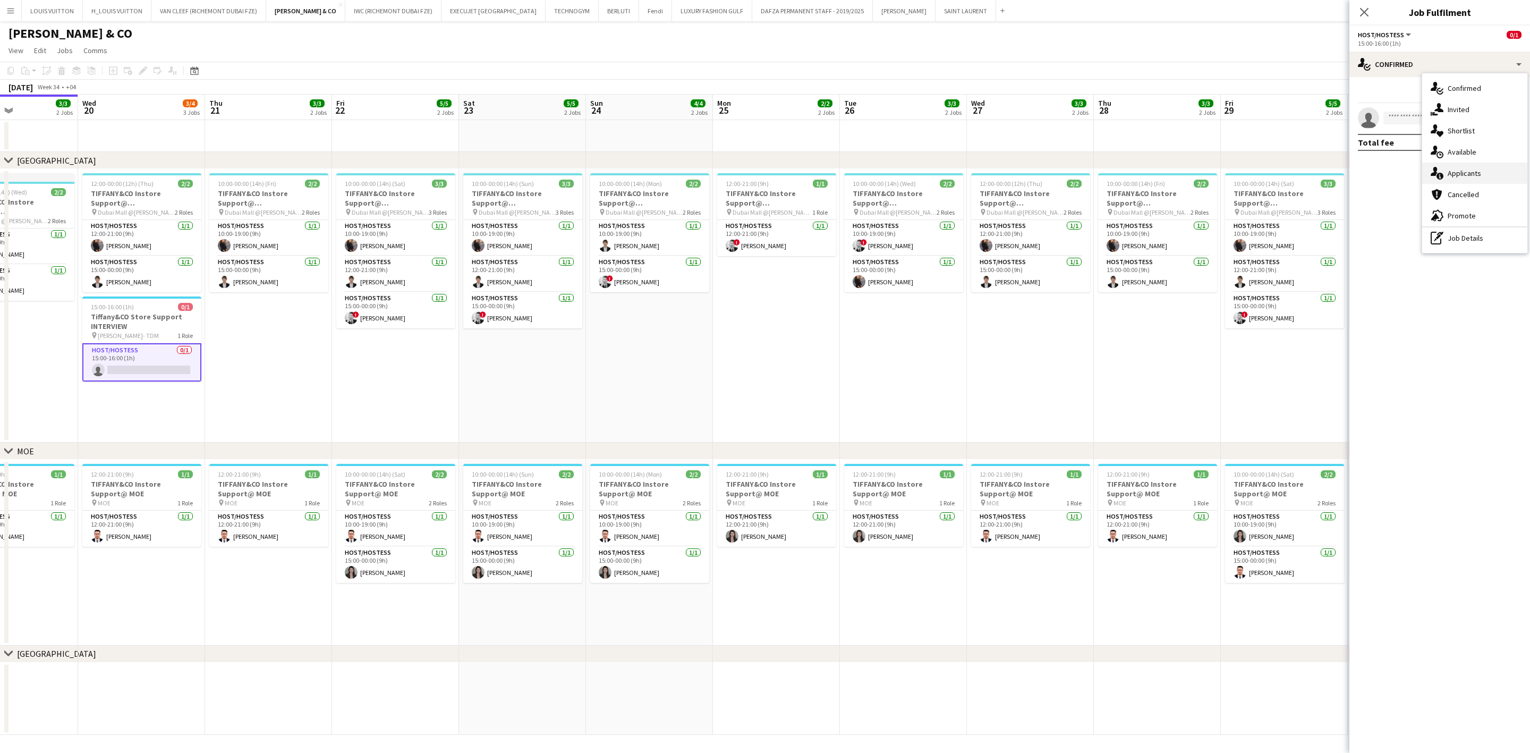
click at [1458, 177] on div "single-neutral-actions-information Applicants" at bounding box center [1474, 173] width 105 height 21
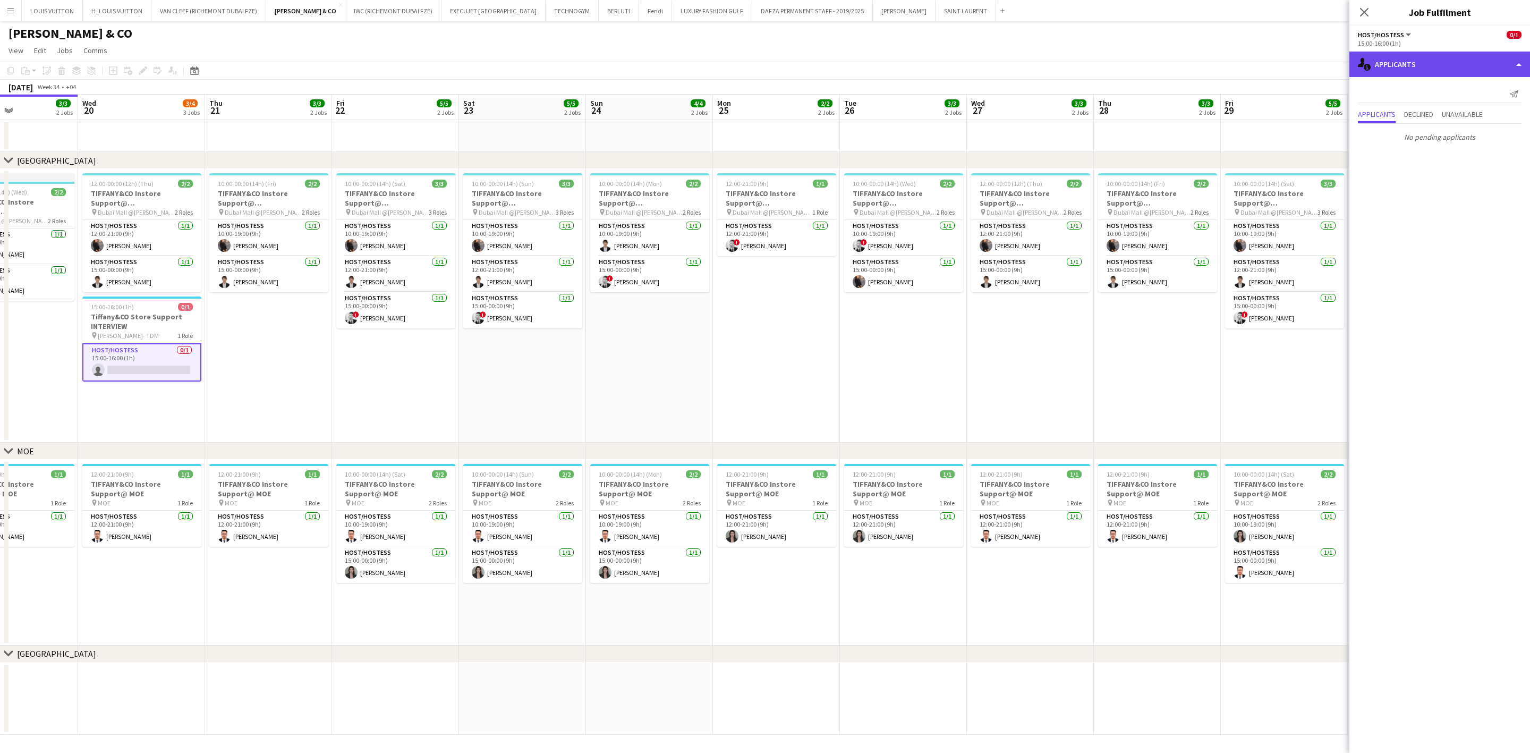
click at [1428, 58] on div "single-neutral-actions-information Applicants" at bounding box center [1439, 64] width 181 height 25
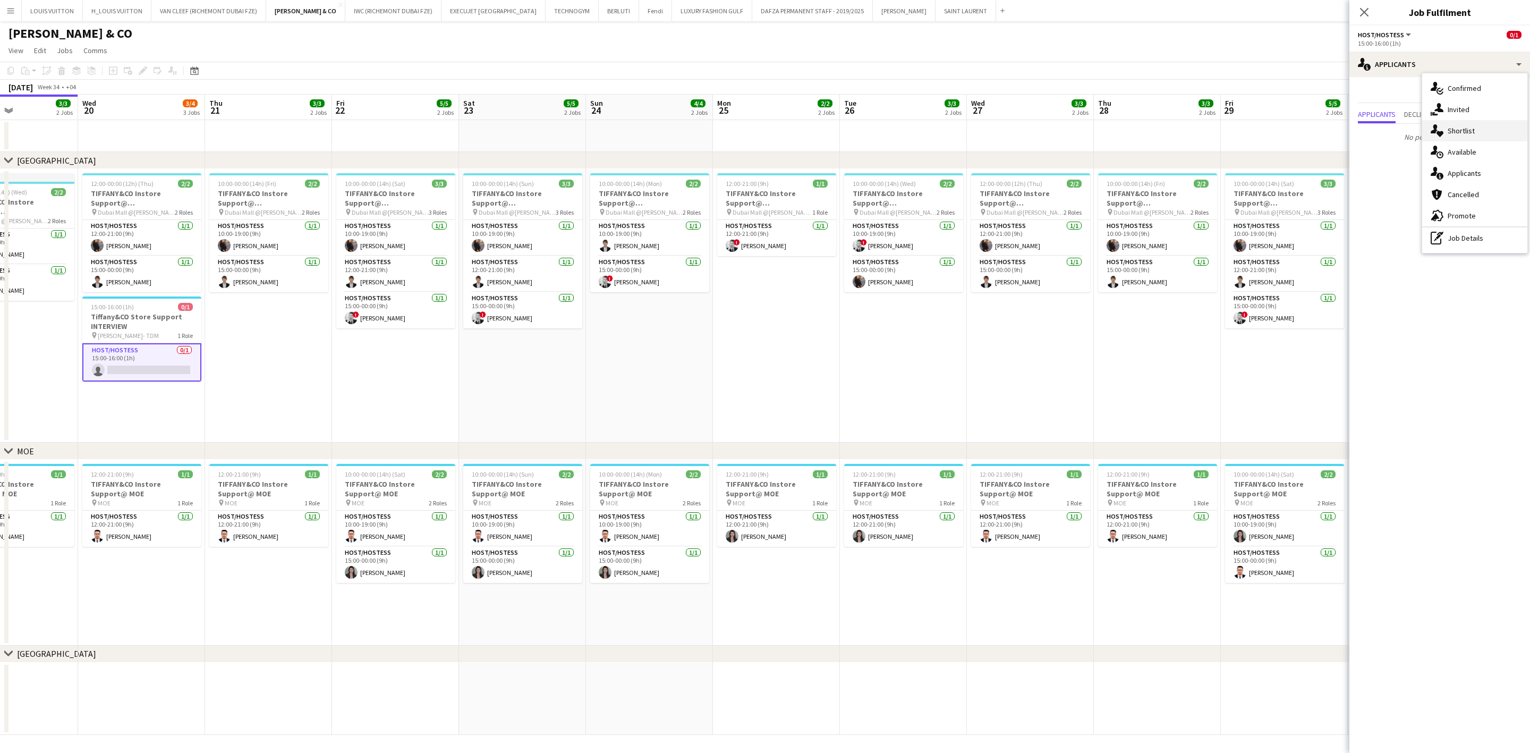
click at [1463, 133] on div "single-neutral-actions-heart Shortlist" at bounding box center [1474, 130] width 105 height 21
click at [142, 372] on app-card-role "Host/Hostess 0/1 15:00-16:00 (1h) single-neutral-actions" at bounding box center [141, 362] width 119 height 38
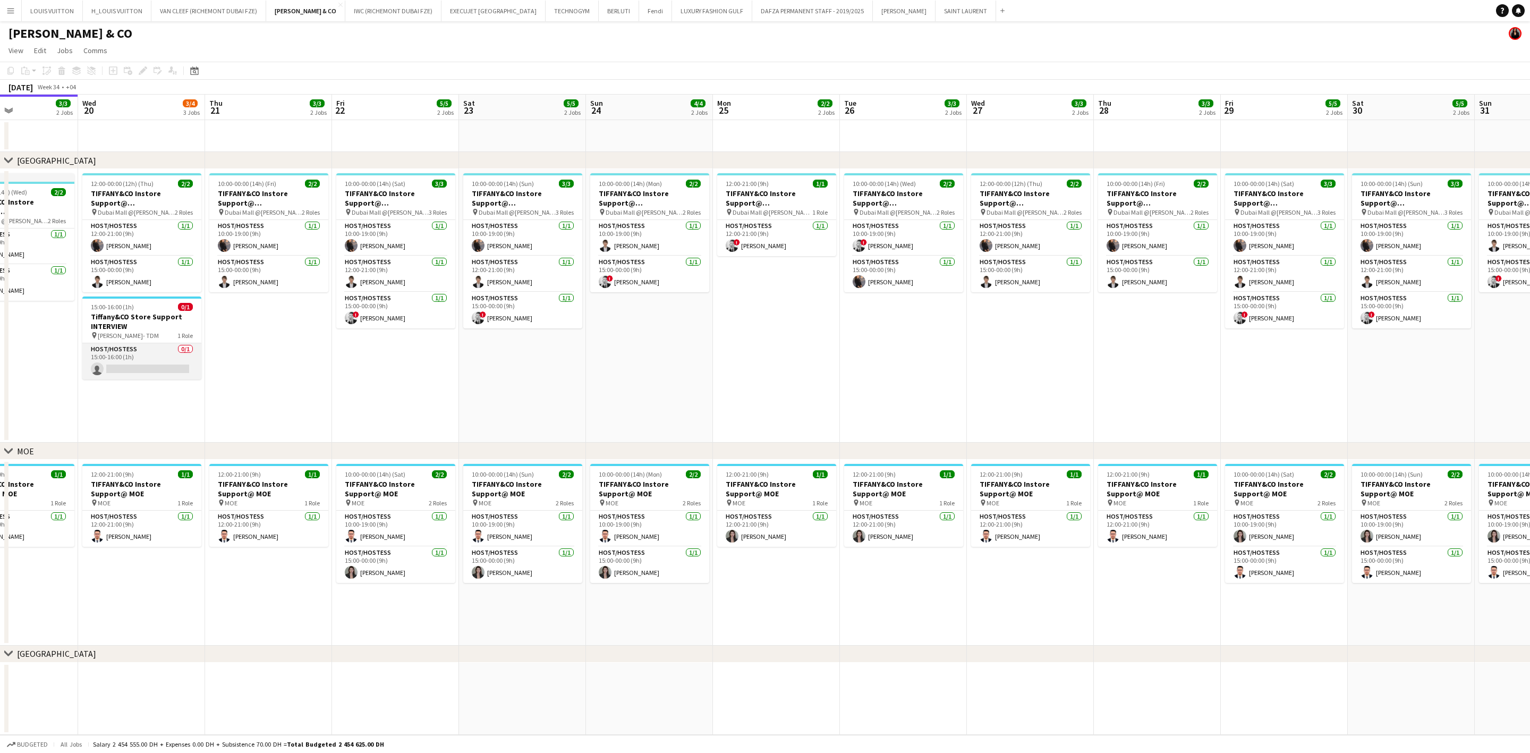
click at [142, 372] on app-card-role "Host/Hostess 0/1 15:00-16:00 (1h) single-neutral-actions" at bounding box center [141, 361] width 119 height 36
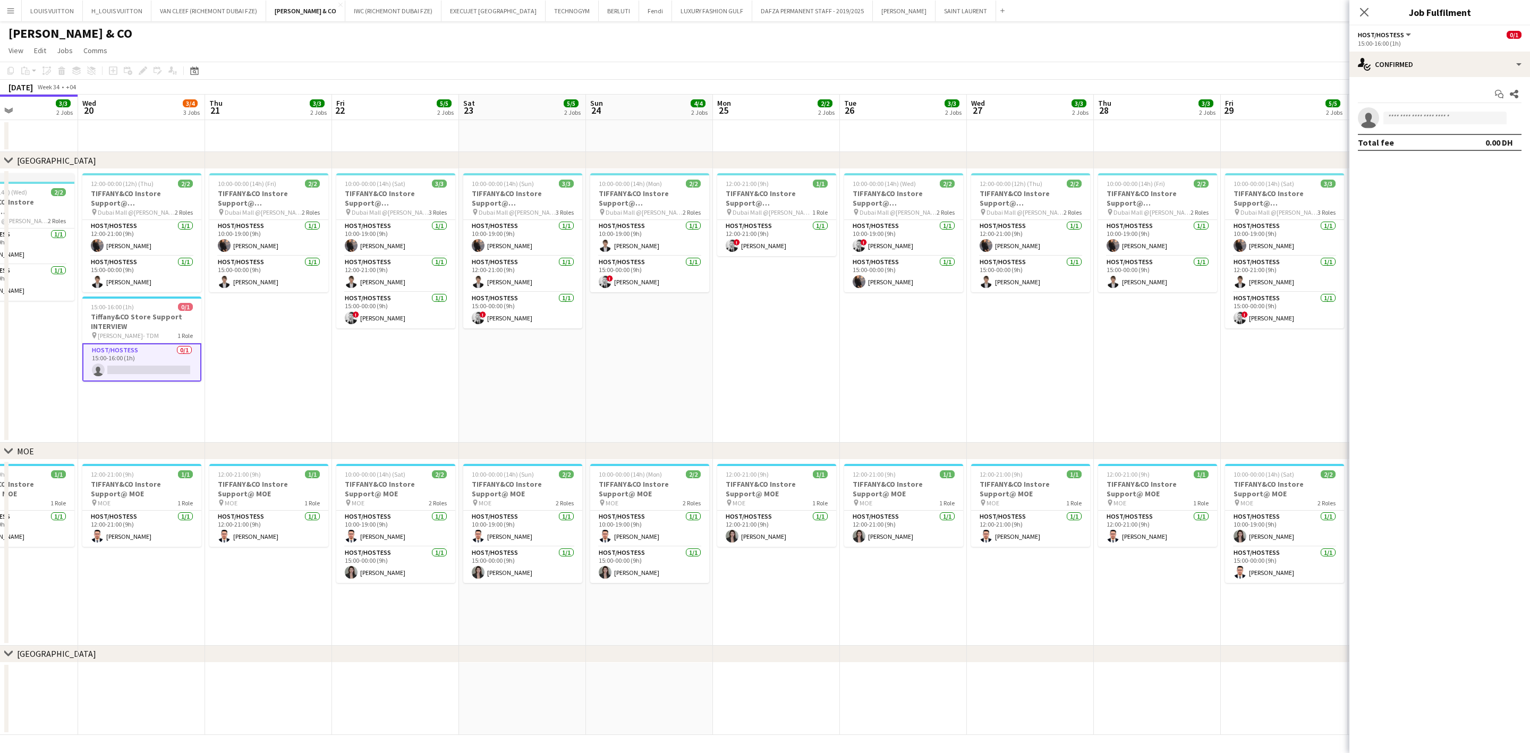
click at [122, 369] on app-card-role "Host/Hostess 0/1 15:00-16:00 (1h) single-neutral-actions" at bounding box center [141, 362] width 119 height 38
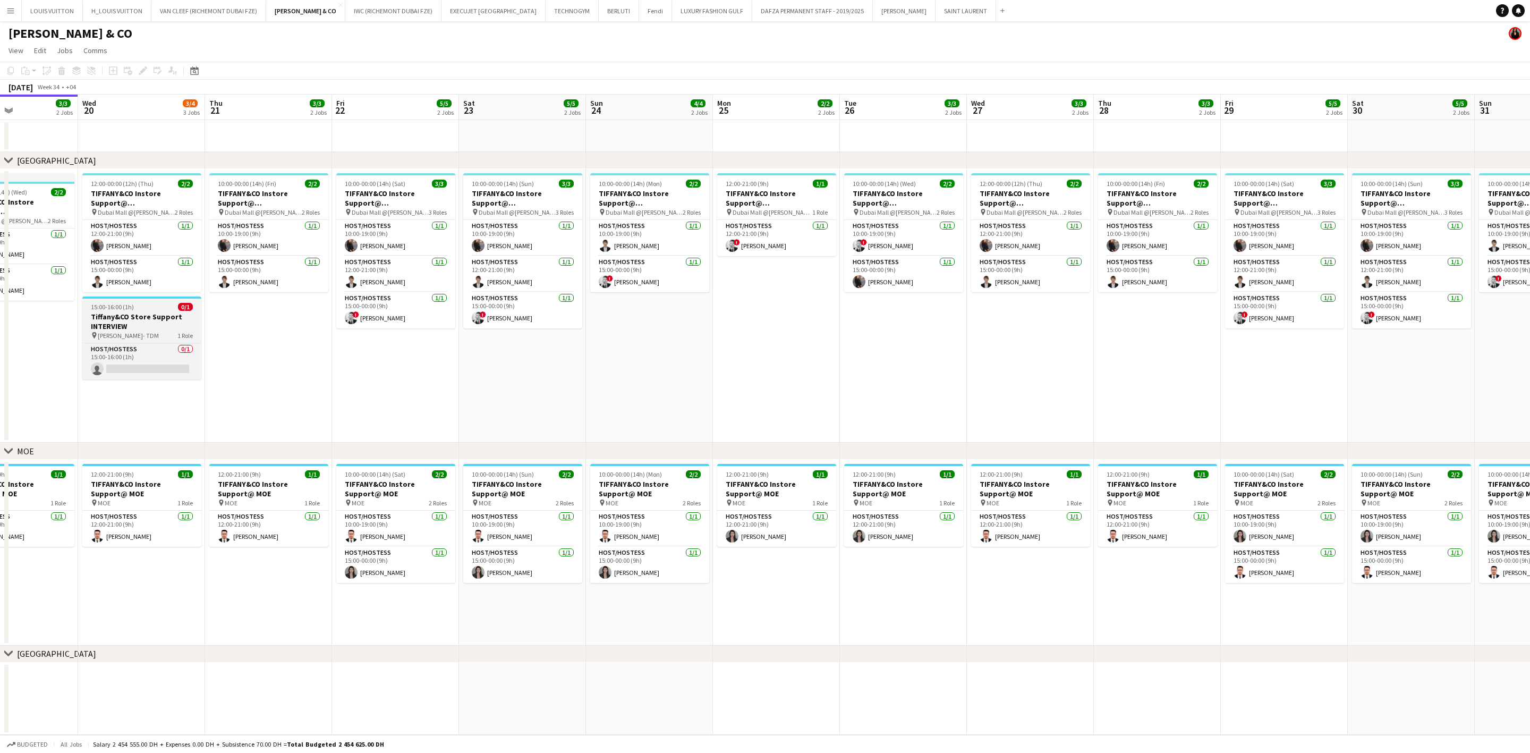
click at [126, 319] on h3 "Tiffany&CO Store Support INTERVIEW" at bounding box center [141, 321] width 119 height 19
click at [140, 75] on icon "Edit" at bounding box center [143, 70] width 8 height 8
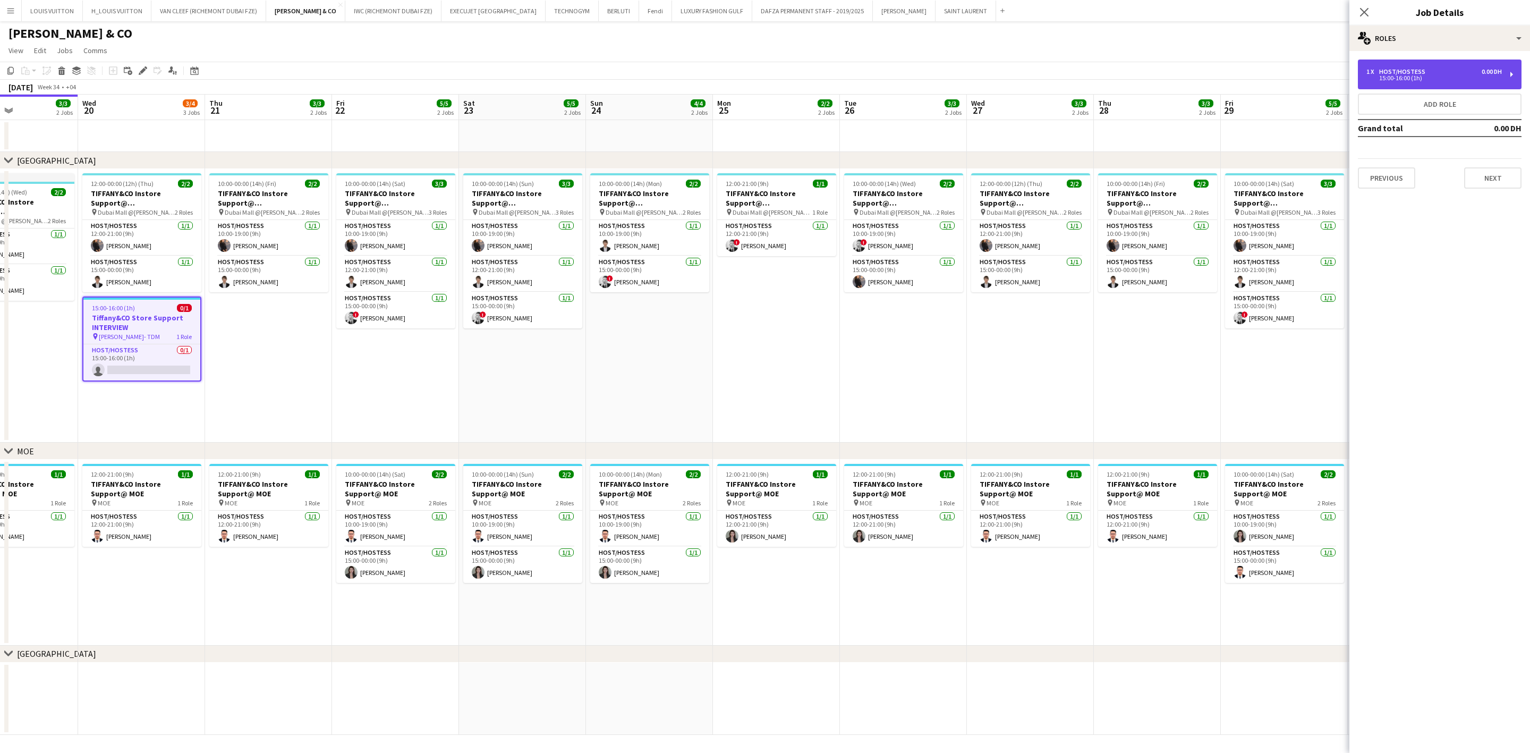
click at [1448, 71] on div "1 x Host/Hostess 0.00 DH" at bounding box center [1433, 71] width 135 height 7
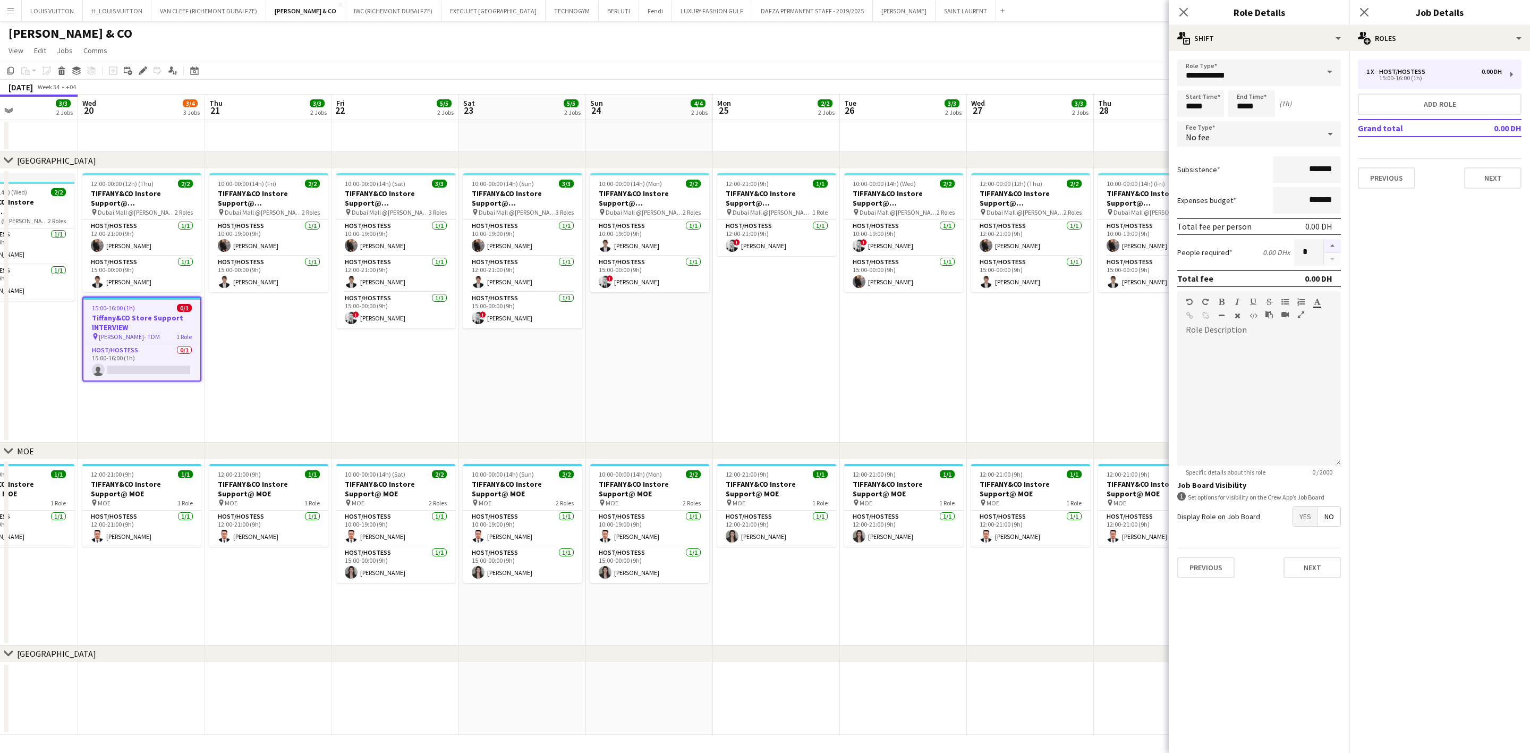
click at [1327, 242] on button "button" at bounding box center [1332, 246] width 17 height 14
type input "*"
click at [1097, 53] on app-page-menu "View Day view expanded Day view collapsed Month view Date picker Jump to [DATE]…" at bounding box center [765, 51] width 1530 height 20
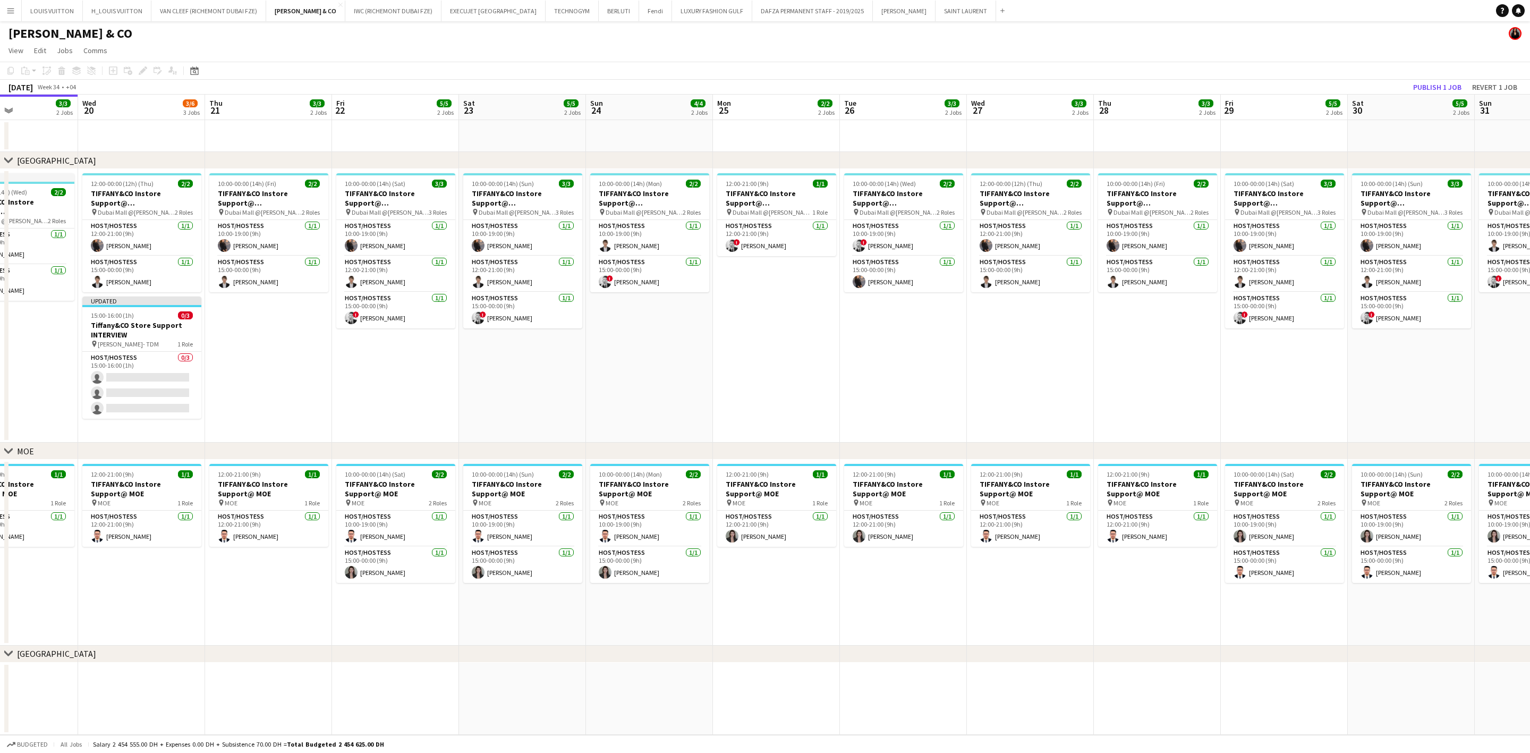
click at [1430, 77] on app-toolbar "Copy Paste Paste Ctrl+V Paste with crew Ctrl+Shift+V Paste linked Job [GEOGRAPH…" at bounding box center [765, 71] width 1530 height 18
click at [1414, 88] on button "Publish 1 job" at bounding box center [1437, 87] width 57 height 14
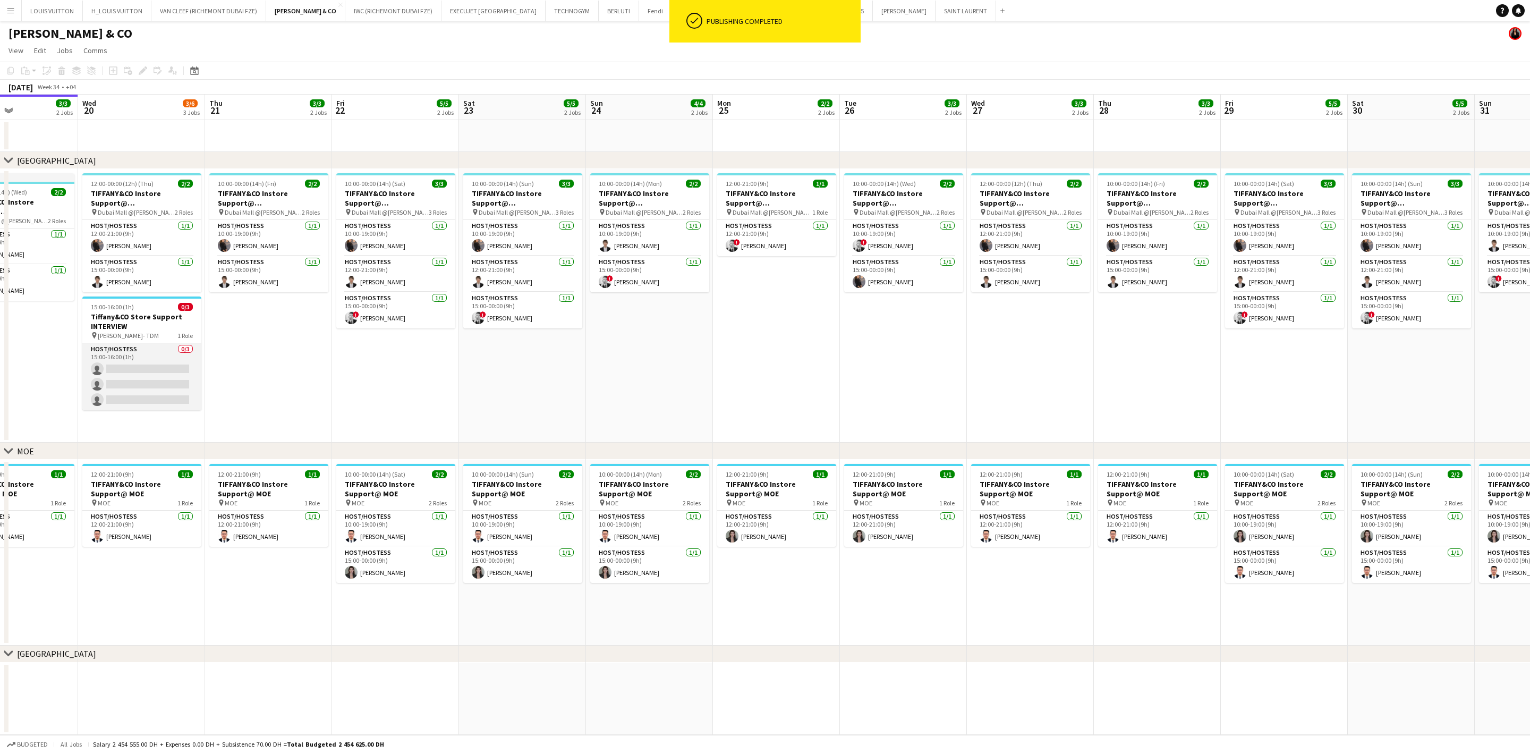
click at [106, 380] on app-card-role "Host/Hostess 0/3 15:00-16:00 (1h) single-neutral-actions single-neutral-actions…" at bounding box center [141, 376] width 119 height 67
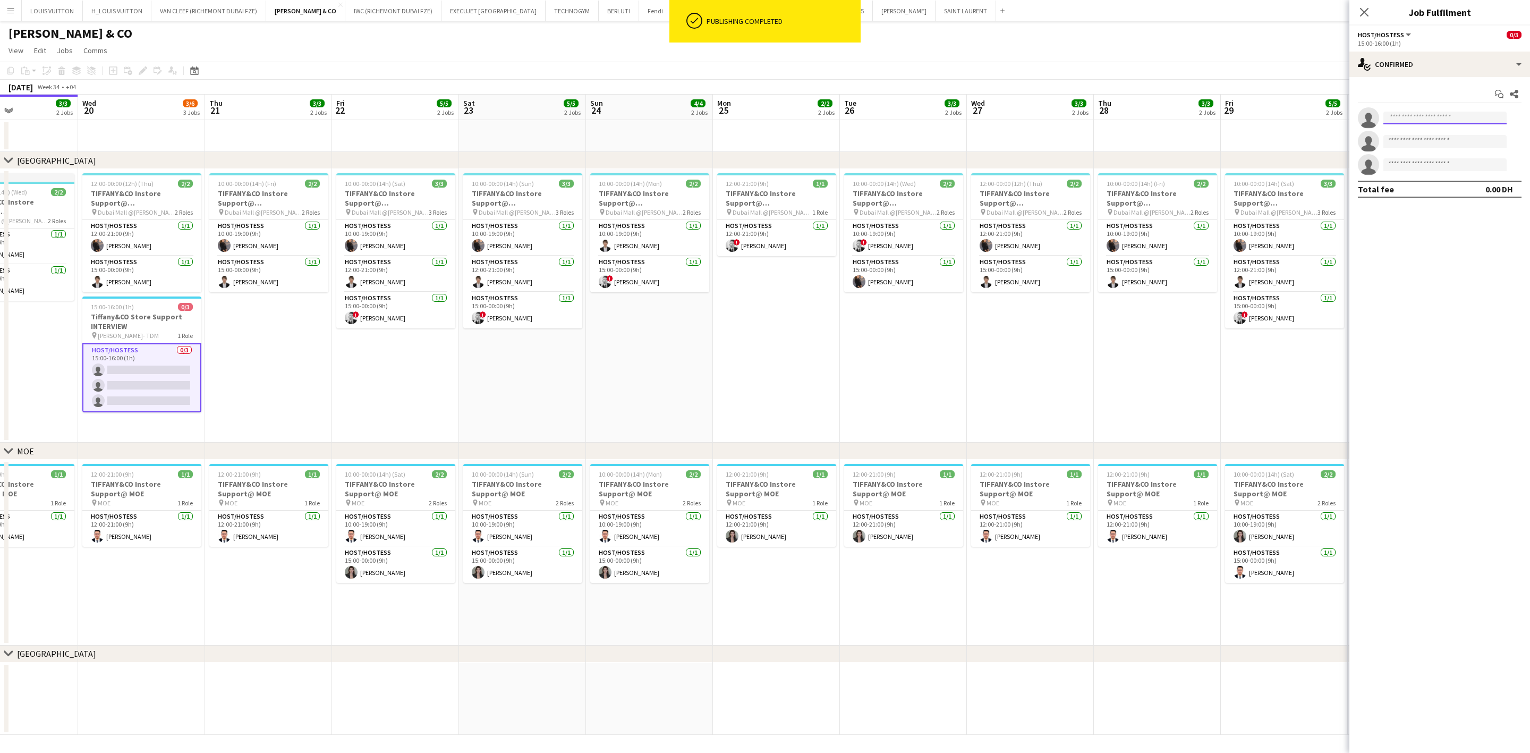
click at [1396, 123] on input at bounding box center [1444, 118] width 123 height 13
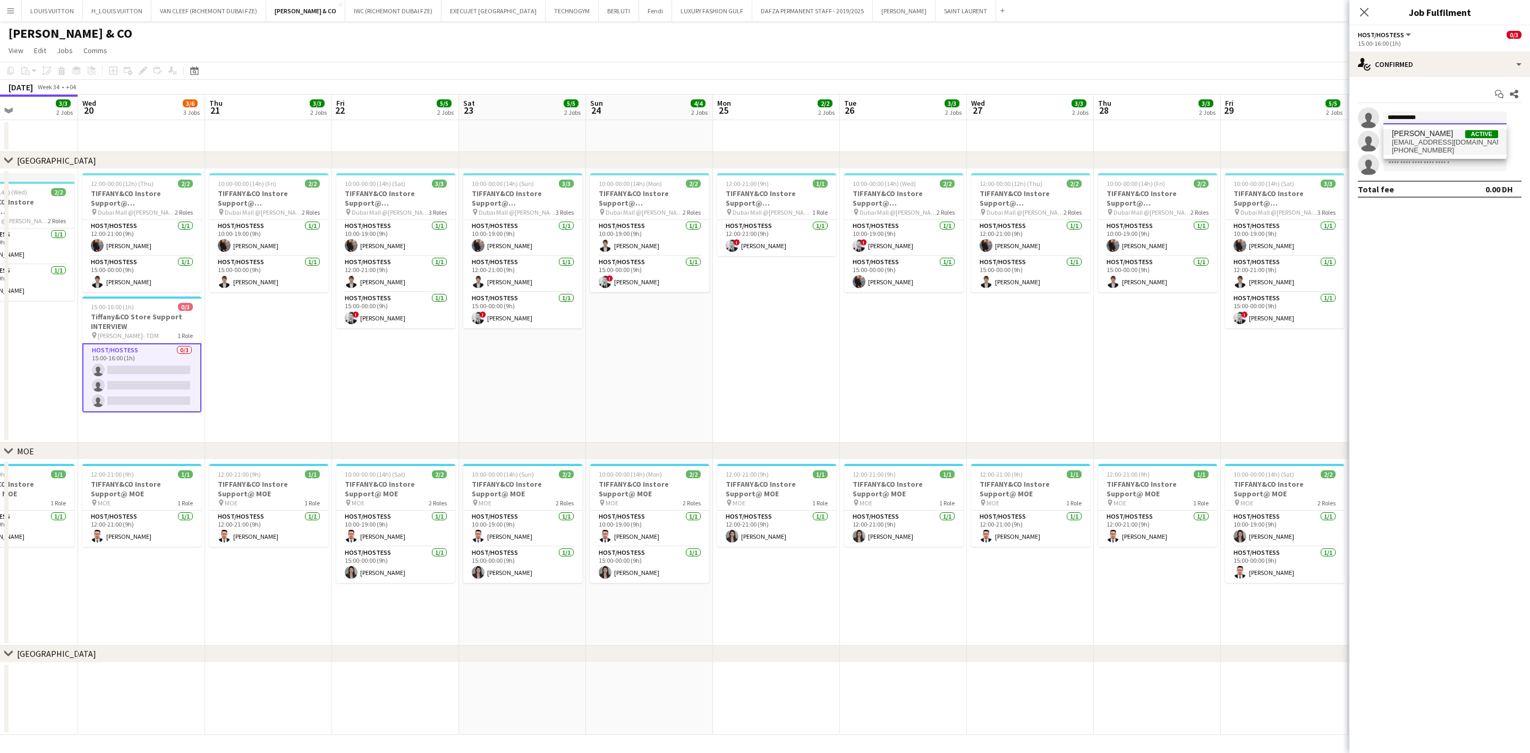
type input "**********"
click at [1436, 131] on span "[PERSON_NAME]" at bounding box center [1422, 133] width 61 height 9
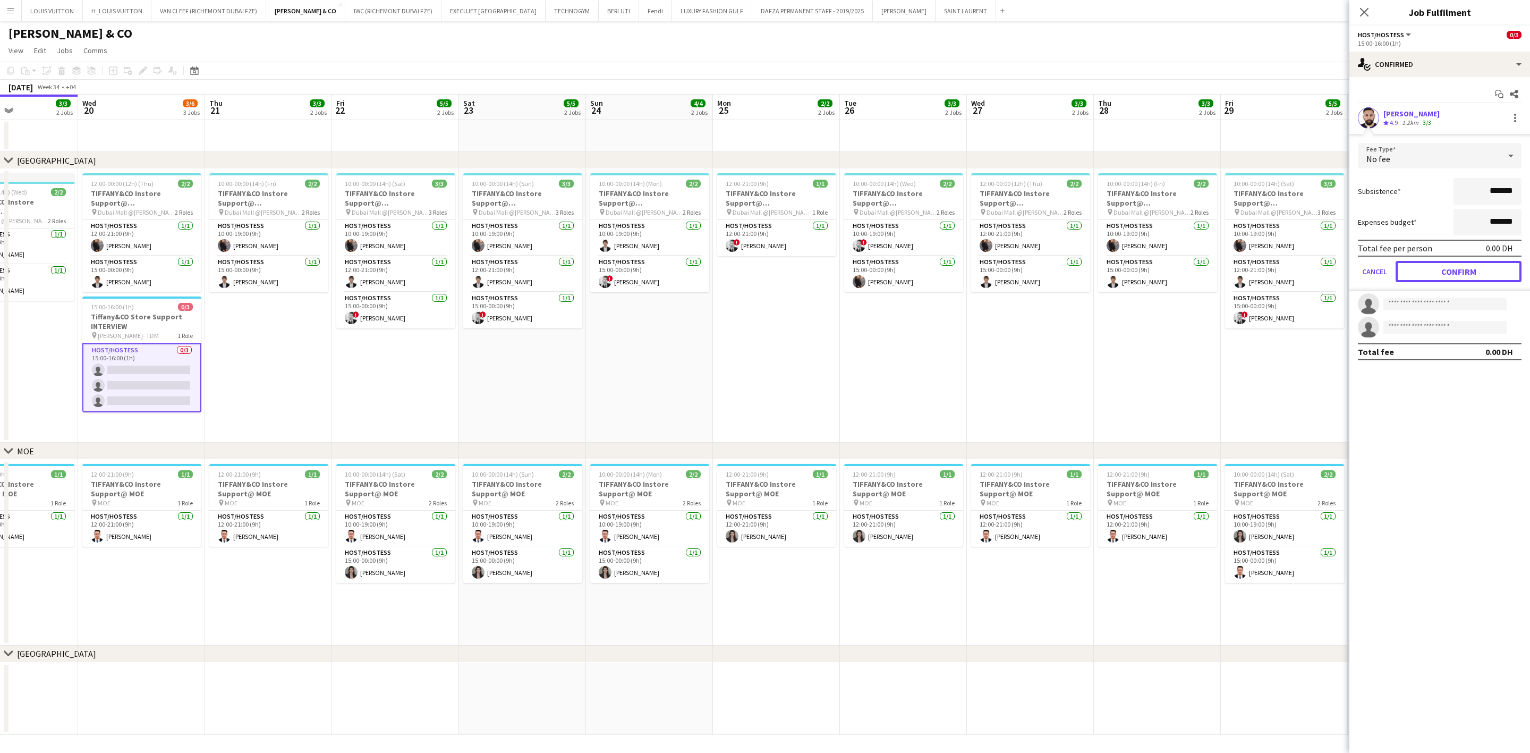
click at [1467, 267] on button "Confirm" at bounding box center [1458, 271] width 126 height 21
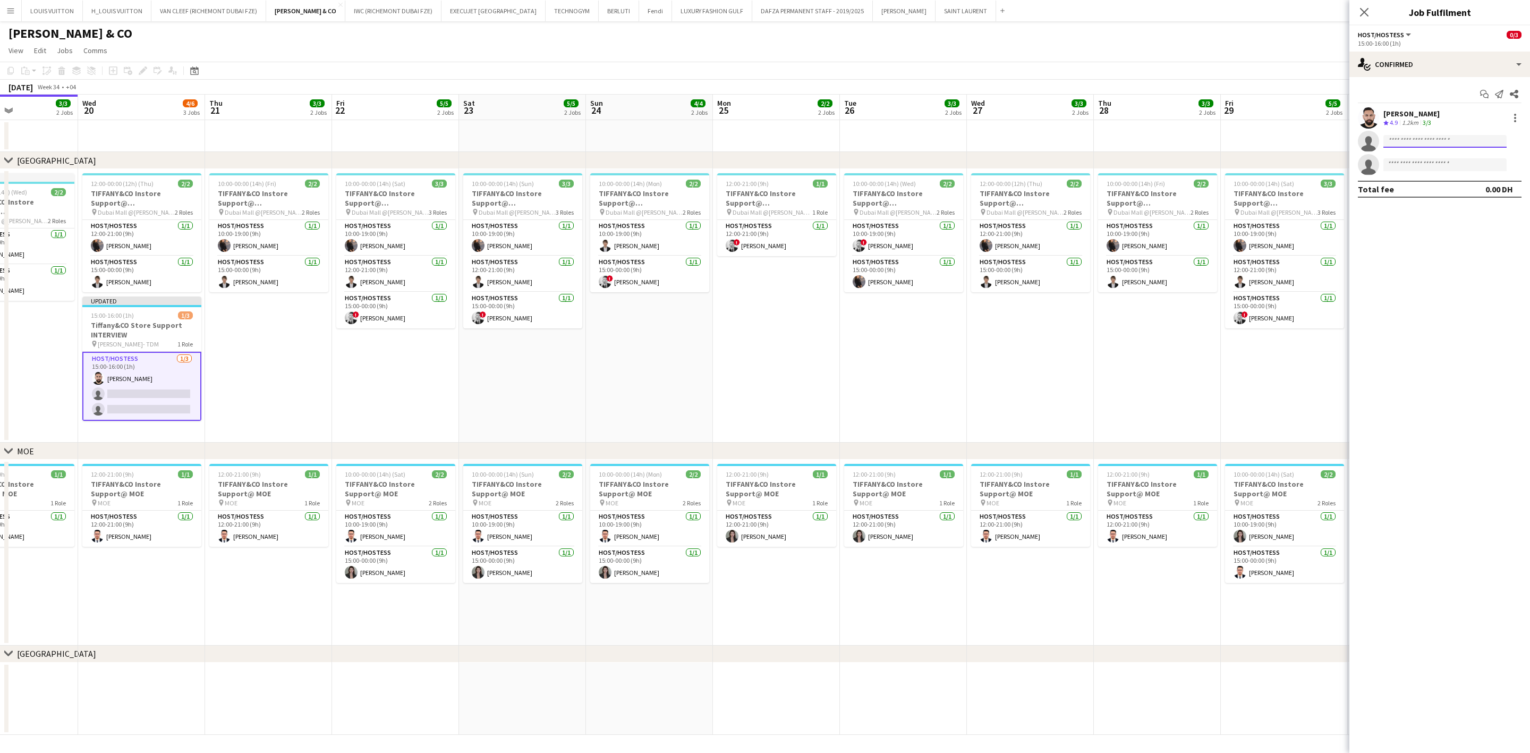
click at [1420, 142] on input at bounding box center [1444, 141] width 123 height 13
type input "*******"
click at [1436, 192] on span "anatolijsoklov86@gmail.com" at bounding box center [1445, 191] width 106 height 8
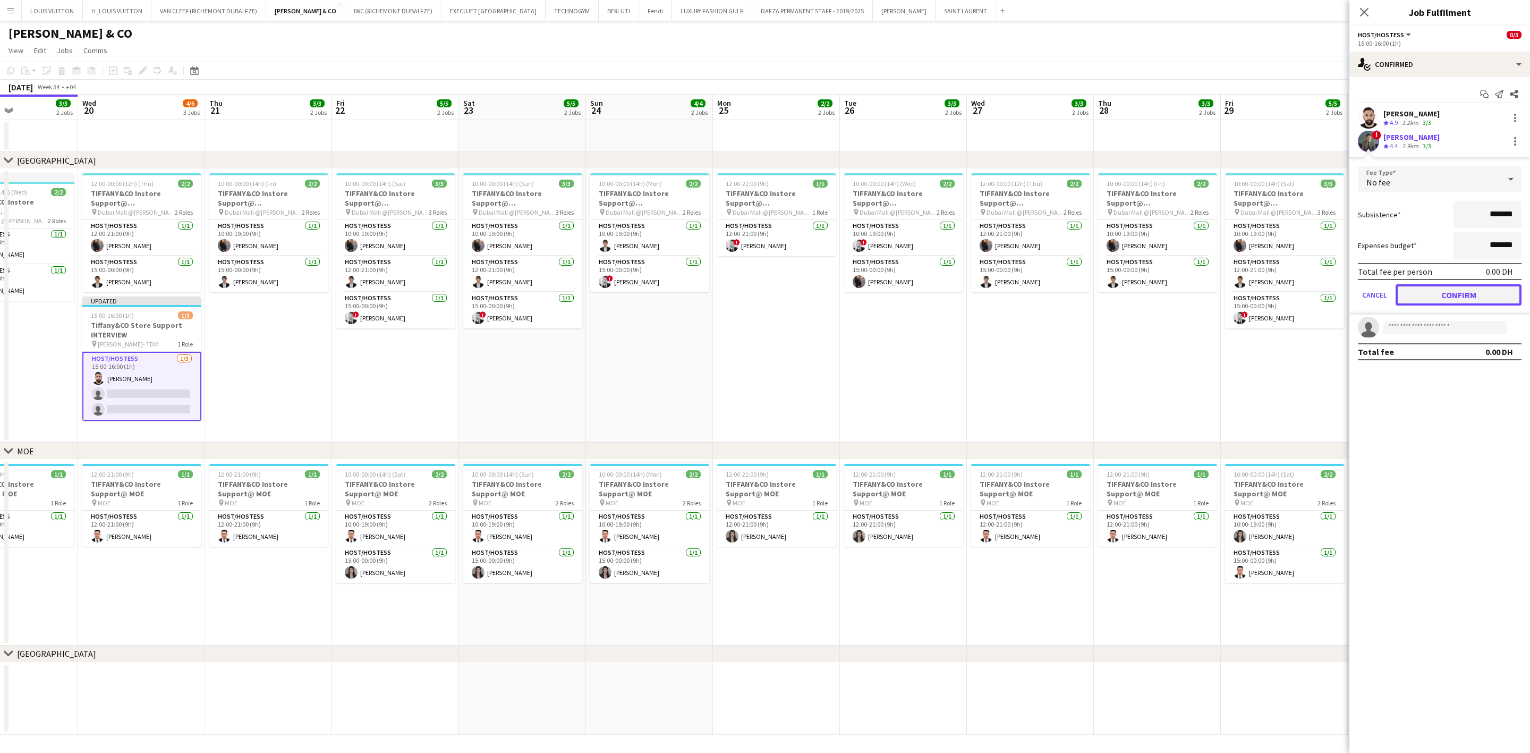
click at [1463, 296] on button "Confirm" at bounding box center [1458, 294] width 126 height 21
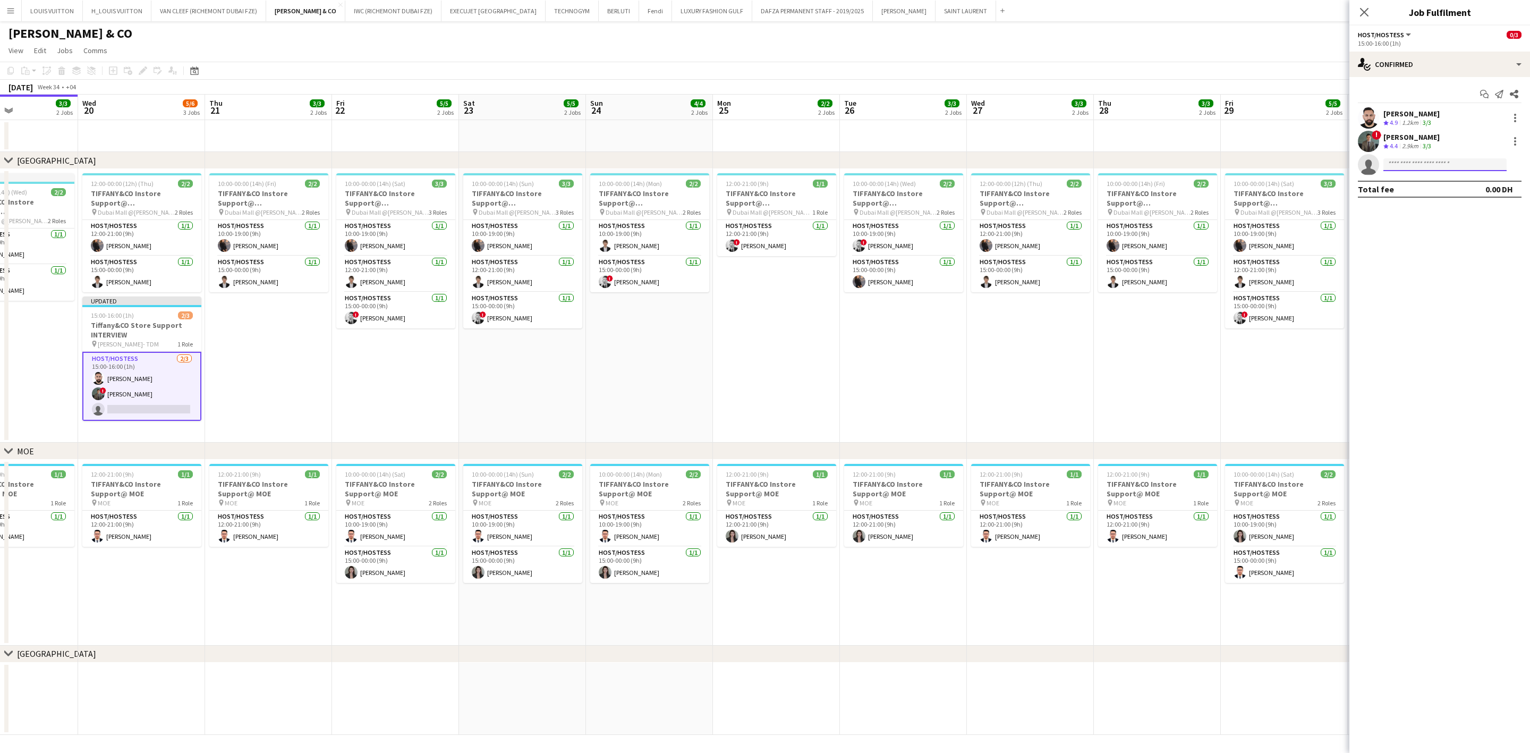
click at [1417, 166] on input at bounding box center [1444, 164] width 123 height 13
type input "******"
click at [1421, 185] on span "cihanhabib96@gmail.com" at bounding box center [1445, 189] width 106 height 8
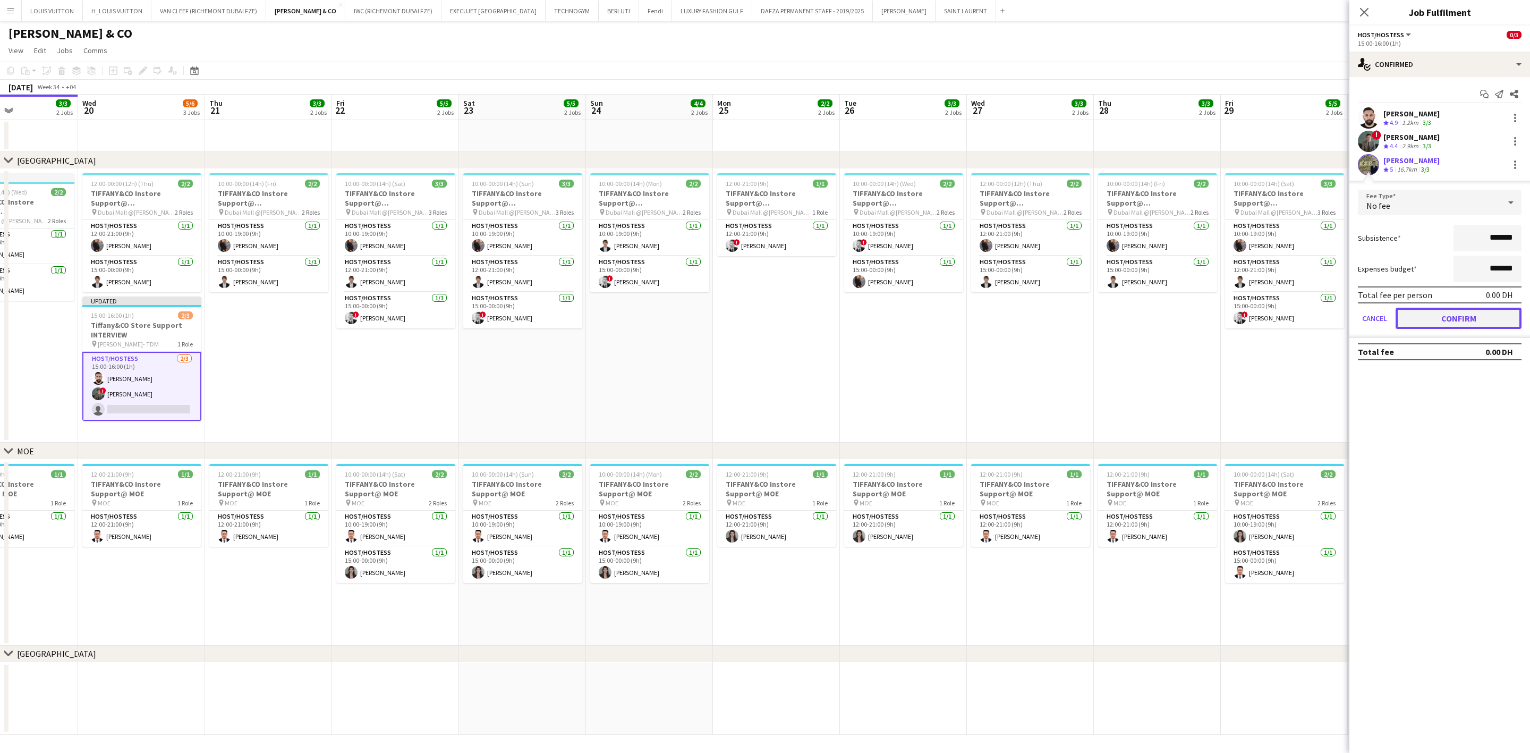
click at [1468, 321] on button "Confirm" at bounding box center [1458, 318] width 126 height 21
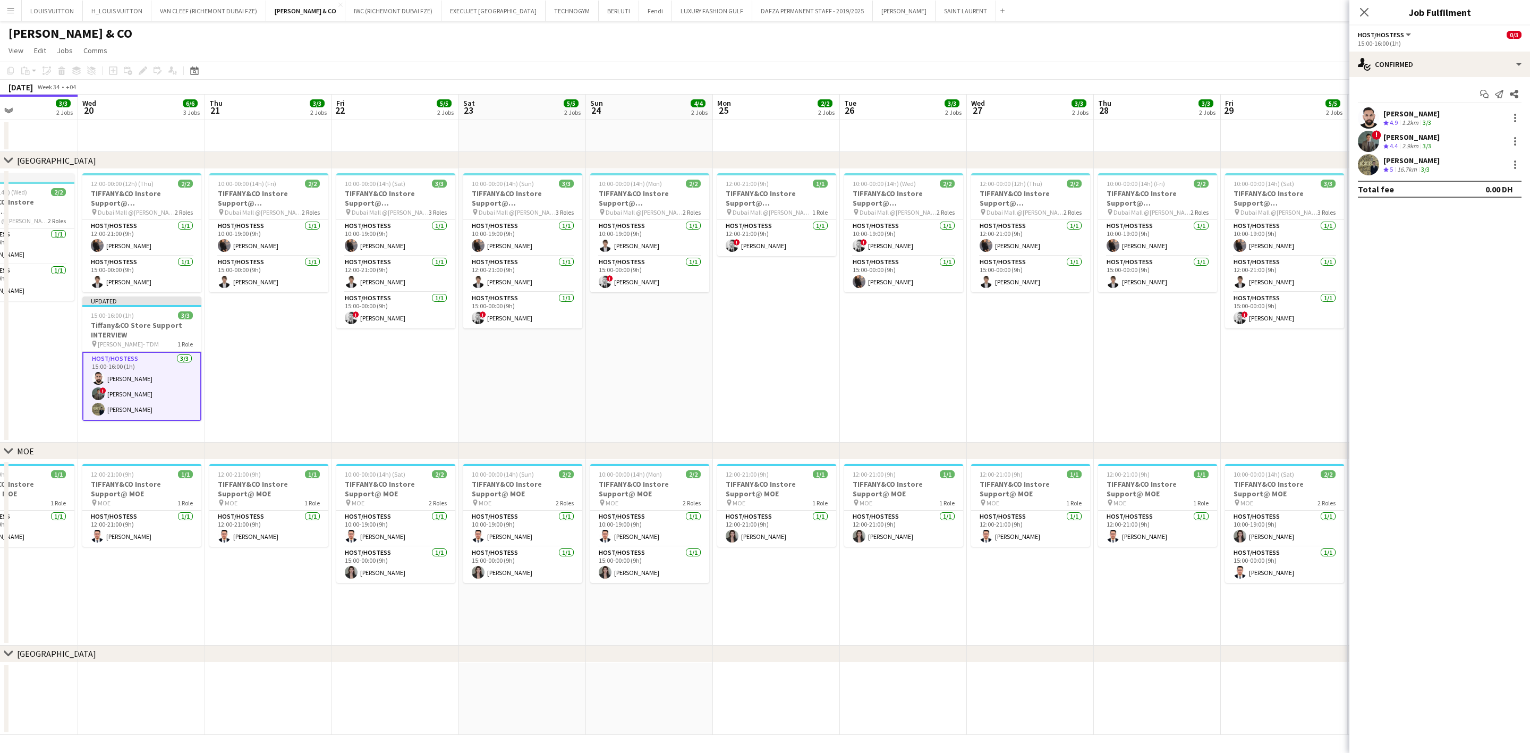
click at [1312, 41] on app-page-menu "View Day view expanded Day view collapsed Month view Date picker Jump to [DATE]…" at bounding box center [765, 51] width 1530 height 20
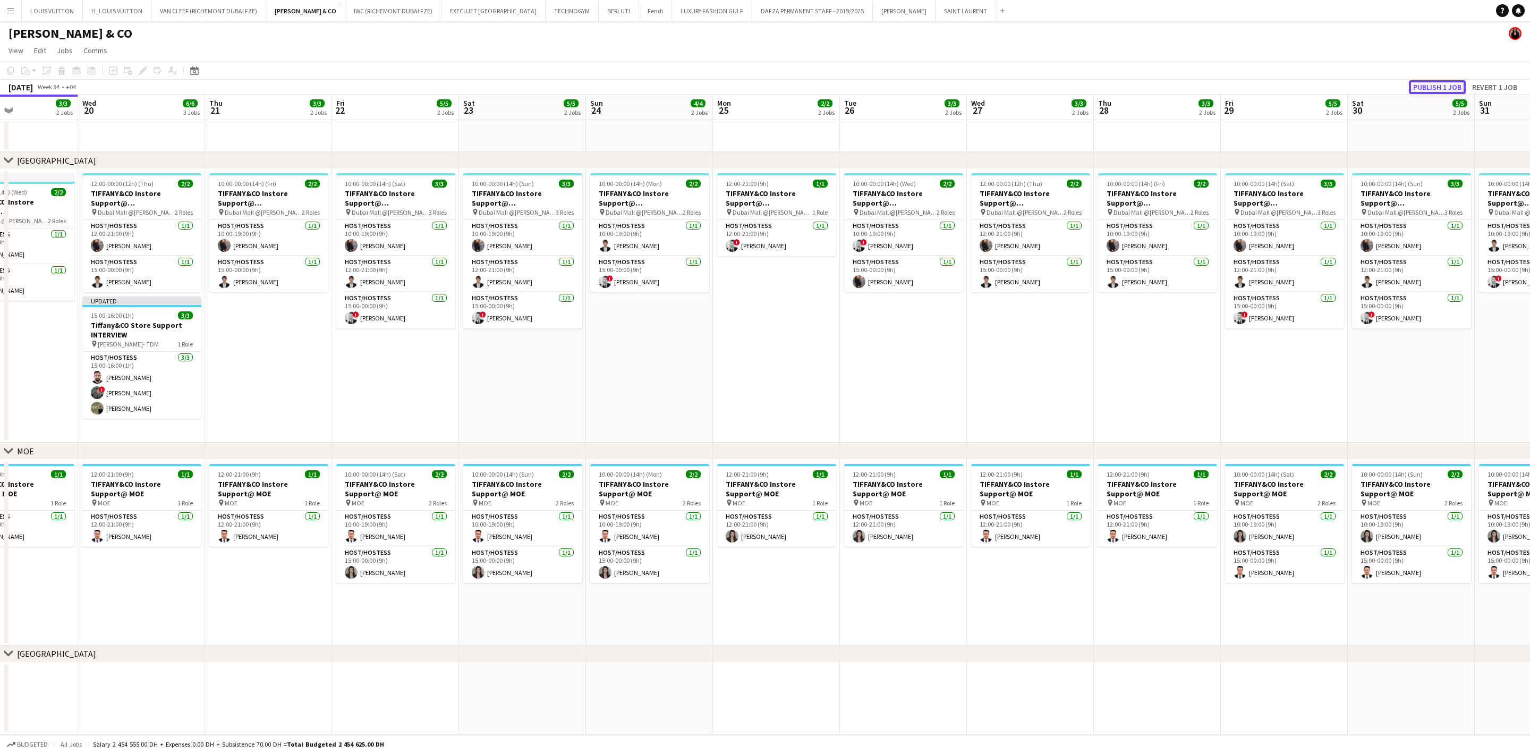
click at [1432, 88] on button "Publish 1 job" at bounding box center [1437, 87] width 57 height 14
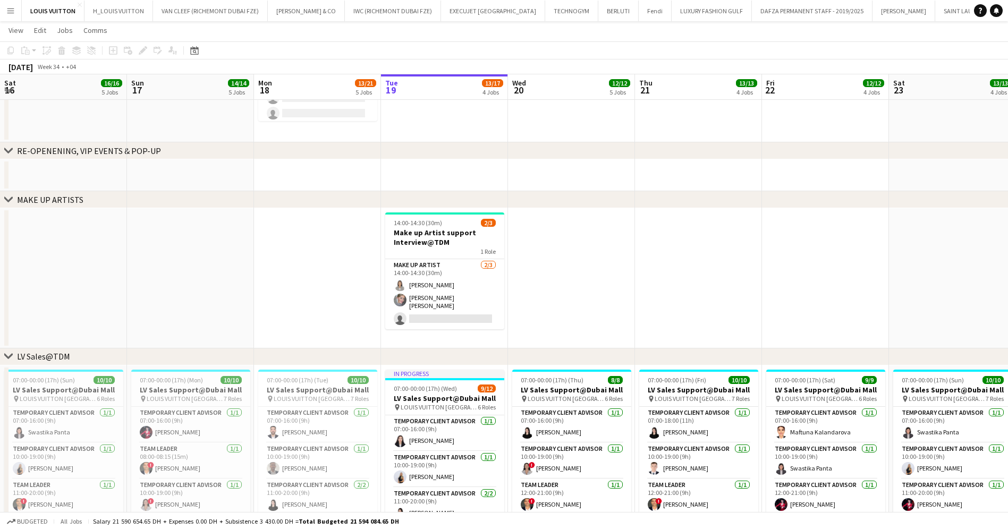
scroll to position [0, 260]
